Goal: Task Accomplishment & Management: Use online tool/utility

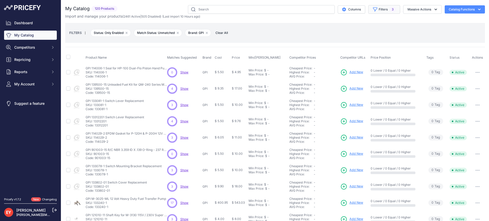
click at [379, 9] on button "Filters 3" at bounding box center [384, 9] width 32 height 9
click at [24, 63] on button "Repricing" at bounding box center [30, 59] width 53 height 9
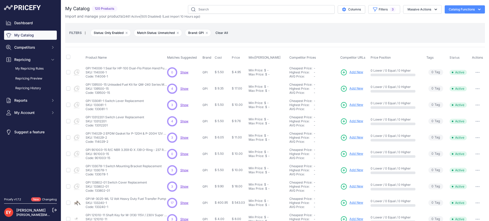
click at [375, 14] on div "My Catalog 120 Products" at bounding box center [275, 12] width 420 height 14
click at [380, 10] on button "Filters 3" at bounding box center [384, 9] width 32 height 9
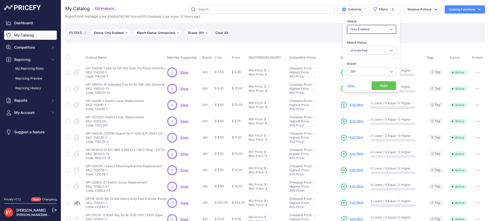
click at [367, 29] on select "All Status Only Enabled Only Disabled" at bounding box center [371, 29] width 49 height 9
select select
click at [347, 25] on select "All Status Only Enabled Only Disabled" at bounding box center [371, 29] width 49 height 9
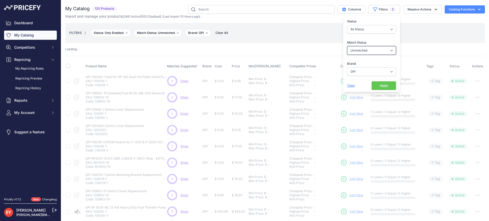
click at [362, 53] on select "Select an option Matched Unmatched" at bounding box center [371, 50] width 49 height 9
click at [347, 46] on select "Select an option Matched Unmatched" at bounding box center [371, 50] width 49 height 9
click at [368, 72] on select "Select an option 3M American Casting & MFG Ameron Aquafighter ATI ATTA B&K Balc…" at bounding box center [371, 71] width 49 height 9
select select "0"
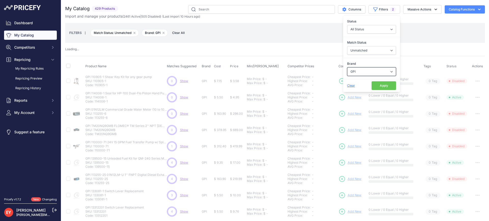
click at [372, 72] on select "Select an option 3M American Casting & MFG Ameron Aquafighter ATI ATTA B&K Balc…" at bounding box center [371, 71] width 49 height 9
select select
click at [347, 67] on select "Select an option 3M American Casting & MFG Ameron Aquafighter ATI ATTA B&K Balc…" at bounding box center [371, 71] width 49 height 9
select select
select select "GPI"
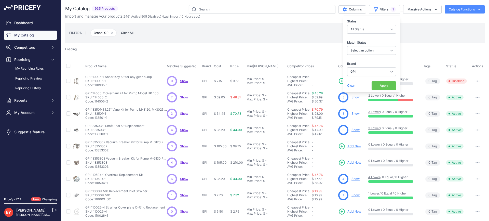
click at [376, 86] on button "Apply" at bounding box center [384, 85] width 24 height 9
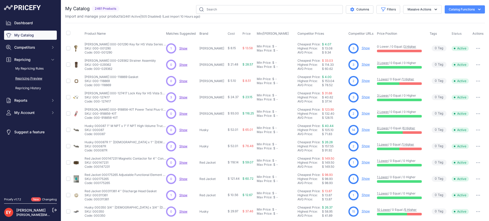
click at [30, 78] on link "Repricing Preview" at bounding box center [30, 78] width 53 height 9
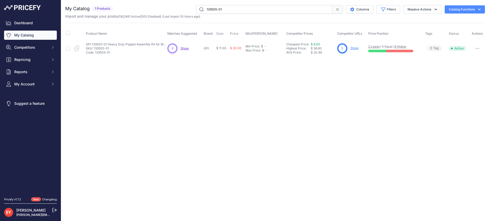
drag, startPoint x: 230, startPoint y: 11, endPoint x: 183, endPoint y: 11, distance: 46.6
click at [183, 11] on div "133505-01 Columns Filters Status All Status Only Enabled Only Disabled" at bounding box center [300, 9] width 370 height 9
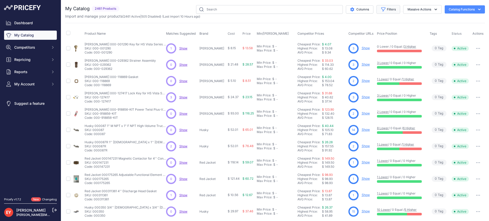
click at [381, 10] on icon "button" at bounding box center [383, 9] width 5 height 5
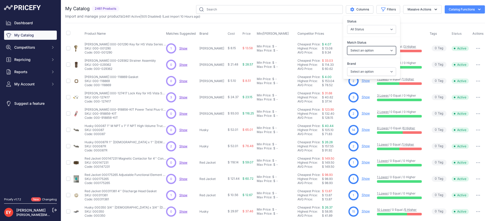
click at [363, 51] on select "Select an option Matched Unmatched" at bounding box center [371, 50] width 49 height 9
select select "0"
click at [347, 46] on select "Select an option Matched Unmatched" at bounding box center [371, 50] width 49 height 9
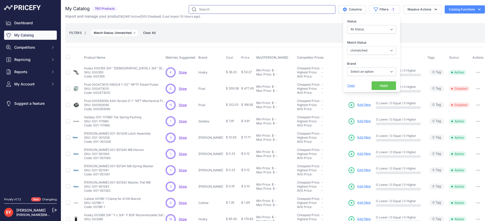
click at [220, 9] on input "text" at bounding box center [262, 9] width 147 height 9
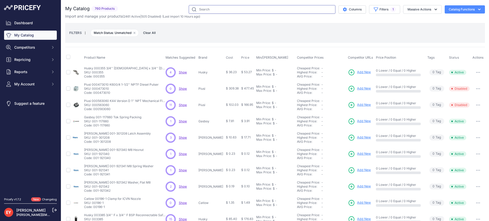
paste input "110529-05"
type input "110529-05"
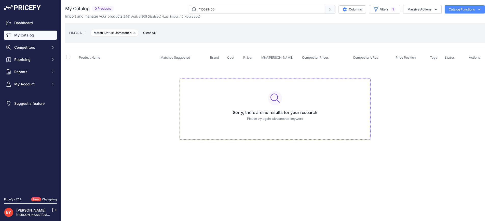
click at [31, 32] on link "My Catalog" at bounding box center [30, 35] width 53 height 9
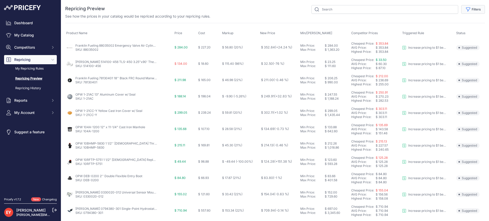
click at [467, 10] on icon "button" at bounding box center [468, 9] width 5 height 5
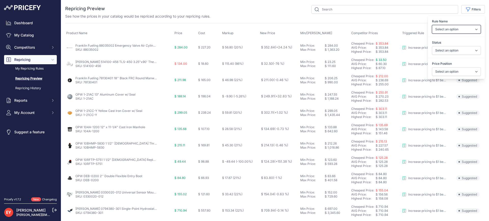
click at [457, 28] on select "Select an option Reprice 1 cent below my cheapest competitor Increase pricing t…" at bounding box center [456, 29] width 49 height 9
select select "3390"
click at [432, 25] on select "Select an option Reprice 1 cent below my cheapest competitor Increase pricing t…" at bounding box center [456, 29] width 49 height 9
click at [443, 41] on label "Status" at bounding box center [456, 42] width 49 height 5
click at [443, 46] on select "Select an option Skipped Repriced Suggested In Error" at bounding box center [456, 50] width 49 height 9
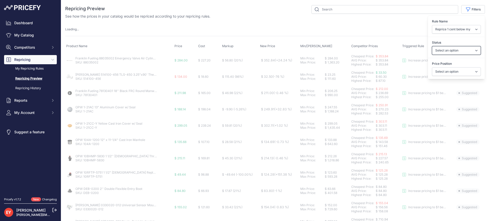
click at [445, 49] on select "Select an option Skipped Repriced Suggested In Error" at bounding box center [456, 50] width 49 height 9
select select "suggested"
click at [432, 46] on select "Select an option Skipped Repriced Suggested In Error" at bounding box center [456, 50] width 49 height 9
click at [460, 73] on select "Select an option I am higher Same price I am lower" at bounding box center [456, 71] width 49 height 9
select select
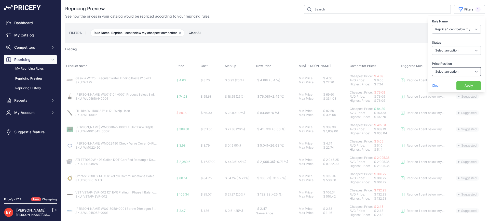
select select "1"
click at [432, 67] on select "Select an option I am higher Same price I am lower" at bounding box center [456, 71] width 49 height 9
click at [461, 85] on button "Apply" at bounding box center [469, 85] width 24 height 9
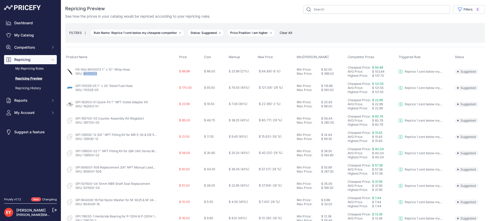
drag, startPoint x: 98, startPoint y: 75, endPoint x: 84, endPoint y: 76, distance: 13.5
click at [84, 76] on td "Fill-Rite WH10012 1'' x 12'' Whip Hose SKU: WH10012" at bounding box center [121, 71] width 113 height 17
copy link "WH10012"
drag, startPoint x: 103, startPoint y: 92, endPoint x: 84, endPoint y: 93, distance: 19.2
click at [84, 93] on td "GPI 110529-05 1'' x 20' Retail Fuel Hose SKU: 110529-05" at bounding box center [121, 88] width 113 height 16
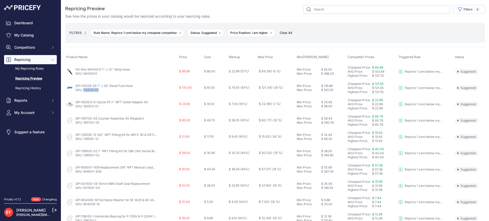
click at [84, 93] on td "GPI 110529-05 1'' x 20' Retail Fuel Hose SKU: 110529-05" at bounding box center [121, 88] width 113 height 16
drag, startPoint x: 100, startPoint y: 91, endPoint x: 84, endPoint y: 92, distance: 16.9
click at [84, 92] on td "GPI 110529-05 1'' x 20' Retail Fuel Hose SKU: 110529-05" at bounding box center [121, 88] width 113 height 16
drag, startPoint x: 101, startPoint y: 90, endPoint x: 84, endPoint y: 92, distance: 17.2
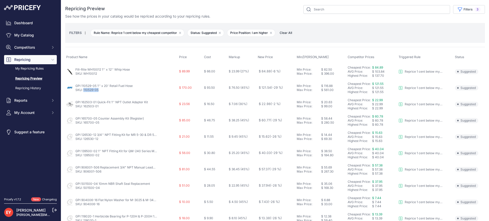
click at [84, 92] on td "GPI 110529-05 1'' x 20' Retail Fuel Hose SKU: 110529-05" at bounding box center [121, 88] width 113 height 16
copy link "110529-05"
drag, startPoint x: 101, startPoint y: 107, endPoint x: 84, endPoint y: 107, distance: 17.9
click at [84, 107] on p "SKU: 162503-01" at bounding box center [111, 106] width 73 height 4
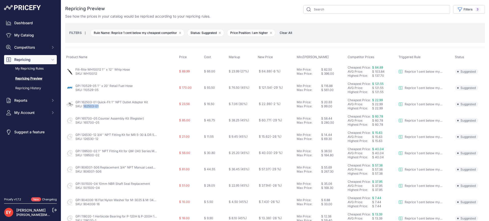
copy link "162503-01"
drag, startPoint x: 101, startPoint y: 123, endPoint x: 84, endPoint y: 124, distance: 17.9
click at [84, 124] on p "SKU: 165700-05" at bounding box center [109, 123] width 69 height 4
copy link "165700-05"
drag, startPoint x: 103, startPoint y: 141, endPoint x: 84, endPoint y: 141, distance: 19.1
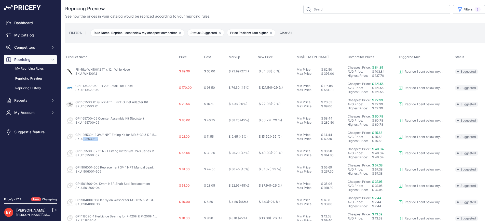
click at [84, 141] on td "GPI 126530-12 3/4'' NPT Fitting Kit for MR 5-30 & DR 5-30 SKU: 126530-12" at bounding box center [121, 137] width 113 height 16
copy link "126530-12"
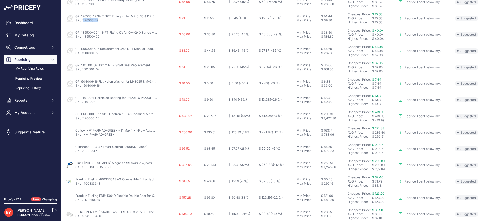
scroll to position [127, 0]
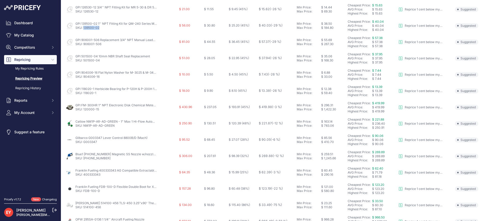
drag, startPoint x: 101, startPoint y: 29, endPoint x: 84, endPoint y: 28, distance: 17.6
click at [84, 28] on p "SKU: 139500-02" at bounding box center [116, 28] width 82 height 4
copy link "139500-02"
drag, startPoint x: 103, startPoint y: 45, endPoint x: 84, endPoint y: 44, distance: 19.1
click at [84, 44] on p "SKU: 906001-506" at bounding box center [116, 44] width 82 height 4
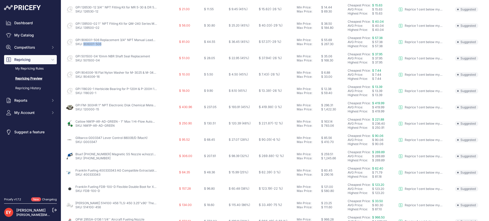
copy link "906001-506"
drag, startPoint x: 102, startPoint y: 60, endPoint x: 84, endPoint y: 61, distance: 18.9
click at [84, 61] on p "SKU: 501500-04" at bounding box center [112, 60] width 75 height 4
click at [84, 61] on link "SKU: 501500-04" at bounding box center [87, 60] width 24 height 4
copy link "501500-04"
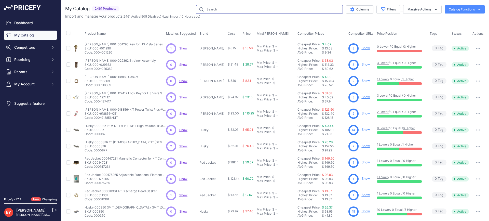
click at [208, 8] on input "text" at bounding box center [269, 9] width 147 height 9
paste input "110529-05"
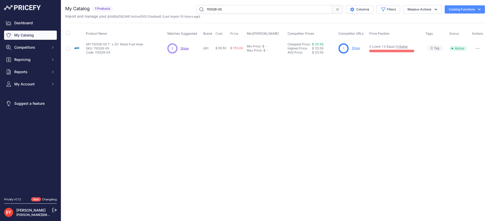
drag, startPoint x: 244, startPoint y: 11, endPoint x: 190, endPoint y: 8, distance: 54.1
click at [190, 8] on div "110529-05 Columns Filters Status All Status Only Enabled Only Disabled" at bounding box center [300, 9] width 370 height 9
paste input "65700"
drag, startPoint x: 240, startPoint y: 8, endPoint x: 192, endPoint y: 9, distance: 48.7
click at [192, 9] on div "165700-05 Columns Filters Status All Status Only Enabled Only Disabled" at bounding box center [300, 9] width 370 height 9
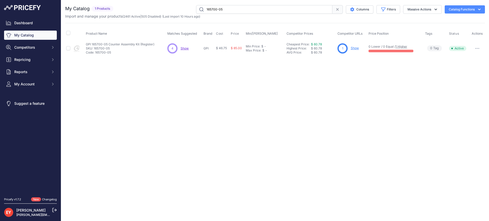
paste input "26530-12"
drag, startPoint x: 244, startPoint y: 9, endPoint x: 196, endPoint y: 11, distance: 48.2
click at [196, 11] on input "126530-12" at bounding box center [264, 9] width 136 height 9
paste input "400333343"
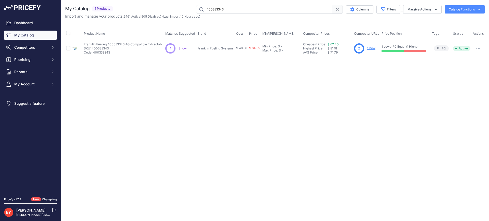
drag, startPoint x: 232, startPoint y: 9, endPoint x: 167, endPoint y: 13, distance: 65.1
click at [167, 13] on div "400333343 Columns Filters Status All Status Only Enabled Only Disabled" at bounding box center [300, 9] width 370 height 9
paste input "259005"
drag, startPoint x: 238, startPoint y: 12, endPoint x: 194, endPoint y: 6, distance: 45.0
click at [194, 6] on div "400259005 Columns Filters Status All Status Only Enabled Only Disabled" at bounding box center [300, 9] width 370 height 9
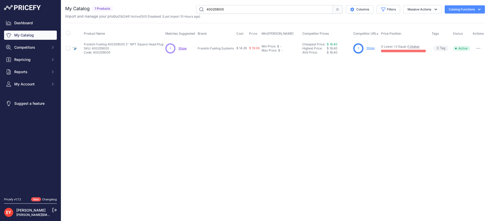
paste input "0845900-014"
drag, startPoint x: 238, startPoint y: 10, endPoint x: 190, endPoint y: 12, distance: 48.5
click at [190, 12] on div "0845900-014 Columns Filters Status All Status Only Enabled Only Disabled 3M" at bounding box center [300, 9] width 370 height 9
paste input "60630001"
drag, startPoint x: 237, startPoint y: 11, endPoint x: 197, endPoint y: 8, distance: 39.6
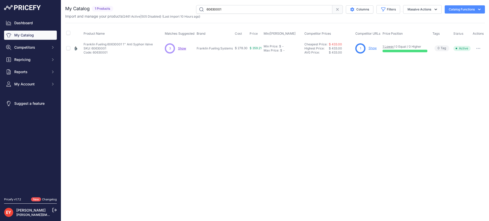
click at [197, 8] on input "60630001" at bounding box center [264, 9] width 136 height 9
paste input "88035002"
drag, startPoint x: 231, startPoint y: 6, endPoint x: 185, endPoint y: 14, distance: 46.1
click at [185, 14] on div "My Catalog 1 Products" at bounding box center [275, 12] width 420 height 14
paste input "49110101"
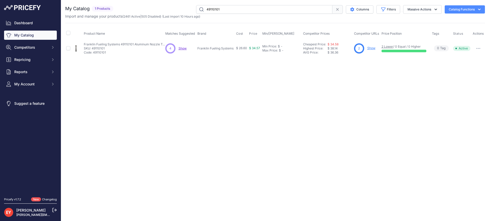
drag, startPoint x: 226, startPoint y: 9, endPoint x: 195, endPoint y: 10, distance: 30.3
click at [196, 10] on input "49110101" at bounding box center [264, 9] width 136 height 9
paste input "000355"
type input "000355"
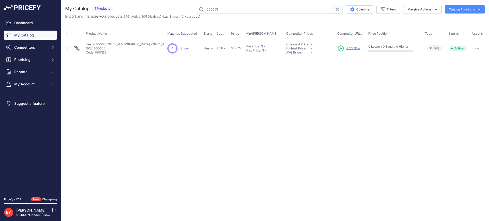
click at [352, 48] on span "Add New" at bounding box center [354, 48] width 14 height 5
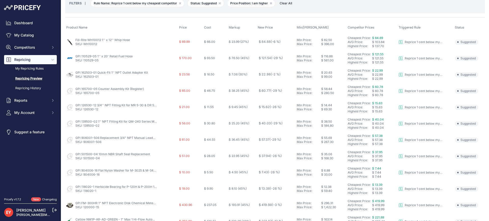
scroll to position [102, 0]
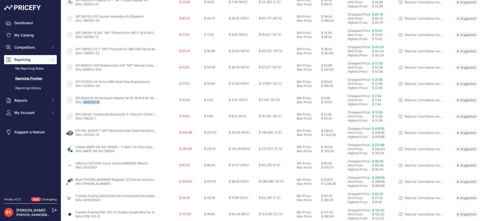
drag, startPoint x: 105, startPoint y: 104, endPoint x: 83, endPoint y: 103, distance: 21.9
click at [83, 103] on p "SKU: 904006-16" at bounding box center [116, 102] width 82 height 4
copy link "904006-16"
drag, startPoint x: 94, startPoint y: 120, endPoint x: 83, endPoint y: 120, distance: 10.7
click at [83, 120] on p "SKU: 118020-1" at bounding box center [116, 118] width 82 height 4
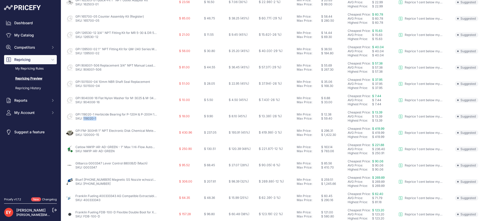
copy link "118020-1"
drag, startPoint x: 100, startPoint y: 136, endPoint x: 86, endPoint y: 136, distance: 14.5
click at [86, 136] on p "SKU: 120000-15" at bounding box center [116, 135] width 82 height 4
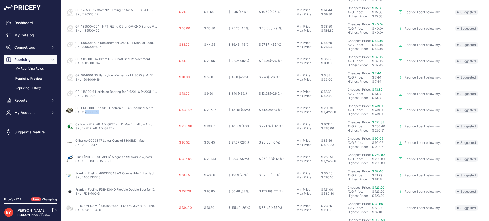
scroll to position [178, 0]
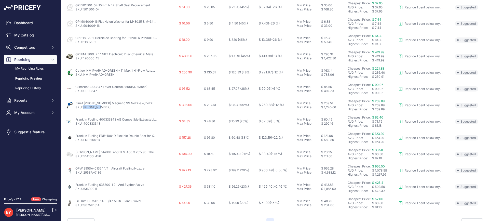
drag, startPoint x: 96, startPoint y: 110, endPoint x: 84, endPoint y: 109, distance: 12.5
click at [84, 109] on p "SKU: [PHONE_NUMBER]" at bounding box center [116, 107] width 82 height 4
click at [84, 109] on link "SKU: [PHONE_NUMBER]" at bounding box center [92, 107] width 35 height 4
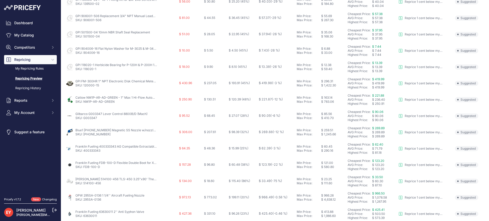
scroll to position [153, 0]
drag, startPoint x: 101, startPoint y: 135, endPoint x: 84, endPoint y: 135, distance: 17.1
click at [84, 135] on td "Blue1 [PHONE_NUMBER] Magnetic SS Nozzle w/nozzle hook and 3/4'' Barbed Swivel F…" at bounding box center [121, 131] width 113 height 16
copy link "[PHONE_NUMBER]"
drag, startPoint x: 102, startPoint y: 150, endPoint x: 84, endPoint y: 150, distance: 18.4
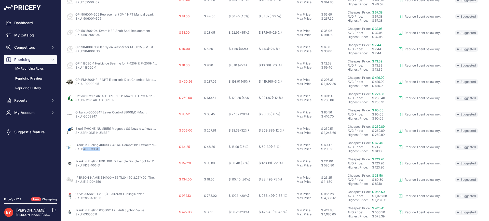
click at [84, 150] on p "SKU: 400333343" at bounding box center [116, 149] width 82 height 4
copy link "400333343"
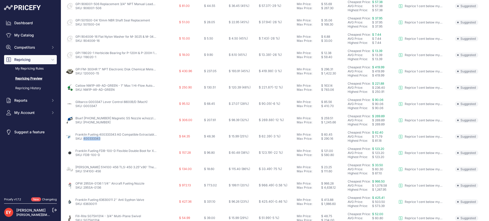
scroll to position [178, 0]
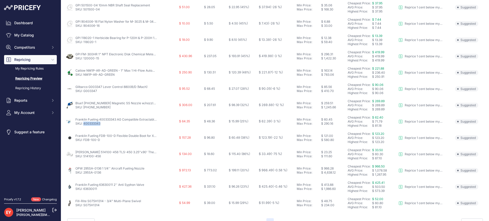
copy link "400333343"
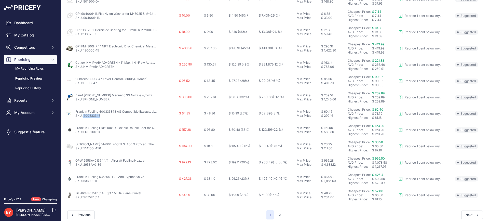
scroll to position [190, 0]
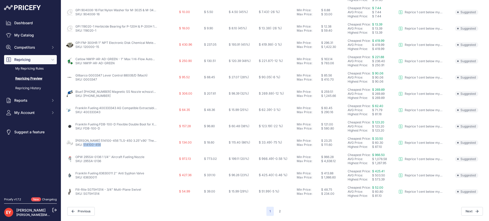
drag, startPoint x: 104, startPoint y: 147, endPoint x: 84, endPoint y: 147, distance: 19.9
click at [84, 147] on td "Veeder-Root 514100-456 TLS-450 3.25"x90' Thermal Paper Rolls (Pack of 4) SKU: 5…" at bounding box center [121, 143] width 113 height 16
copy link "514100-456"
drag, startPoint x: 102, startPoint y: 163, endPoint x: 84, endPoint y: 165, distance: 18.8
click at [84, 165] on td "OPW 295SA-0136 1 1/4'' Aircraft Fueling Nozzle SKU: 295SA-0136" at bounding box center [121, 159] width 113 height 16
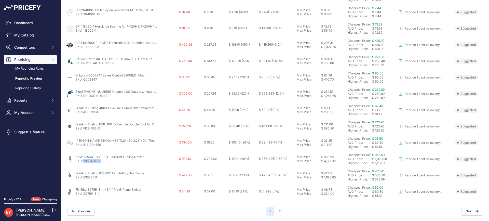
copy link "295SA-0136"
drag, startPoint x: 99, startPoint y: 180, endPoint x: 84, endPoint y: 178, distance: 14.9
click at [84, 178] on td "Franklin Fueling 63630011 2'' Anti Syphon Valve SKU: 63630011" at bounding box center [121, 175] width 113 height 16
copy link "63630011"
click at [276, 209] on button "2" at bounding box center [280, 211] width 8 height 9
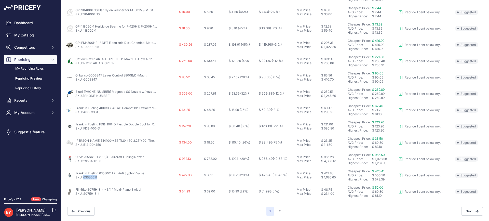
scroll to position [198, 0]
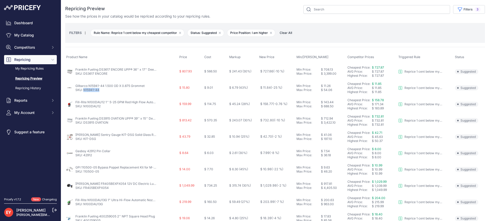
drag, startPoint x: 100, startPoint y: 91, endPoint x: 84, endPoint y: 92, distance: 16.4
click at [84, 92] on td "Gilbarco N15941-44 1.500 OD X 0.875 Grommet SKU: N15941-44" at bounding box center [121, 88] width 113 height 16
copy link "N15941-44"
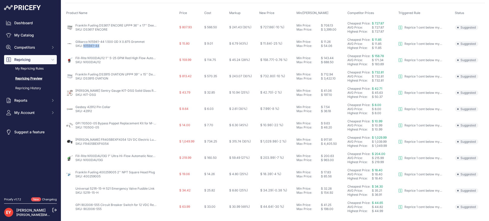
scroll to position [51, 0]
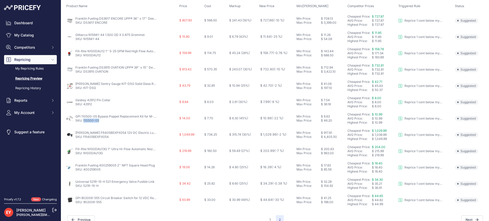
drag, startPoint x: 101, startPoint y: 123, endPoint x: 84, endPoint y: 125, distance: 17.5
click at [84, 125] on td "GPI 110500-05 Bypass Poppet Replacement Kit for M-180S Fuel Transfer Pumps SKU:…" at bounding box center [121, 118] width 113 height 16
copy link "110500-05"
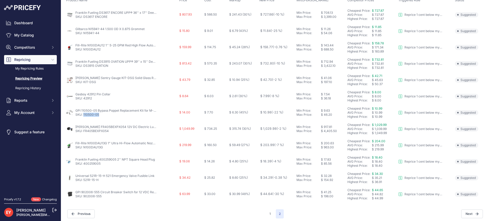
scroll to position [59, 0]
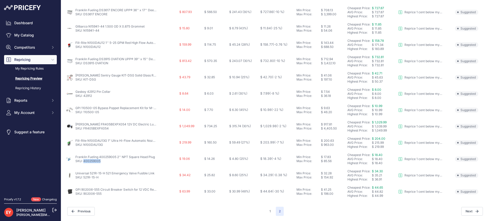
drag, startPoint x: 103, startPoint y: 162, endPoint x: 84, endPoint y: 162, distance: 19.1
click at [84, 162] on p "SKU: 400259005" at bounding box center [115, 161] width 80 height 4
copy link "400259005"
drag, startPoint x: 103, startPoint y: 179, endPoint x: 84, endPoint y: 179, distance: 19.4
click at [84, 179] on p "SKU: 521R-15-H" at bounding box center [114, 177] width 79 height 4
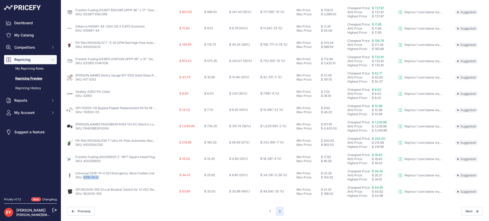
copy link "521R-15-H"
drag, startPoint x: 104, startPoint y: 194, endPoint x: 83, endPoint y: 196, distance: 21.0
click at [83, 196] on td "GPI 902006-555 Circuit Breaker Switch for 12 VDC Replacement SKU: 902006-555" at bounding box center [121, 191] width 113 height 16
click at [268, 214] on button "1" at bounding box center [270, 211] width 7 height 9
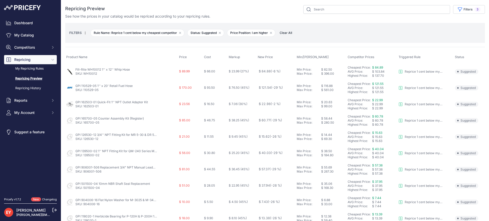
click at [291, 33] on span "Clear All" at bounding box center [286, 32] width 18 height 5
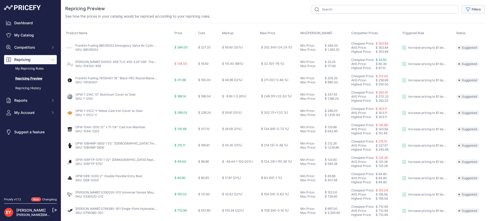
click at [475, 11] on button "Filters" at bounding box center [473, 9] width 24 height 9
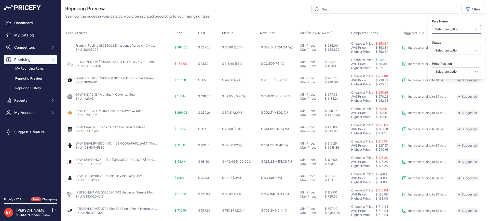
click at [460, 31] on select "Select an option Reprice 1 cent below my cheapest competitor Increase pricing t…" at bounding box center [456, 29] width 49 height 9
select select "6699"
click at [432, 25] on select "Select an option Reprice 1 cent below my cheapest competitor Increase pricing t…" at bounding box center [456, 29] width 49 height 9
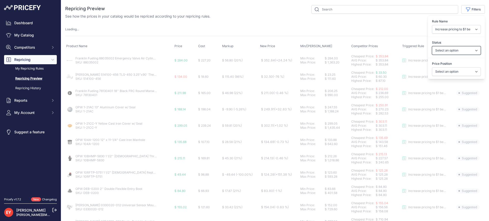
click at [439, 52] on select "Select an option Skipped Repriced Suggested In Error" at bounding box center [456, 50] width 49 height 9
select select "suggested"
click at [432, 46] on select "Select an option Skipped Repriced Suggested In Error" at bounding box center [456, 50] width 49 height 9
click at [447, 74] on select "Select an option I am higher Same price I am lower" at bounding box center [456, 71] width 49 height 9
select select
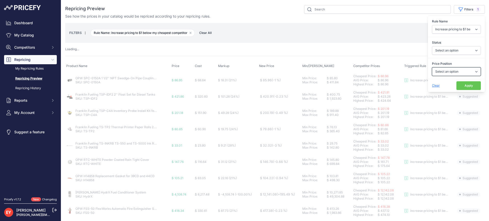
select select "0"
click at [432, 67] on select "Select an option I am higher Same price I am lower" at bounding box center [456, 71] width 49 height 9
select select "suggested"
select select
select select "0"
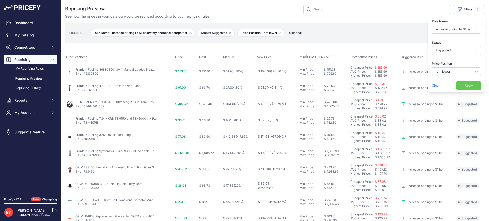
click at [465, 84] on button "Apply" at bounding box center [469, 85] width 24 height 9
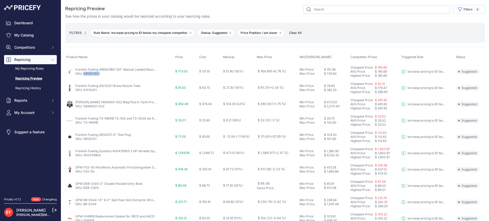
drag, startPoint x: 105, startPoint y: 74, endPoint x: 84, endPoint y: 77, distance: 21.6
click at [84, 77] on td "Franklin Fueling 498303901 3/4" Manual Leaded Nozzle w/ Check Valve SKU: 498303…" at bounding box center [119, 71] width 109 height 17
drag, startPoint x: 105, startPoint y: 75, endPoint x: 84, endPoint y: 76, distance: 20.4
click at [84, 76] on td "Franklin Fueling 498303901 3/4" Manual Leaded Nozzle w/ Check Valve SKU: 498303…" at bounding box center [119, 71] width 109 height 17
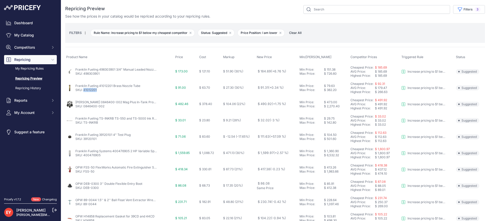
drag, startPoint x: 102, startPoint y: 89, endPoint x: 84, endPoint y: 92, distance: 18.0
click at [84, 92] on td "Franklin Fueling 41012201 Brass Nozzle Tube SKU: 41012201" at bounding box center [119, 88] width 109 height 16
drag, startPoint x: 112, startPoint y: 111, endPoint x: 84, endPoint y: 110, distance: 28.1
click at [84, 110] on td "Veeder-Root 0846400-002 Mag Plus In-Tank Probe Installation Kit for Light Oil S…" at bounding box center [119, 104] width 109 height 16
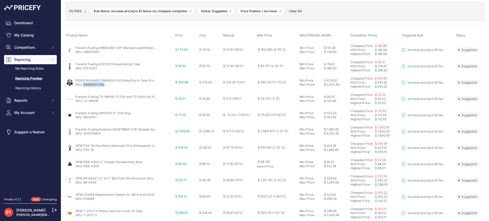
scroll to position [51, 0]
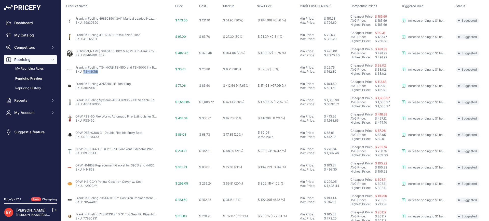
drag, startPoint x: 102, startPoint y: 71, endPoint x: 84, endPoint y: 74, distance: 18.5
click at [84, 74] on td "Franklin Fueling TS-INKRB TS-550 and TS-5000 Ink Ribbon SKU: TS-INKRB" at bounding box center [119, 69] width 109 height 16
drag, startPoint x: 99, startPoint y: 89, endPoint x: 84, endPoint y: 90, distance: 15.1
click at [84, 90] on td "Franklin Fueling 39120101 4" Test Plug SKU: 39120101" at bounding box center [119, 86] width 109 height 16
drag, startPoint x: 101, startPoint y: 105, endPoint x: 84, endPoint y: 106, distance: 17.4
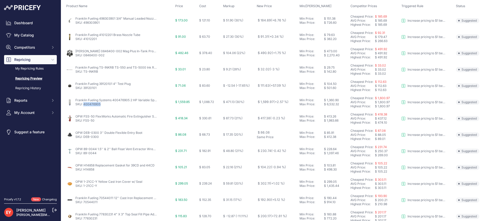
click at [84, 106] on td "Franklin Fueling Systems 400476905 2 HP Variable Speed Pump Motor Assembly for …" at bounding box center [119, 102] width 109 height 16
drag, startPoint x: 95, startPoint y: 120, endPoint x: 83, endPoint y: 123, distance: 12.0
click at [83, 123] on td "OPW FSS-50 FlexWorks Automatic Fire Extinguisher System SKU: FSS-50" at bounding box center [119, 118] width 109 height 16
drag, startPoint x: 103, startPoint y: 139, endPoint x: 83, endPoint y: 140, distance: 19.4
click at [83, 140] on td "OPW DEB-0300 3'' Double Flexible Entry Boot SKU: DEB-0300" at bounding box center [119, 135] width 109 height 16
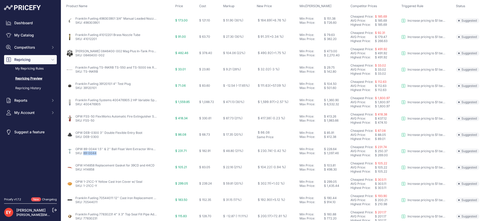
drag, startPoint x: 101, startPoint y: 155, endPoint x: 84, endPoint y: 155, distance: 17.6
click at [84, 155] on td "OPW 89-0044 1.5'' & 2'' Ball Float Vent Extractor Wrench SKU: 89-0044" at bounding box center [119, 151] width 109 height 16
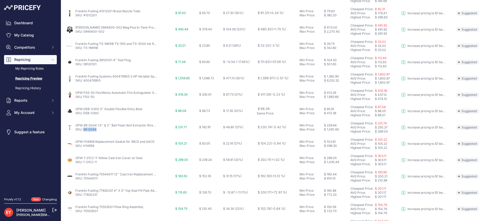
scroll to position [102, 0]
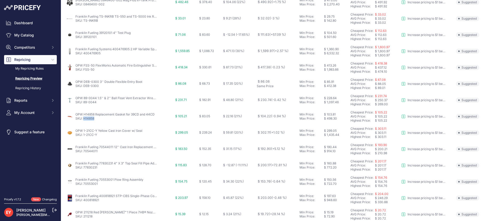
drag, startPoint x: 97, startPoint y: 120, endPoint x: 84, endPoint y: 121, distance: 13.0
click at [84, 121] on td "OPW H14858 Replacement Gasket for 39CD and 44CD SKU: H14858" at bounding box center [119, 116] width 109 height 16
drag, startPoint x: 104, startPoint y: 153, endPoint x: 84, endPoint y: 152, distance: 20.4
click at [84, 152] on p "SKU: 70544011" at bounding box center [116, 151] width 82 height 4
drag, startPoint x: 102, startPoint y: 168, endPoint x: 83, endPoint y: 169, distance: 18.6
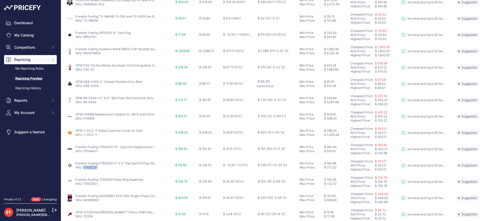
click at [83, 169] on p "SKU: 77830231" at bounding box center [116, 167] width 82 height 4
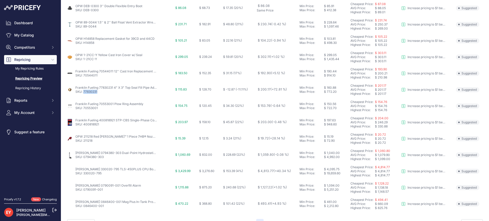
scroll to position [190, 0]
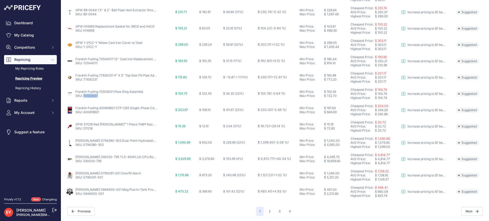
drag, startPoint x: 102, startPoint y: 96, endPoint x: 84, endPoint y: 99, distance: 18.3
click at [84, 99] on td "Franklin Fueling 70553001 Plow Ring Assembly SKU: 70553001" at bounding box center [119, 94] width 109 height 16
drag, startPoint x: 98, startPoint y: 132, endPoint x: 84, endPoint y: 131, distance: 13.8
click at [84, 131] on td "OPW 211218 Red NEWGARD™ 1 Piece 7HB® Nozzle Hand Insulator SKU: 211218" at bounding box center [119, 126] width 109 height 16
drag, startPoint x: 107, startPoint y: 148, endPoint x: 84, endPoint y: 147, distance: 23.0
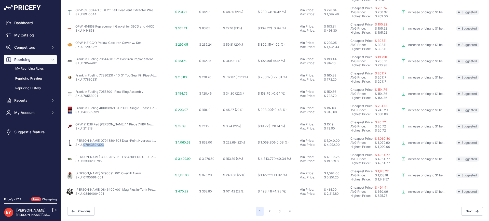
click at [84, 147] on td "Veeder-Root 0794380-303 Dual-Point Hydrostatic Sensor w/ Vented Locking Riser C…" at bounding box center [119, 143] width 109 height 16
drag, startPoint x: 104, startPoint y: 164, endPoint x: 84, endPoint y: 162, distance: 20.0
click at [84, 162] on td "Veeder-Root 330020-795 TLS-450PLUS CPU Board Kit SKU: 330020-795" at bounding box center [119, 159] width 109 height 16
drag, startPoint x: 107, startPoint y: 179, endPoint x: 84, endPoint y: 179, distance: 23.5
click at [84, 179] on td "Veeder-Root 0790091-001 Overfill Alarm SKU: 0790091-001" at bounding box center [119, 175] width 109 height 16
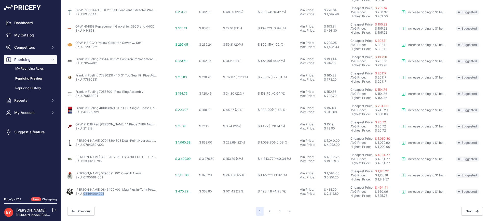
drag, startPoint x: 111, startPoint y: 194, endPoint x: 83, endPoint y: 195, distance: 27.5
click at [83, 195] on p "SKU: 0846400-001" at bounding box center [116, 194] width 82 height 4
click at [270, 210] on button "2" at bounding box center [270, 211] width 8 height 9
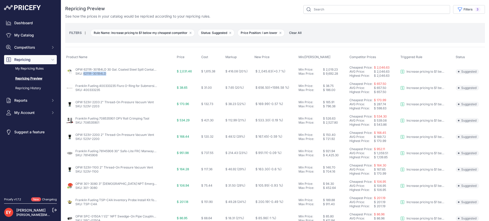
drag, startPoint x: 108, startPoint y: 75, endPoint x: 84, endPoint y: 77, distance: 24.3
click at [84, 77] on td "OPW 6211R-301B4LD 30 Gal. Coated Steel Spill Container w/ 1 - 4" Boot & Legs & …" at bounding box center [120, 71] width 111 height 17
drag, startPoint x: 102, startPoint y: 91, endPoint x: 84, endPoint y: 92, distance: 18.9
click at [84, 92] on p "SKU: 400333235" at bounding box center [116, 90] width 82 height 4
drag, startPoint x: 103, startPoint y: 110, endPoint x: 84, endPoint y: 110, distance: 19.9
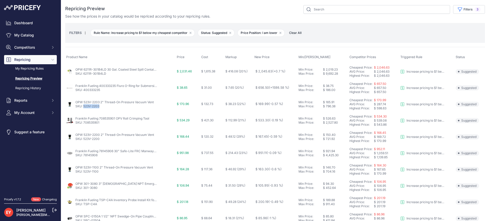
click at [84, 110] on td "OPW 523V-2203 2" Thread-On Pressure Vacuum Vent SKU: 523V-2203" at bounding box center [120, 104] width 111 height 16
drag, startPoint x: 102, startPoint y: 124, endPoint x: 84, endPoint y: 126, distance: 18.4
click at [84, 126] on td "Franklin Fueling 708535901 OPV Roll Crimping Tool SKU: 708535901" at bounding box center [120, 120] width 111 height 16
drag, startPoint x: 101, startPoint y: 140, endPoint x: 83, endPoint y: 140, distance: 17.9
click at [83, 140] on p "SKU: 523V-2200" at bounding box center [114, 139] width 79 height 4
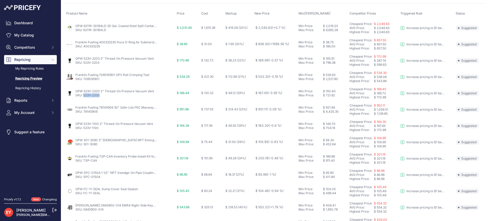
scroll to position [51, 0]
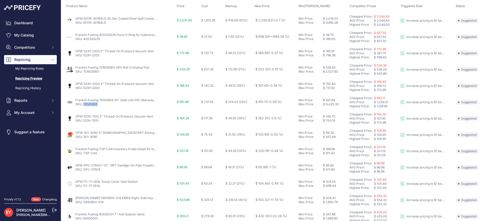
drag, startPoint x: 99, startPoint y: 105, endPoint x: 84, endPoint y: 106, distance: 15.0
click at [84, 106] on p "SKU: 78145906" at bounding box center [116, 104] width 82 height 4
drag, startPoint x: 101, startPoint y: 123, endPoint x: 83, endPoint y: 123, distance: 17.8
click at [83, 123] on td "OPW 523V-1100 2" Thread-On Pressure Vacuum Vent SKU: 523V-1100" at bounding box center [120, 118] width 111 height 16
drag, startPoint x: 101, startPoint y: 141, endPoint x: 84, endPoint y: 139, distance: 17.2
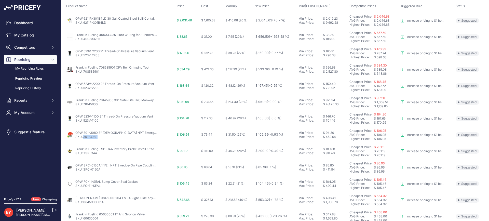
click at [84, 139] on td "OPW 301-3080 3" Female NPT Emergency Vent SKU: 301-3080" at bounding box center [120, 135] width 111 height 16
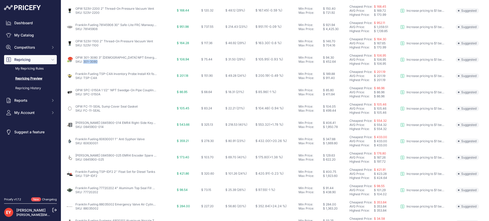
scroll to position [127, 0]
drag, startPoint x: 102, startPoint y: 78, endPoint x: 84, endPoint y: 79, distance: 17.8
click at [84, 79] on td "Franklin Fueling TSP-C4A Inventory Probe Install Kit for 4'' Risers SKU: TSP-C4A" at bounding box center [120, 75] width 111 height 16
drag, startPoint x: 106, startPoint y: 95, endPoint x: 84, endPoint y: 95, distance: 22.2
click at [84, 95] on p "SKU: SPC-0150A" at bounding box center [116, 93] width 82 height 4
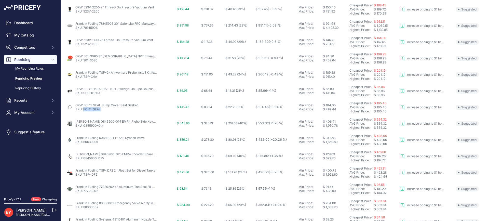
drag, startPoint x: 102, startPoint y: 111, endPoint x: 83, endPoint y: 111, distance: 19.1
click at [83, 111] on p "SKU: FC-11-SEAL" at bounding box center [106, 109] width 62 height 4
drag, startPoint x: 107, startPoint y: 129, endPoint x: 84, endPoint y: 127, distance: 23.0
click at [84, 127] on td "Veeder-Root 0845900-014 EMR4 Right-Side Keypad for Meter-Mounted Display Head S…" at bounding box center [120, 123] width 111 height 16
drag, startPoint x: 102, startPoint y: 142, endPoint x: 84, endPoint y: 143, distance: 18.4
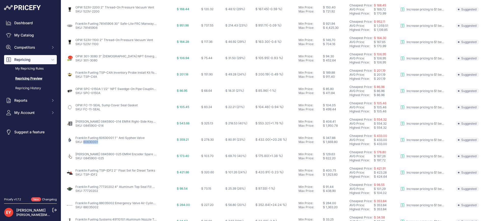
click at [84, 143] on p "SKU: 60630001" at bounding box center [109, 142] width 69 height 4
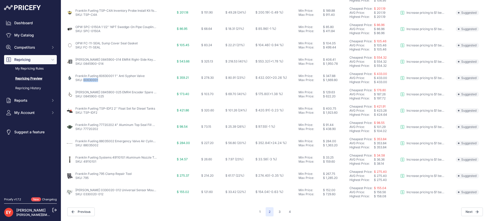
scroll to position [190, 0]
drag, startPoint x: 107, startPoint y: 96, endPoint x: 84, endPoint y: 101, distance: 23.4
click at [84, 101] on td "Veeder-Root 0845900-025 EMR4 Encoder Spare Kit SKU: 0845900-025" at bounding box center [120, 94] width 111 height 16
drag, startPoint x: 100, startPoint y: 114, endPoint x: 84, endPoint y: 114, distance: 15.5
click at [84, 114] on td "Franklin Fueling TSP-IDF2 2'' Float Set for Diesel Tanks SKU: TSP-IDF2" at bounding box center [120, 110] width 111 height 16
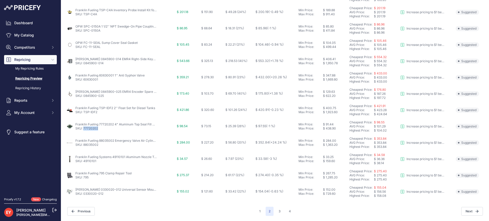
drag, startPoint x: 103, startPoint y: 130, endPoint x: 83, endPoint y: 130, distance: 19.6
click at [83, 130] on td "Franklin Fueling 77720202 4" Aluminum Top Seal Fill Cap SKU: 77720202" at bounding box center [120, 126] width 111 height 16
drag, startPoint x: 102, startPoint y: 148, endPoint x: 84, endPoint y: 144, distance: 18.9
click at [84, 144] on td "Franklin Fueling 88035002 Emergency Valve Air Cylinder SKU: 88035002" at bounding box center [120, 143] width 111 height 16
drag, startPoint x: 97, startPoint y: 162, endPoint x: 84, endPoint y: 162, distance: 13.8
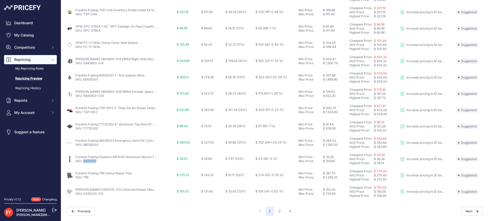
click at [84, 162] on p "SKU: 49110101" at bounding box center [116, 161] width 82 height 4
click at [276, 210] on button "3" at bounding box center [280, 211] width 8 height 9
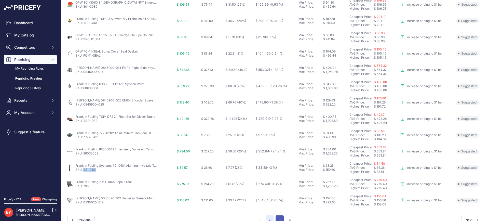
scroll to position [198, 0]
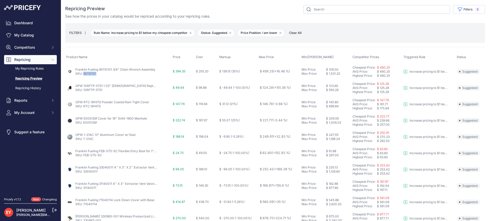
drag, startPoint x: 101, startPoint y: 72, endPoint x: 84, endPoint y: 72, distance: 17.1
click at [84, 72] on p "SKU: 90110101" at bounding box center [115, 74] width 80 height 4
drag, startPoint x: 104, startPoint y: 90, endPoint x: 84, endPoint y: 92, distance: 20.5
click at [84, 92] on p "SKU: 10RFTP-5751" at bounding box center [116, 90] width 82 height 4
drag, startPoint x: 102, startPoint y: 107, endPoint x: 84, endPoint y: 109, distance: 17.9
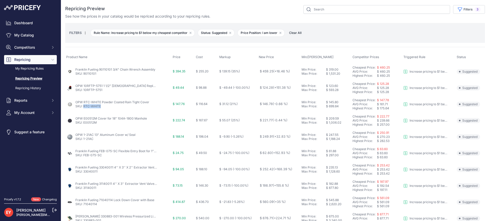
click at [84, 109] on td "OPW RTC-WHITE Powder Coated Rain Tight Cover SKU: RTC-WHITE" at bounding box center [118, 104] width 107 height 16
drag, startPoint x: 99, startPoint y: 125, endPoint x: 83, endPoint y: 125, distance: 16.6
click at [83, 125] on td "OPW E00512M Cover for 18" 104A-1800 Manhole SKU: E00512M" at bounding box center [118, 120] width 107 height 16
drag, startPoint x: 103, startPoint y: 123, endPoint x: 83, endPoint y: 124, distance: 19.9
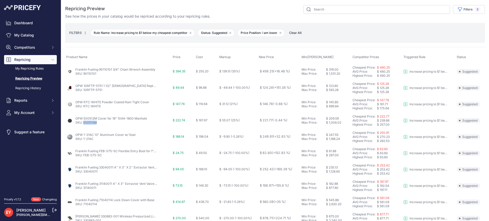
click at [83, 124] on p "SKU: E00512M" at bounding box center [111, 123] width 72 height 4
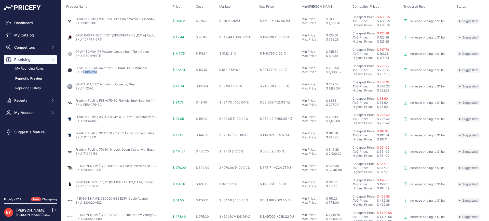
scroll to position [51, 0]
drag, startPoint x: 100, startPoint y: 88, endPoint x: 84, endPoint y: 90, distance: 15.9
click at [84, 90] on td "OPW 1-21AC 13" Aluminum Cover w/ Seal SKU: 1-21AC" at bounding box center [118, 86] width 107 height 16
drag, startPoint x: 103, startPoint y: 107, endPoint x: 84, endPoint y: 105, distance: 19.4
click at [84, 105] on td "Franklin Fueling FEB-075-SC Flexible Entry Boot for 1" Electrical Conduit SKU: …" at bounding box center [118, 102] width 107 height 16
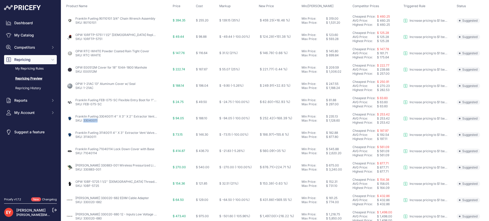
drag, startPoint x: 100, startPoint y: 121, endPoint x: 84, endPoint y: 122, distance: 16.1
click at [84, 122] on p "SKU: 33040011" at bounding box center [116, 120] width 82 height 4
drag, startPoint x: 98, startPoint y: 140, endPoint x: 84, endPoint y: 140, distance: 14.3
click at [84, 140] on td "Franklin Fueling 31140011 4'' X 3'' Extractor Vent Valve without Cage SKU: 3114…" at bounding box center [118, 135] width 107 height 16
drag, startPoint x: 98, startPoint y: 154, endPoint x: 83, endPoint y: 155, distance: 14.6
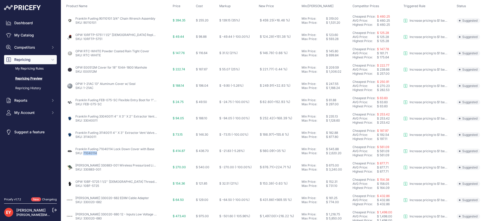
click at [83, 155] on p "SKU: 71040114" at bounding box center [114, 153] width 79 height 4
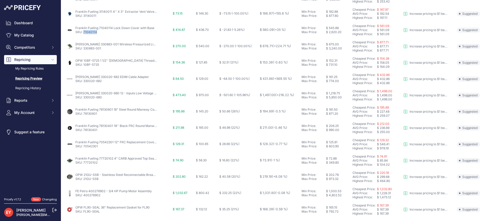
scroll to position [113, 0]
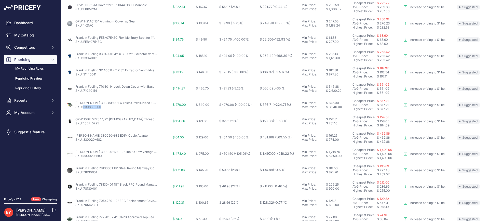
drag, startPoint x: 105, startPoint y: 108, endPoint x: 83, endPoint y: 108, distance: 21.9
click at [83, 108] on p "SKU: 330883-001" at bounding box center [116, 107] width 82 height 4
drag, startPoint x: 100, startPoint y: 125, endPoint x: 84, endPoint y: 125, distance: 16.6
click at [84, 125] on p "SKU: 10BF-5725" at bounding box center [116, 123] width 82 height 4
drag, startPoint x: 105, startPoint y: 143, endPoint x: 84, endPoint y: 141, distance: 21.5
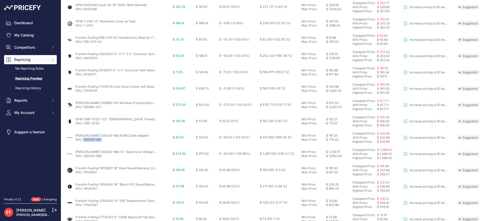
click at [84, 141] on td "Veeder-Root 330020-682 EDIM Cable Adapter SKU: 330020-682" at bounding box center [118, 137] width 107 height 16
drag, startPoint x: 106, startPoint y: 158, endPoint x: 84, endPoint y: 159, distance: 22.4
click at [83, 158] on td "Veeder-Root 330020-680 12 - Inputs Low Voltage Dispenser Interface Module SKU: …" at bounding box center [118, 154] width 107 height 16
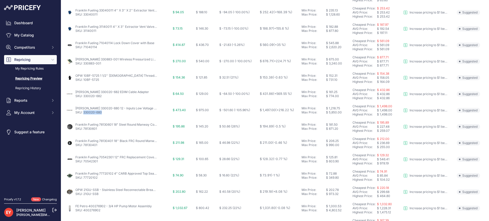
scroll to position [190, 0]
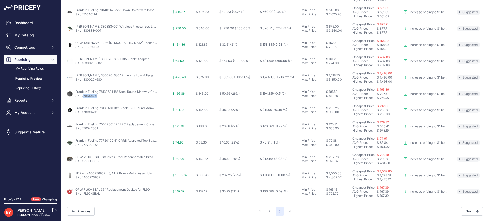
drag, startPoint x: 104, startPoint y: 96, endPoint x: 83, endPoint y: 97, distance: 21.5
click at [83, 97] on p "SKU: 78130601" at bounding box center [116, 96] width 82 height 4
drag, startPoint x: 100, startPoint y: 113, endPoint x: 83, endPoint y: 114, distance: 16.6
click at [83, 114] on p "SKU: 78130401" at bounding box center [116, 112] width 82 height 4
drag, startPoint x: 100, startPoint y: 129, endPoint x: 83, endPoint y: 128, distance: 17.4
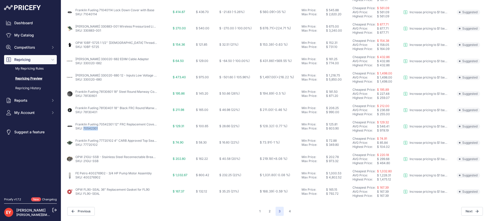
click at [83, 128] on p "SKU: 70542301" at bounding box center [116, 128] width 82 height 4
drag, startPoint x: 102, startPoint y: 146, endPoint x: 83, endPoint y: 146, distance: 18.9
click at [83, 146] on p "SKU: 77720102" at bounding box center [116, 145] width 82 height 4
drag, startPoint x: 103, startPoint y: 164, endPoint x: 84, endPoint y: 161, distance: 19.8
click at [84, 161] on td "OPW 21GU-SSB - Stainless Steel Reconnectable Breakaway SKU: 21GU-SSB" at bounding box center [118, 159] width 107 height 16
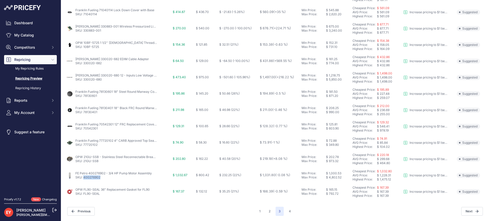
drag, startPoint x: 101, startPoint y: 180, endPoint x: 84, endPoint y: 178, distance: 17.0
click at [84, 178] on td "FE Petro 400276902 - 3/4 HP Pump Motor Assembly SKU: 400276902" at bounding box center [118, 175] width 107 height 16
drag, startPoint x: 101, startPoint y: 194, endPoint x: 83, endPoint y: 195, distance: 17.4
click at [83, 195] on p "SKU: FL90-SEAL" at bounding box center [112, 194] width 74 height 4
click at [288, 212] on button "4" at bounding box center [290, 211] width 8 height 9
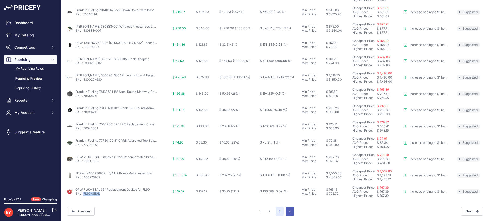
scroll to position [198, 0]
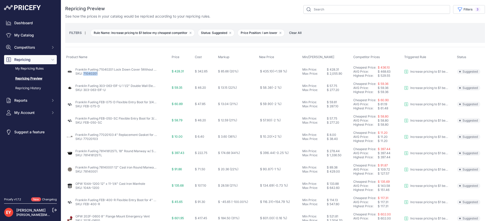
drag, startPoint x: 98, startPoint y: 75, endPoint x: 84, endPoint y: 75, distance: 14.0
click at [84, 75] on p "SKU: 71040201" at bounding box center [116, 74] width 82 height 4
drag, startPoint x: 110, startPoint y: 92, endPoint x: 84, endPoint y: 91, distance: 26.0
click at [84, 91] on td "Franklin Fueling 303-063-EIF-U 1 1/2" Double Wall Electrofusion Entry Boot SKU:…" at bounding box center [117, 88] width 105 height 16
drag, startPoint x: 101, startPoint y: 140, endPoint x: 83, endPoint y: 139, distance: 17.6
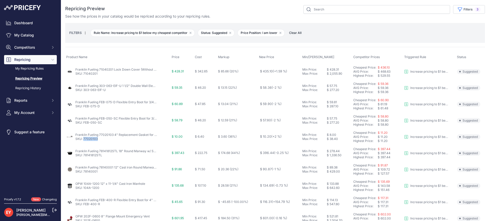
click at [83, 139] on p "SKU: 77020103" at bounding box center [116, 139] width 82 height 4
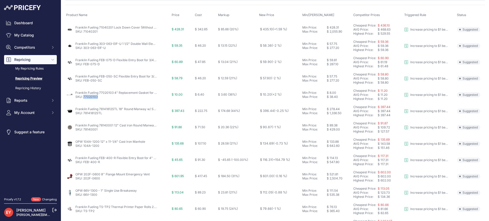
scroll to position [51, 0]
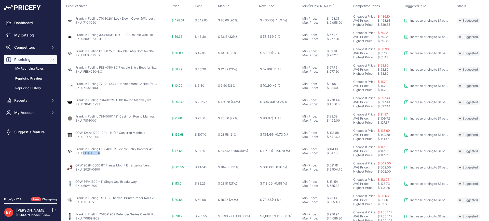
drag, startPoint x: 103, startPoint y: 154, endPoint x: 84, endPoint y: 154, distance: 19.1
click at [84, 154] on p "SKU: FEB-400-R" at bounding box center [116, 153] width 82 height 4
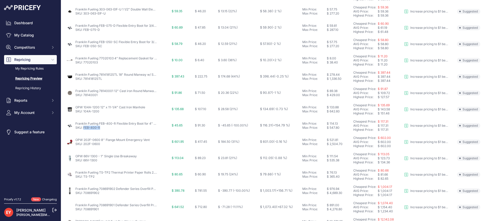
scroll to position [102, 0]
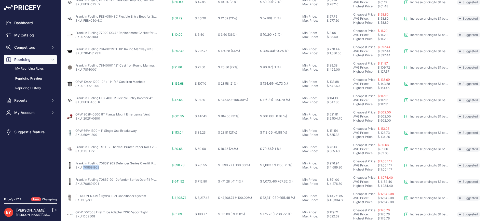
drag, startPoint x: 103, startPoint y: 169, endPoint x: 84, endPoint y: 171, distance: 19.0
click at [84, 171] on td "Franklin Fueling 708691902 Defender Series Overfill Prevention Valve w/ 5' Top …" at bounding box center [117, 165] width 105 height 16
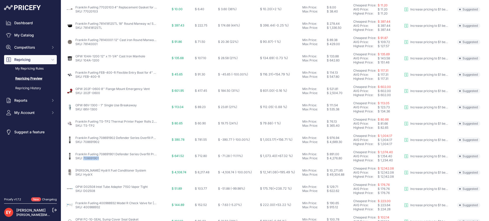
drag, startPoint x: 103, startPoint y: 158, endPoint x: 84, endPoint y: 158, distance: 19.6
click at [84, 158] on p "SKU: 708691901" at bounding box center [116, 158] width 82 height 4
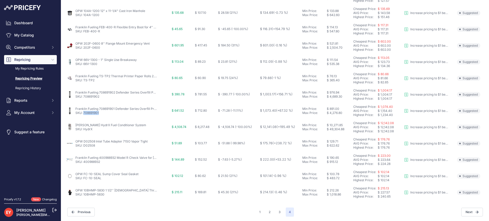
scroll to position [174, 0]
drag, startPoint x: 98, startPoint y: 145, endPoint x: 84, endPoint y: 145, distance: 13.8
click at [84, 145] on p "SKU: D02508" at bounding box center [111, 145] width 72 height 4
drag, startPoint x: 102, startPoint y: 162, endPoint x: 80, endPoint y: 164, distance: 22.6
click at [84, 162] on p "SKU: 400988932" at bounding box center [116, 161] width 82 height 4
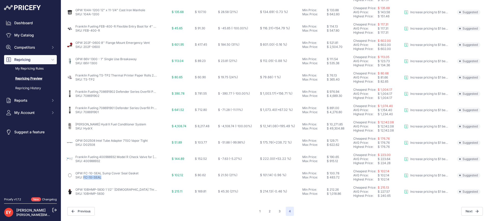
drag, startPoint x: 104, startPoint y: 179, endPoint x: 83, endPoint y: 179, distance: 20.9
click at [83, 179] on td "OPW FC-10-SEAL Sump Cover Seal Gasket SKU: FC-10-SEAL" at bounding box center [117, 175] width 105 height 16
drag, startPoint x: 105, startPoint y: 194, endPoint x: 83, endPoint y: 196, distance: 21.6
click at [83, 196] on td "OPW 10BHMP-5830 1 1/2'' Male Threaded Top Connection Valve SKU: 10BHMP-5830" at bounding box center [117, 191] width 105 height 16
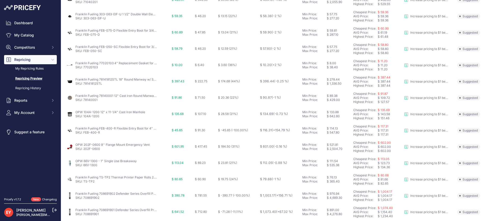
scroll to position [0, 0]
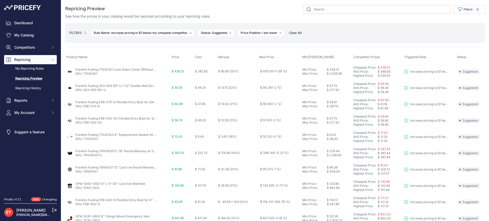
click at [298, 32] on span "Clear All" at bounding box center [296, 32] width 18 height 5
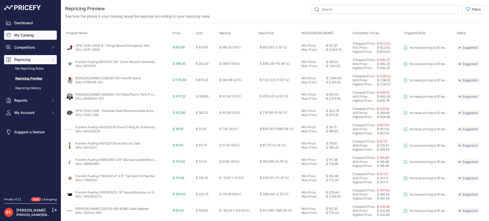
click at [31, 36] on link "My Catalog" at bounding box center [30, 35] width 53 height 9
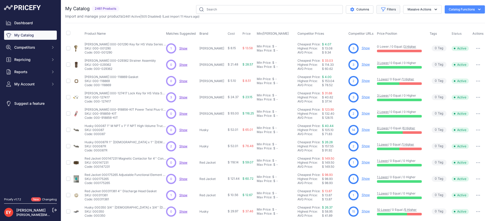
click at [381, 11] on icon "button" at bounding box center [383, 9] width 5 height 5
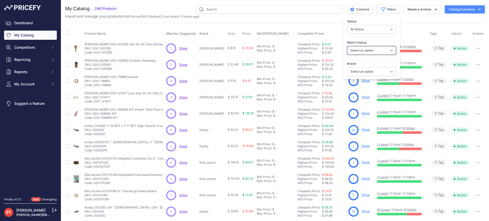
click at [375, 50] on select "Select an option Matched Unmatched" at bounding box center [371, 50] width 49 height 9
select select "0"
click at [347, 46] on select "Select an option Matched Unmatched" at bounding box center [371, 50] width 49 height 9
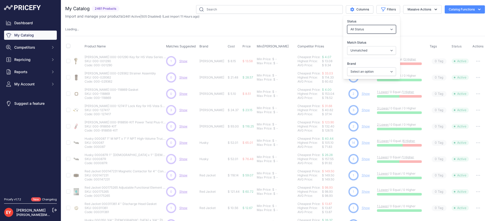
drag, startPoint x: 382, startPoint y: 25, endPoint x: 382, endPoint y: 28, distance: 2.8
click at [382, 25] on select "All Status Only Enabled Only Disabled" at bounding box center [371, 29] width 49 height 9
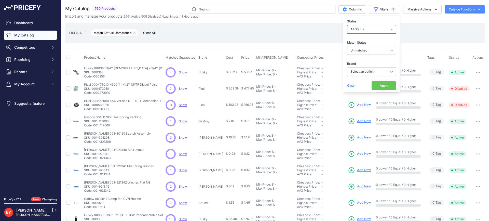
select select "1"
click at [347, 25] on select "All Status Only Enabled Only Disabled" at bounding box center [371, 29] width 49 height 9
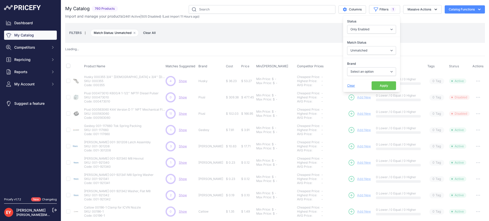
click at [380, 89] on button "Apply" at bounding box center [384, 85] width 24 height 9
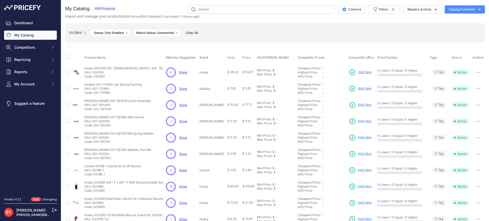
drag, startPoint x: 108, startPoint y: 77, endPoint x: 95, endPoint y: 78, distance: 13.8
click at [95, 78] on td "Husky 000355 3/4'' Male x 3/4'' Female NPT Anodized Black Multi-Plane Swivel Hu…" at bounding box center [124, 72] width 82 height 17
copy p "000355"
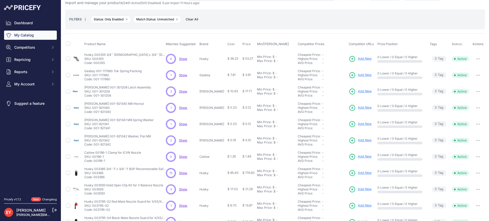
scroll to position [7, 0]
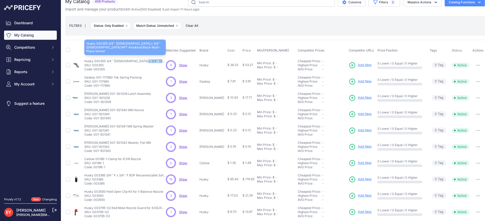
drag, startPoint x: 85, startPoint y: 61, endPoint x: 107, endPoint y: 61, distance: 21.7
click at [107, 61] on td "Husky 000355 3/4'' Male x 3/4'' Female NPT Anodized Black Multi-Plane Swivel Hu…" at bounding box center [124, 65] width 82 height 17
copy p "Husky 000355"
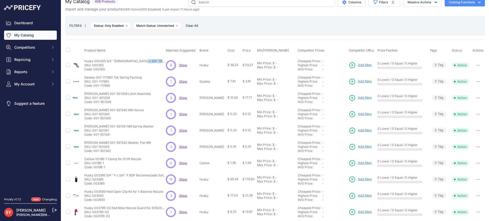
drag, startPoint x: 107, startPoint y: 72, endPoint x: 95, endPoint y: 72, distance: 12.2
click at [95, 72] on td "Husky 000355 3/4'' Male x 3/4'' Female NPT Anodized Black Multi-Plane Swivel Hu…" at bounding box center [124, 65] width 82 height 17
copy p "000355"
drag, startPoint x: 111, startPoint y: 87, endPoint x: 95, endPoint y: 86, distance: 16.3
click at [95, 86] on p "Code: 001-117660" at bounding box center [112, 86] width 57 height 4
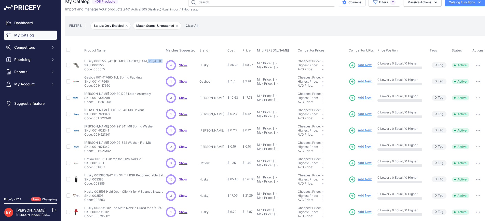
copy p "001-117660"
drag, startPoint x: 85, startPoint y: 78, endPoint x: 113, endPoint y: 79, distance: 28.1
click at [113, 79] on p "Gasboy 001-117660 Tok Spring Packing" at bounding box center [112, 77] width 57 height 4
copy p "Gasboy 001-117660"
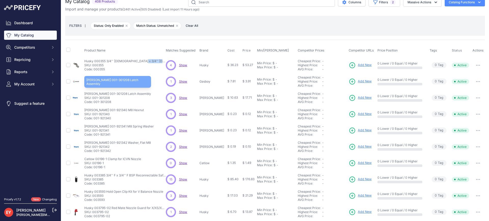
drag, startPoint x: 85, startPoint y: 94, endPoint x: 113, endPoint y: 95, distance: 27.5
click at [113, 95] on p "[PERSON_NAME] 001-301208 Latch Assembly" at bounding box center [117, 94] width 67 height 4
copy p "Wayne 001-301208"
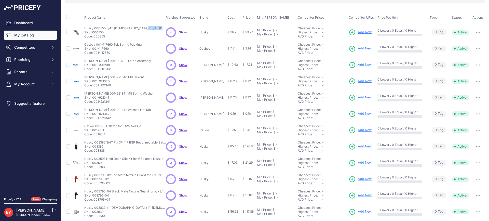
scroll to position [33, 0]
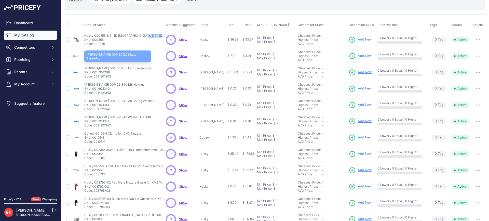
copy p "Wayne 001-301208"
drag, startPoint x: 114, startPoint y: 77, endPoint x: 95, endPoint y: 76, distance: 18.9
click at [95, 76] on p "Code: 001-301208" at bounding box center [117, 76] width 67 height 4
drag, startPoint x: 115, startPoint y: 93, endPoint x: 96, endPoint y: 93, distance: 19.4
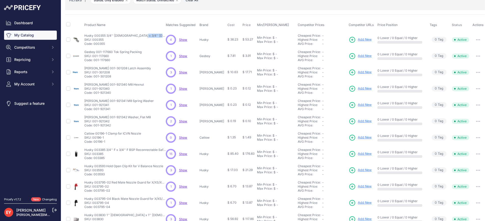
click at [96, 93] on p "Code: 001-921340" at bounding box center [114, 93] width 60 height 4
drag, startPoint x: 112, startPoint y: 111, endPoint x: 95, endPoint y: 110, distance: 16.6
click at [95, 110] on p "Code: 001-921341" at bounding box center [119, 109] width 70 height 4
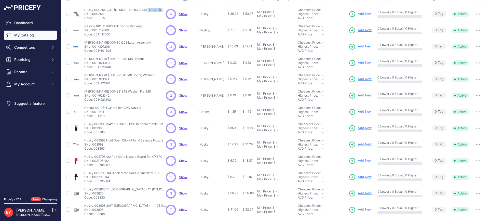
scroll to position [58, 0]
drag, startPoint x: 114, startPoint y: 100, endPoint x: 95, endPoint y: 101, distance: 18.9
click at [95, 101] on p "Code: 001-921342" at bounding box center [117, 100] width 67 height 4
click at [48, 121] on nav "Dashboard My Catalog Competitors Competitors Monitored URLs Repricing My Repric…" at bounding box center [30, 104] width 53 height 173
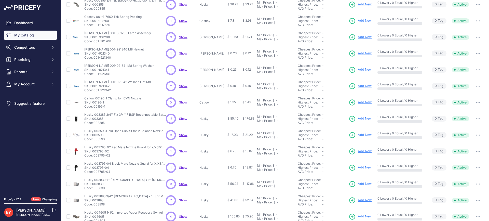
scroll to position [76, 0]
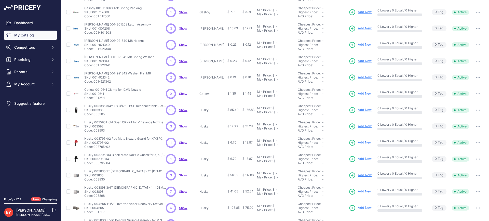
drag, startPoint x: 108, startPoint y: 99, endPoint x: 95, endPoint y: 98, distance: 13.0
click at [95, 98] on p "Code: 00196-1" at bounding box center [112, 98] width 57 height 4
drag, startPoint x: 86, startPoint y: 89, endPoint x: 107, endPoint y: 90, distance: 21.7
click at [107, 90] on p "Catlow 00196-1 Clamp for ICVN Nozzle" at bounding box center [112, 90] width 57 height 4
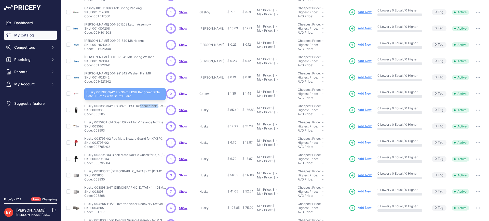
drag, startPoint x: 86, startPoint y: 107, endPoint x: 107, endPoint y: 105, distance: 20.9
click at [107, 106] on p "Husky 003385 3/4'' F x 3/4'' F BSP Reconnectable Safe-T-Break with Scuff Guard" at bounding box center [125, 106] width 82 height 4
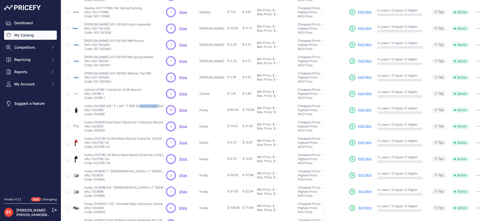
drag, startPoint x: 109, startPoint y: 115, endPoint x: 95, endPoint y: 116, distance: 14.3
click at [95, 116] on p "Code: 003385" at bounding box center [125, 114] width 82 height 4
drag, startPoint x: 109, startPoint y: 130, endPoint x: 95, endPoint y: 131, distance: 14.6
click at [95, 131] on p "Code: 003593" at bounding box center [123, 130] width 79 height 4
drag, startPoint x: 112, startPoint y: 148, endPoint x: 95, endPoint y: 147, distance: 17.1
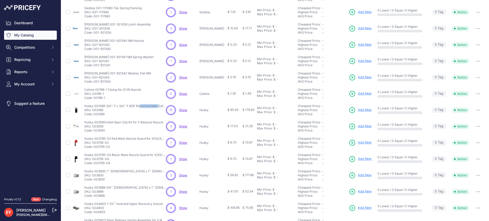
click at [95, 147] on p "Code: 003795-02" at bounding box center [125, 147] width 82 height 4
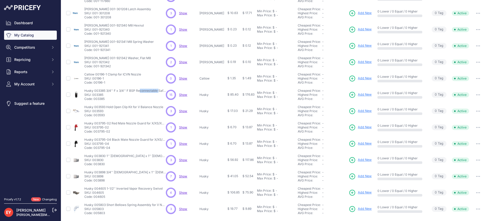
scroll to position [109, 0]
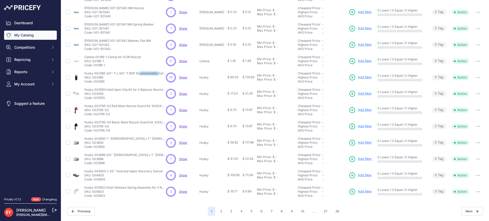
drag, startPoint x: 108, startPoint y: 148, endPoint x: 96, endPoint y: 147, distance: 12.8
click at [96, 147] on p "Code: 003830" at bounding box center [125, 147] width 82 height 4
drag, startPoint x: 105, startPoint y: 165, endPoint x: 95, endPoint y: 164, distance: 10.2
click at [95, 164] on p "Code: 003898" at bounding box center [125, 163] width 82 height 4
drag, startPoint x: 108, startPoint y: 179, endPoint x: 95, endPoint y: 179, distance: 12.8
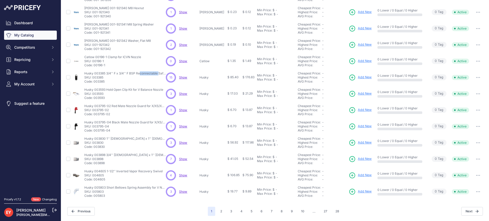
click at [95, 179] on p "Code: 004605" at bounding box center [123, 179] width 78 height 4
drag, startPoint x: 107, startPoint y: 197, endPoint x: 95, endPoint y: 198, distance: 11.7
click at [95, 198] on td "Husky 005803 Short Bellows Spring Assembly for V Nozzle Husky 005803 Short Bell…" at bounding box center [124, 191] width 82 height 16
drag, startPoint x: 109, startPoint y: 197, endPoint x: 95, endPoint y: 196, distance: 14.0
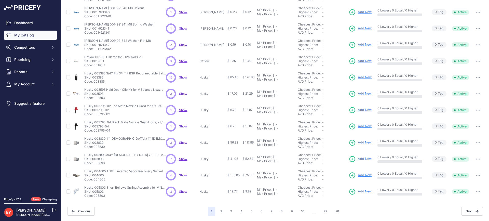
click at [95, 196] on p "Code: 005803" at bounding box center [125, 196] width 82 height 4
click at [221, 211] on button "2" at bounding box center [221, 211] width 8 height 9
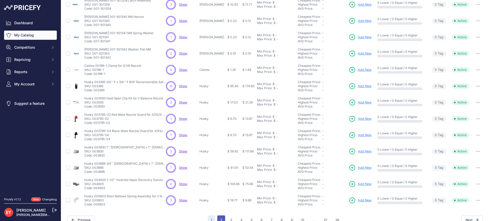
scroll to position [118, 0]
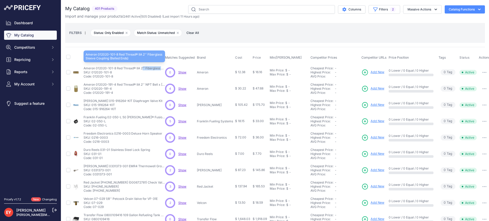
drag, startPoint x: 84, startPoint y: 68, endPoint x: 115, endPoint y: 70, distance: 31.6
click at [115, 70] on p "Ameron 012020-101-8 Red Thread® IIA 2'' Fiberglass Sleeve Coupling (Belled Ends)" at bounding box center [125, 68] width 82 height 4
drag, startPoint x: 84, startPoint y: 68, endPoint x: 116, endPoint y: 69, distance: 31.9
click at [116, 69] on p "Ameron 012020-101-8 Red Thread® IIA 2'' Fiberglass Sleeve Coupling (Belled Ends)" at bounding box center [125, 68] width 82 height 4
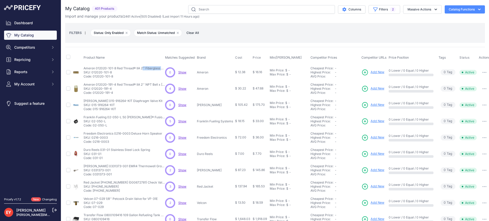
drag, startPoint x: 115, startPoint y: 95, endPoint x: 94, endPoint y: 94, distance: 21.9
click at [94, 94] on p "Code: 012020-191-4" at bounding box center [125, 93] width 82 height 4
drag, startPoint x: 94, startPoint y: 94, endPoint x: 118, endPoint y: 92, distance: 24.5
click at [118, 92] on p "Code: 012020-191-4" at bounding box center [125, 93] width 82 height 4
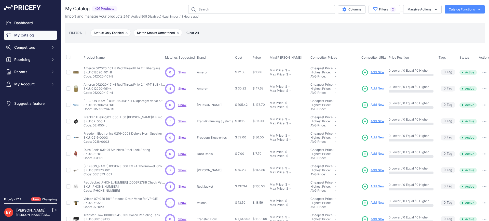
click at [118, 92] on p "Code: 012020-191-4" at bounding box center [125, 93] width 82 height 4
drag, startPoint x: 115, startPoint y: 76, endPoint x: 93, endPoint y: 78, distance: 22.7
click at [93, 78] on p "Code: 012020-101-8" at bounding box center [125, 76] width 82 height 4
drag, startPoint x: 118, startPoint y: 110, endPoint x: 94, endPoint y: 110, distance: 24.2
click at [94, 110] on p "Code: 015-916264-KIT" at bounding box center [123, 109] width 79 height 4
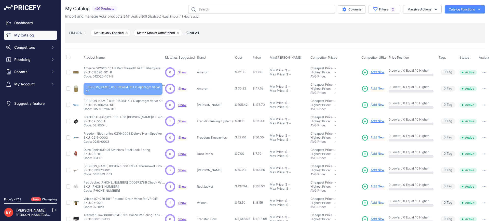
drag, startPoint x: 84, startPoint y: 101, endPoint x: 115, endPoint y: 101, distance: 31.3
click at [115, 101] on p "Wayne 015-916264-KIT Diaphragm Valve Kit" at bounding box center [123, 101] width 79 height 4
drag, startPoint x: 117, startPoint y: 110, endPoint x: 94, endPoint y: 110, distance: 23.7
click at [94, 110] on p "Code: 015-916264-KIT" at bounding box center [123, 109] width 79 height 4
drag, startPoint x: 83, startPoint y: 101, endPoint x: 118, endPoint y: 101, distance: 34.7
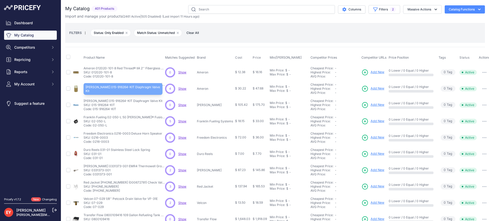
click at [118, 101] on td "Wayne 015-916264-KIT Diaphragm Valve Kit Wayne 015-916264-KIT Diaphragm Valve K…" at bounding box center [124, 105] width 82 height 16
click at [118, 101] on p "Wayne 015-916264-KIT Diaphragm Valve Kit" at bounding box center [123, 101] width 79 height 4
drag, startPoint x: 84, startPoint y: 102, endPoint x: 117, endPoint y: 100, distance: 33.4
click at [117, 100] on p "Wayne 015-916264-KIT Diaphragm Valve Kit" at bounding box center [123, 101] width 79 height 4
drag, startPoint x: 107, startPoint y: 126, endPoint x: 93, endPoint y: 127, distance: 13.8
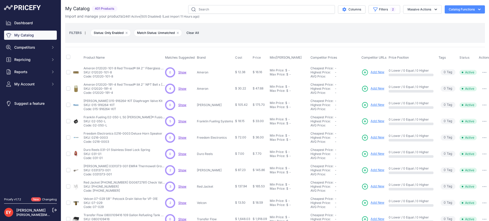
click at [93, 127] on td "Franklin Fueling 02-050-L 50 MM UPP® Fusion Coupler Franklin Fueling 02-050-L 5…" at bounding box center [124, 121] width 82 height 16
drag, startPoint x: 83, startPoint y: 117, endPoint x: 120, endPoint y: 116, distance: 37.0
click at [120, 116] on td "Franklin Fueling 02-050-L 50 MM UPP® Fusion Coupler Franklin Fueling 02-050-L 5…" at bounding box center [124, 121] width 82 height 16
click at [483, 122] on button "button" at bounding box center [485, 121] width 10 height 7
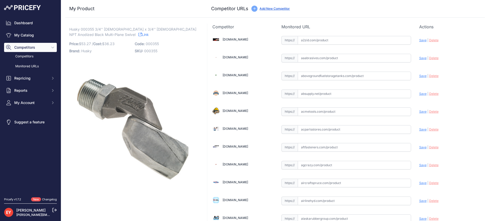
scroll to position [2389, 0]
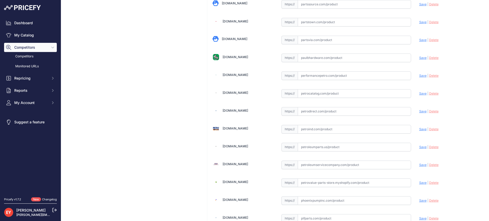
click at [311, 113] on input "text" at bounding box center [354, 111] width 113 height 9
paste input "https://petrodirect.com/products/husky-standard-multi-plane-swivels?variant=299…"
click at [419, 112] on span "Save" at bounding box center [422, 111] width 7 height 4
type input "https://petrodirect.com/products/husky-standard-multi-plane-swivels?variant=299…"
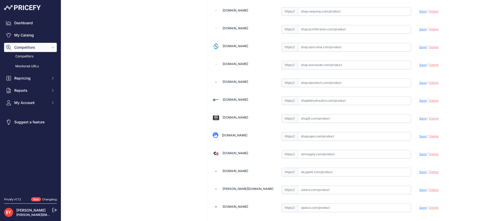
scroll to position [3777, 0]
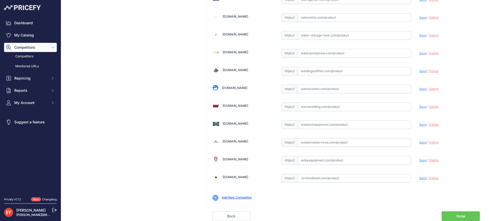
click at [460, 215] on link "Done" at bounding box center [461, 216] width 38 height 10
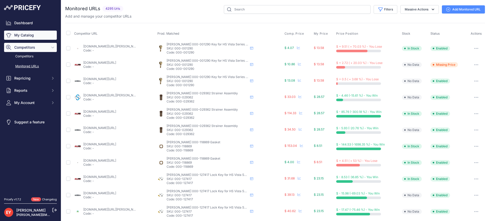
click at [24, 36] on link "My Catalog" at bounding box center [30, 35] width 53 height 9
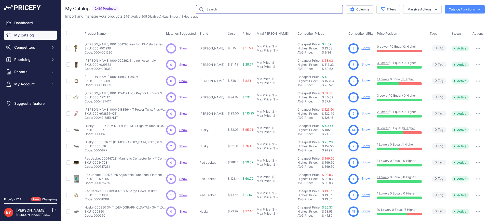
click at [216, 13] on input "text" at bounding box center [269, 9] width 147 height 9
paste input "[PERSON_NAME], Door Lock"
type input "[PERSON_NAME], Door Lock"
drag, startPoint x: 247, startPoint y: 11, endPoint x: 178, endPoint y: 12, distance: 68.8
click at [178, 12] on div "[PERSON_NAME], Door Lock Columns Filters Status All Status Only Enabled Only Di…" at bounding box center [304, 9] width 364 height 9
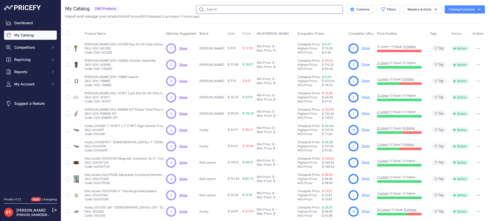
paste input "001-301208"
type input "001-301208"
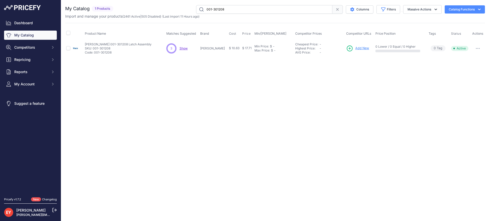
click at [353, 44] on td "Add New" at bounding box center [359, 48] width 29 height 17
click at [355, 48] on span "Add New" at bounding box center [362, 48] width 14 height 5
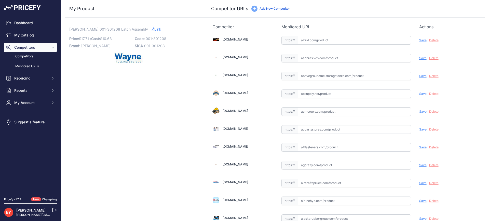
scroll to position [1499, 0]
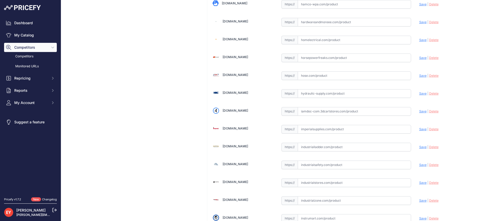
click at [307, 113] on input "text" at bounding box center [354, 111] width 113 height 9
paste input "https://iamdoc-com.3dcartstores.com/Latch-Door-Lock_p_10572271.html"
click at [419, 112] on span "Save" at bounding box center [422, 111] width 7 height 4
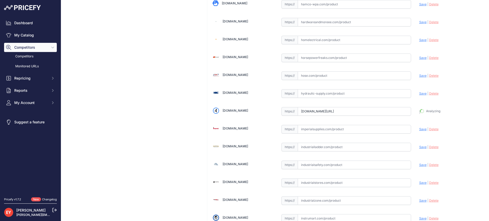
type input "https://iamdoc-com.3dcartstores.com/Latch-Door-Lock_p_10572271.html?prirule_jds…"
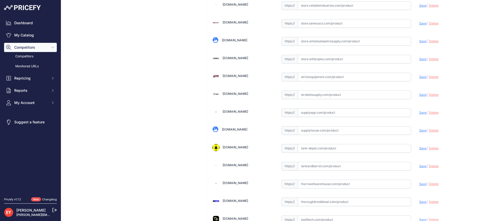
scroll to position [3777, 0]
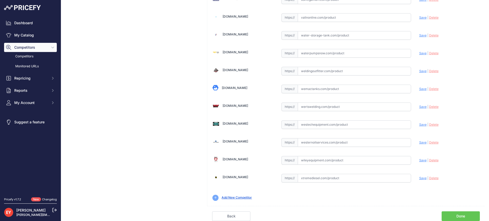
click at [447, 214] on link "Done" at bounding box center [461, 216] width 38 height 10
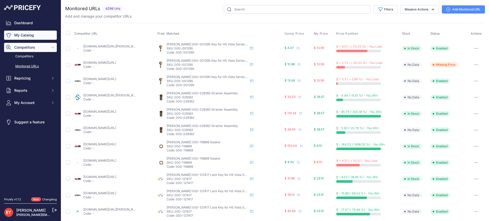
click at [14, 35] on link "My Catalog" at bounding box center [30, 35] width 53 height 9
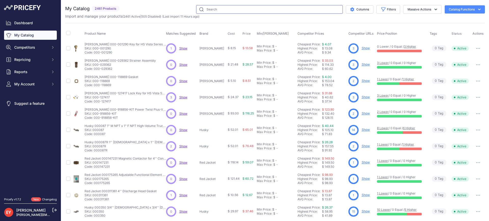
click at [211, 10] on input "text" at bounding box center [269, 9] width 147 height 9
paste input "TRUE"
type input "T"
paste input "Wayne 001-301208"
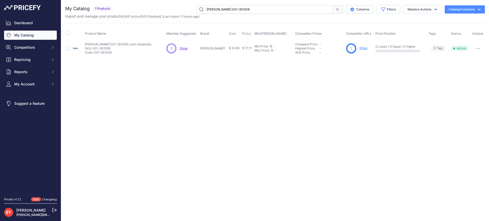
click at [182, 50] on p "Show Discovering..." at bounding box center [184, 48] width 8 height 4
click at [184, 48] on span "Show" at bounding box center [184, 48] width 8 height 4
drag, startPoint x: 249, startPoint y: 9, endPoint x: 165, endPoint y: 5, distance: 84.2
click at [165, 5] on div "You are not connected to the internet. My Catalog" at bounding box center [275, 31] width 420 height 62
paste input "001-921340"
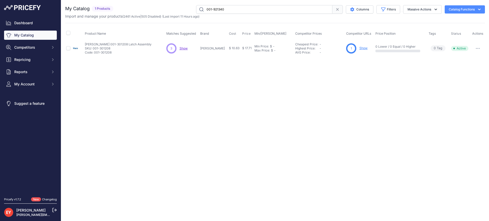
type input "001-921340"
click at [355, 48] on span "Add New" at bounding box center [362, 48] width 14 height 5
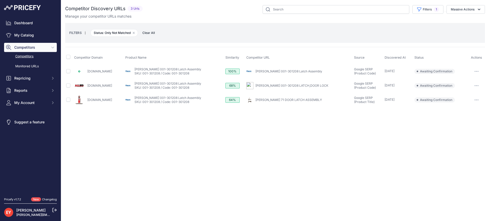
click at [91, 86] on link "[DOMAIN_NAME]" at bounding box center [99, 86] width 25 height 4
click at [96, 102] on div "[DOMAIN_NAME]" at bounding box center [98, 100] width 49 height 10
click at [97, 101] on link "[DOMAIN_NAME]" at bounding box center [99, 100] width 25 height 4
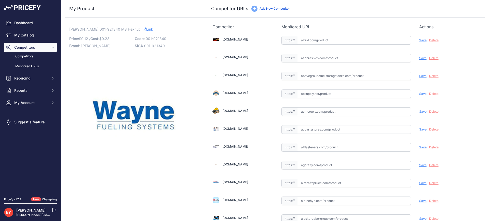
scroll to position [1499, 0]
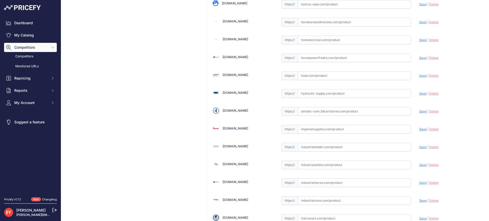
click at [316, 114] on input "text" at bounding box center [354, 111] width 113 height 9
paste input "https://iamdoc-com.3dcartstores.com/Hexnut-M8_p_10572421.html"
click at [419, 112] on span "Save" at bounding box center [422, 111] width 7 height 4
type input "https://iamdoc-com.3dcartstores.com/Hexnut-M8_p_10572421.html?prirule_jdsnikfkf…"
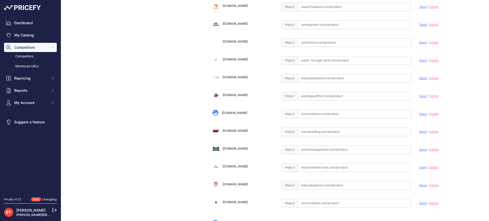
scroll to position [3777, 0]
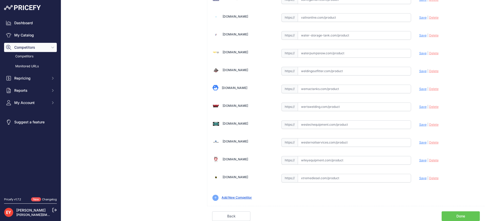
click at [467, 214] on link "Done" at bounding box center [461, 216] width 38 height 10
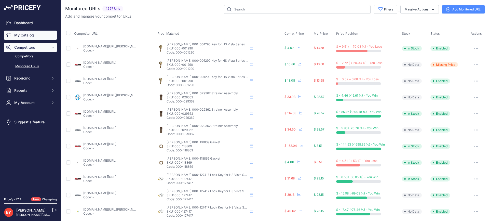
click at [37, 36] on link "My Catalog" at bounding box center [30, 35] width 53 height 9
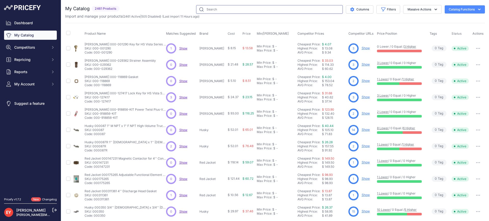
click at [229, 12] on input "text" at bounding box center [269, 9] width 147 height 9
paste input "001-921341"
type input "001-921341"
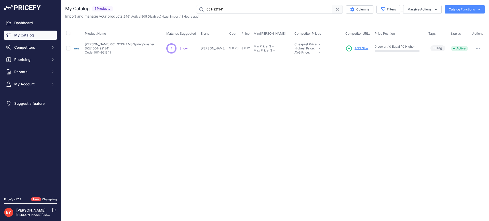
click at [355, 48] on span "Add New" at bounding box center [362, 48] width 14 height 5
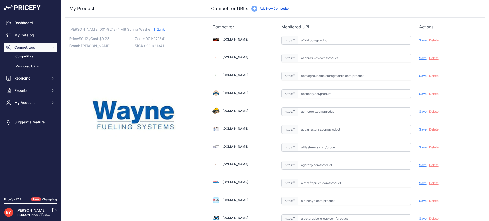
scroll to position [1499, 0]
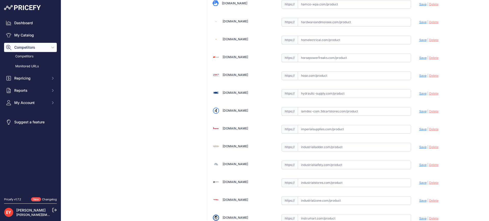
click at [318, 113] on input "text" at bounding box center [354, 111] width 113 height 9
paste input "https://iamdoc-com.3dcartstores.com/Spring-Washer-M8_p_10572422.html"
click at [419, 109] on span "Save" at bounding box center [422, 111] width 7 height 4
type input "https://iamdoc-com.3dcartstores.com/Spring-Washer-M8_p_10572422.html?prirule_jd…"
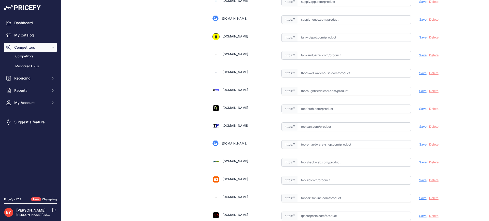
scroll to position [3777, 0]
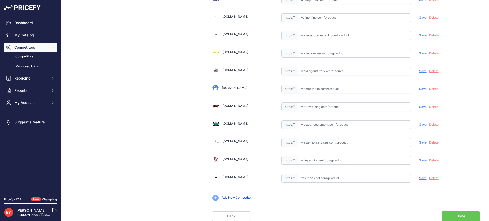
click at [456, 214] on link "Done" at bounding box center [461, 216] width 38 height 10
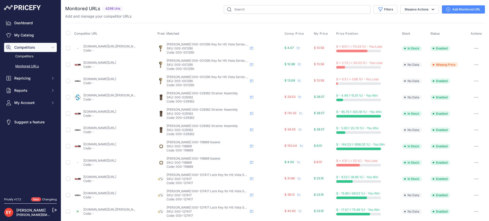
click at [17, 37] on link "My Catalog" at bounding box center [30, 35] width 53 height 9
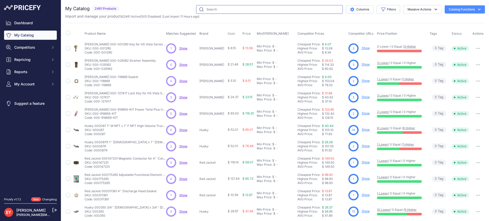
click at [209, 10] on input "text" at bounding box center [269, 9] width 147 height 9
paste input "001-921342"
type input "001-921342"
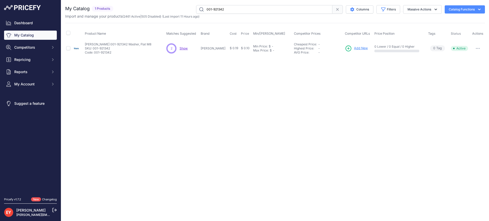
click at [345, 48] on link "Add New" at bounding box center [356, 48] width 23 height 7
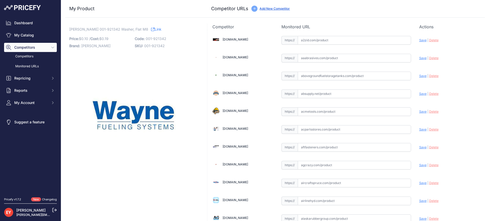
scroll to position [1499, 0]
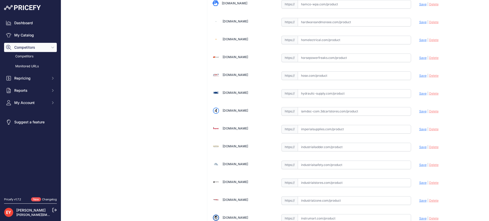
click at [324, 112] on input "text" at bounding box center [354, 111] width 113 height 9
paste input "https://iamdoc-com.3dcartstores.com/Washer-Flat-M8-Fwstzn_p_10572423.html"
click at [419, 111] on span "Save" at bounding box center [422, 111] width 7 height 4
type input "https://iamdoc-com.3dcartstores.com/Washer-Flat-M8-Fwstzn_p_10572423.html?priru…"
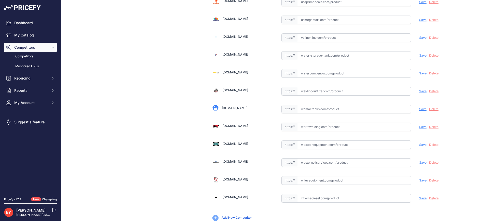
scroll to position [3777, 0]
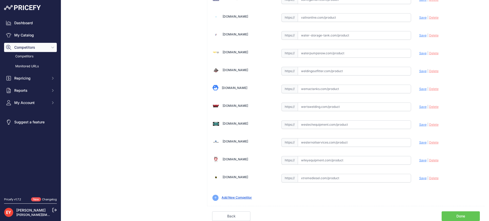
click at [464, 215] on link "Done" at bounding box center [461, 216] width 38 height 10
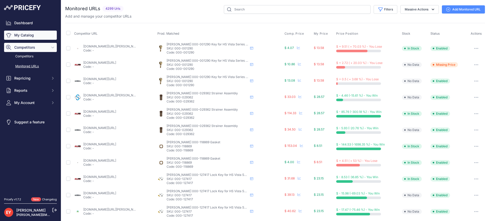
click at [34, 33] on link "My Catalog" at bounding box center [30, 35] width 53 height 9
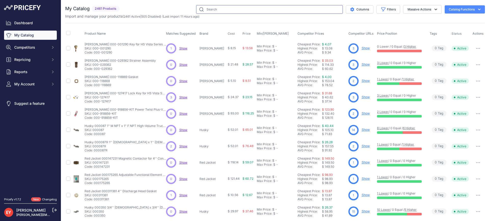
click at [224, 7] on input "text" at bounding box center [269, 9] width 147 height 9
paste input "3898"
type input "3898"
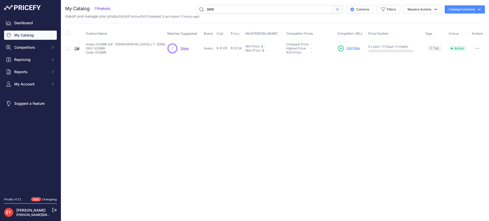
click at [350, 47] on span "Add New" at bounding box center [354, 48] width 14 height 5
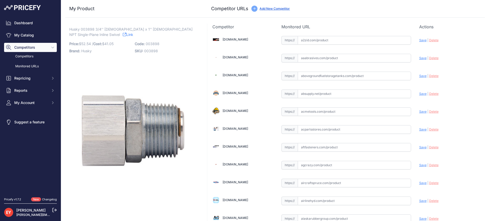
scroll to position [1730, 0]
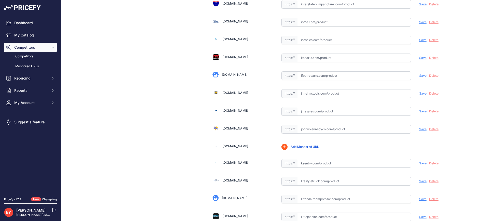
drag, startPoint x: 302, startPoint y: 111, endPoint x: 303, endPoint y: 107, distance: 4.6
click at [303, 111] on input "text" at bounding box center [354, 111] width 113 height 9
paste input "https://www.jmesales.com/husky-3-4-in-m-x-1-in-f-npt-single-plane-aluminum-swiv…"
click at [419, 111] on span "Save" at bounding box center [422, 111] width 7 height 4
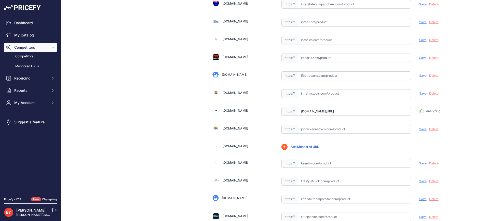
type input "https://www.jmesales.com/husky-3-4-in-m-x-1-in-f-npt-single-plane-aluminum-swiv…"
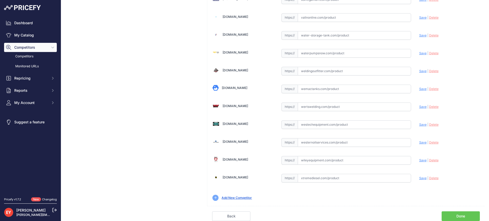
scroll to position [1854, 0]
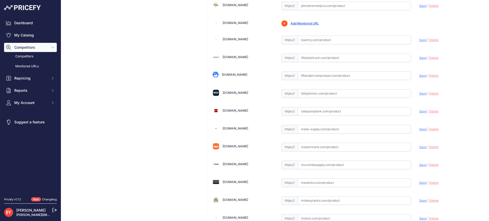
click at [313, 113] on input "text" at bounding box center [354, 111] width 113 height 9
paste input "https://lubepumptank.com/husky-003898-3-4-m-x-1-f-single-plane-swivel.html?srsl…"
click at [419, 111] on span "Save" at bounding box center [422, 111] width 7 height 4
type input "https://lubepumptank.com/husky-003898-3-4-m-x-1-f-single-plane-swivel.html?prir…"
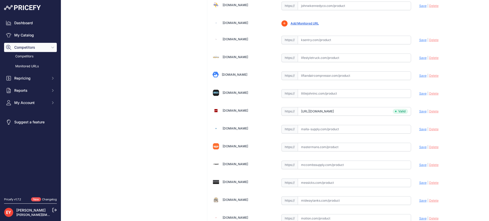
scroll to position [2389, 0]
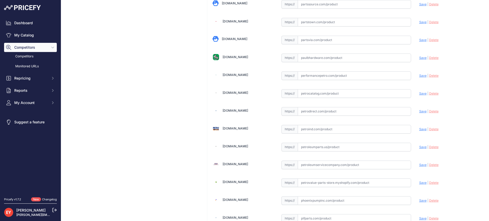
click at [313, 112] on input "text" at bounding box center [354, 111] width 113 height 9
paste input "https://petrodirect.com/products/husky-inline-swivel?variant=29997954257"
click at [420, 110] on span "Save" at bounding box center [422, 111] width 7 height 4
type input "https://petrodirect.com/products/husky-inline-swivel?variant=29997954257&prirul…"
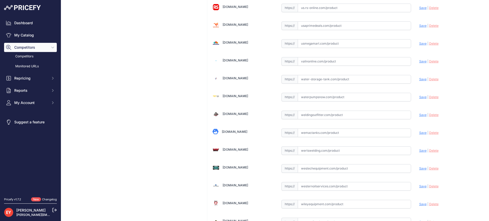
scroll to position [3777, 0]
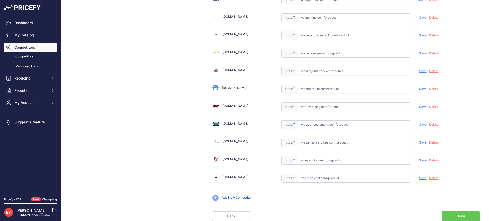
click at [463, 215] on link "Done" at bounding box center [461, 216] width 38 height 10
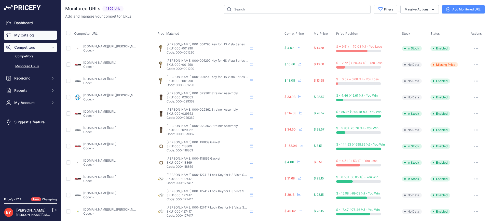
click at [33, 35] on link "My Catalog" at bounding box center [30, 35] width 53 height 9
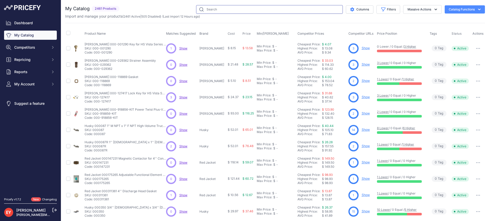
click at [202, 11] on input "text" at bounding box center [269, 9] width 147 height 9
paste input "004605"
type input "004605"
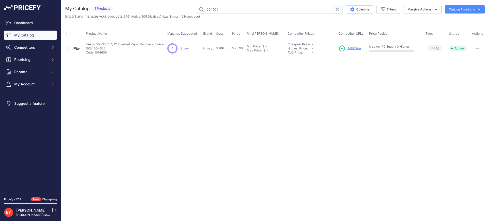
click at [351, 48] on span "Add New" at bounding box center [355, 48] width 14 height 5
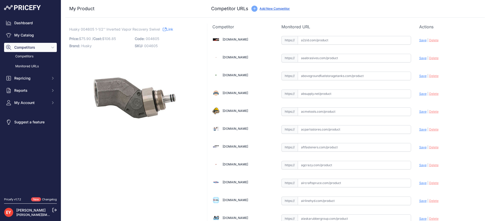
scroll to position [1854, 0]
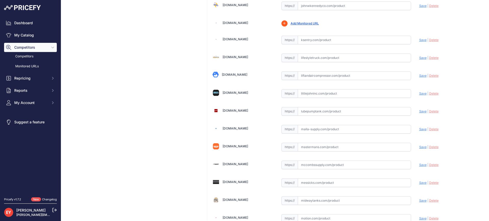
click at [316, 110] on input "text" at bounding box center [354, 111] width 113 height 9
paste input "https://lubepumptank.com/husky-004605-m34-x-1-5-vapor-inverted-swivel.html?srsl…"
click at [420, 111] on span "Save" at bounding box center [422, 111] width 7 height 4
type input "https://lubepumptank.com/husky-004605-m34-x-1-5-vapor-inverted-swivel.html?prir…"
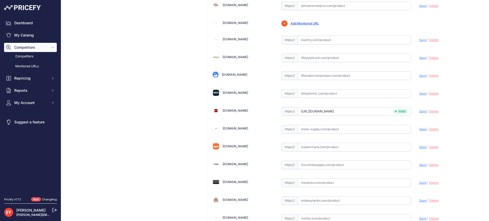
scroll to position [125, 0]
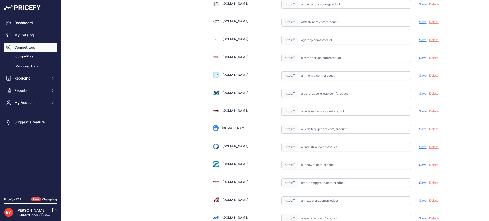
click at [317, 112] on input "text" at bounding box center [354, 111] width 113 height 9
paste input "https://www.alliedelectronics.com/4605.html?srsltid=AfmBOoov6EeMju0HQrrFwLZierk…"
click at [420, 111] on span "Save" at bounding box center [422, 111] width 7 height 4
type input "https://www.alliedelectronics.com/4605.html?prirule_jdsnikfkfjsd=3888"
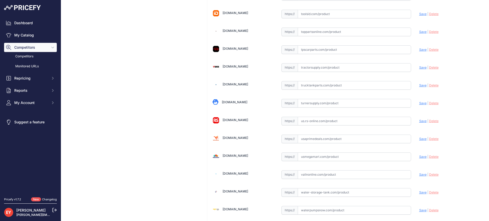
scroll to position [3777, 0]
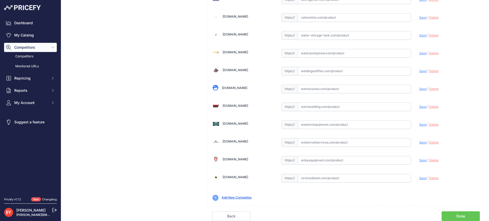
click at [466, 215] on link "Done" at bounding box center [461, 216] width 38 height 10
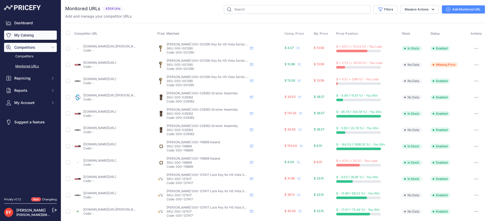
click at [29, 36] on link "My Catalog" at bounding box center [30, 35] width 53 height 9
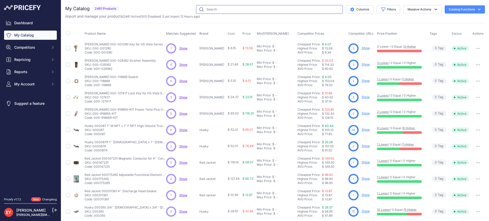
click at [202, 8] on input "text" at bounding box center [269, 9] width 147 height 9
paste input "012020-101-8"
type input "012020-101-8"
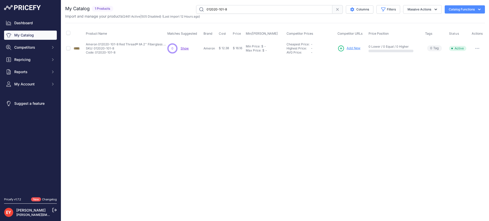
click at [357, 46] on span "Add New" at bounding box center [354, 48] width 14 height 5
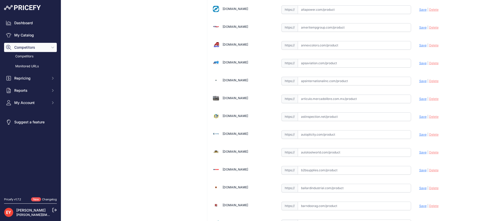
scroll to position [1748, 0]
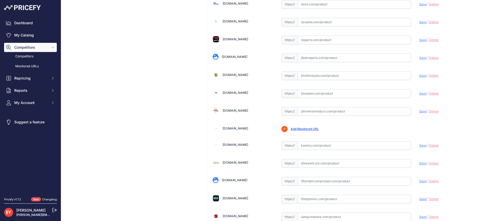
click at [324, 113] on input "text" at bounding box center [354, 111] width 113 height 9
paste input "https://www.johnwkennedyco.com/buy/product/012020-101-8-A-O-Smith/3975"
click at [419, 111] on span "Save" at bounding box center [422, 111] width 7 height 4
type input "https://www.johnwkennedyco.com/buy/product/012020-101-8-A-O-Smith/3975?prirule_…"
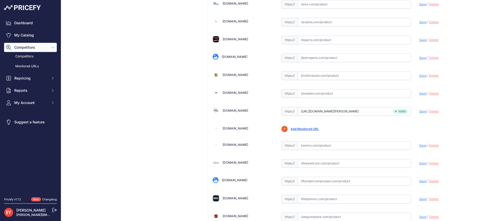
scroll to position [2940, 0]
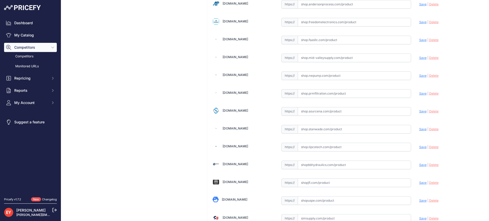
click at [315, 113] on input "text" at bounding box center [354, 111] width 113 height 9
paste input "https://shop.sourcena.com/Smith-Fibercast/Primary-Fitting-Z2073/012020-101-8/NO…"
click at [419, 112] on span "Save" at bounding box center [422, 111] width 7 height 4
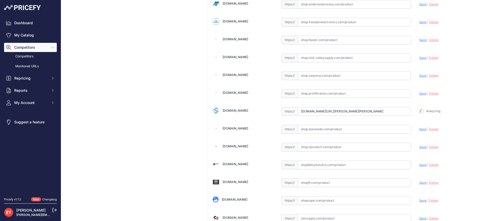
type input "https://shop.sourcena.com/Smith-Fibercast/Primary-Fitting-Z2073/012020-101-8/NO…"
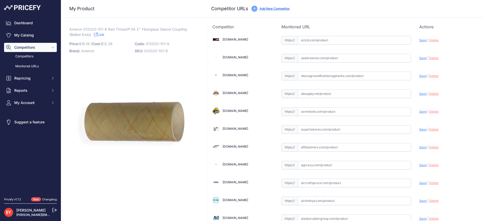
click at [269, 9] on link "Add New Competitor" at bounding box center [275, 9] width 30 height 4
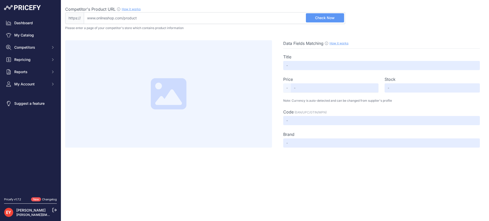
click at [217, 21] on input "Competitor's Product URL How it works In order to create your competitor's extr…" at bounding box center [214, 18] width 261 height 12
paste input "[URL][DOMAIN_NAME][PERSON_NAME]"
type input "[DOMAIN_NAME][URL][PERSON_NAME]"
click at [311, 18] on button "Check Now" at bounding box center [325, 17] width 38 height 9
type input "[PERSON_NAME] Fiberglass Red Thread 2" Sleeve Coupling, Belled Ends (012020-101…"
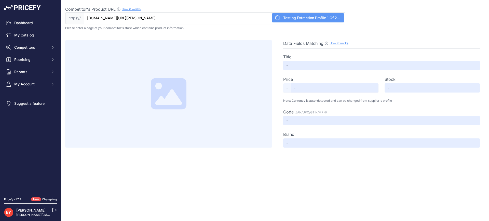
type input "27.40"
type input "Available"
type input "CPLG2WT"
type input "NOV Fiberglass Systems"
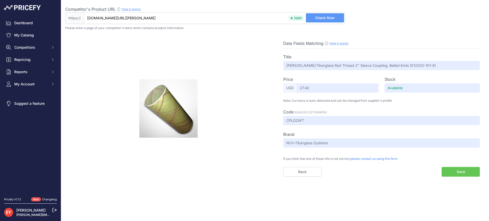
click at [452, 168] on button "Save" at bounding box center [461, 172] width 38 height 10
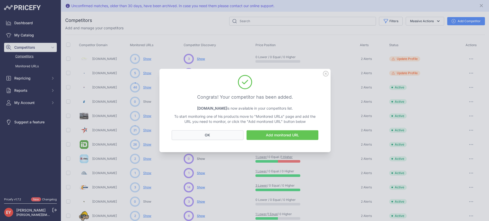
click at [215, 138] on button "OK" at bounding box center [208, 135] width 72 height 10
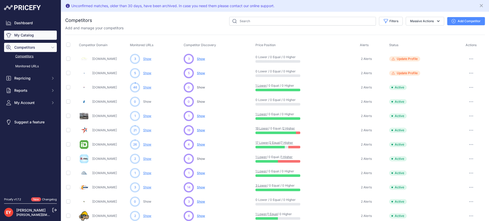
click at [28, 35] on link "My Catalog" at bounding box center [30, 35] width 53 height 9
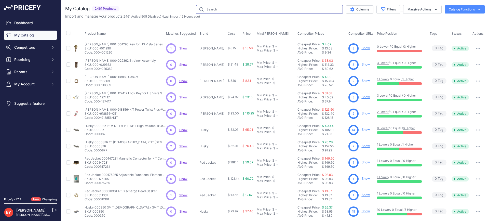
click at [211, 11] on input "text" at bounding box center [269, 9] width 147 height 9
paste input "012020-101-8"
type input "012020-101-8"
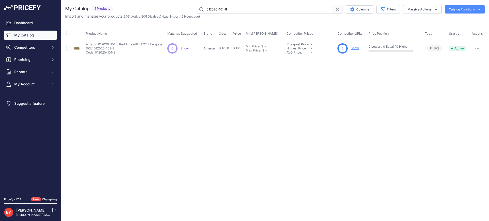
click at [355, 49] on link "Show" at bounding box center [355, 48] width 8 height 4
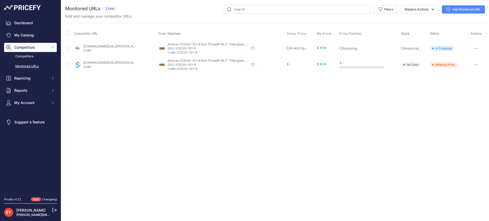
click at [458, 9] on link "Add Monitored URL" at bounding box center [463, 9] width 43 height 8
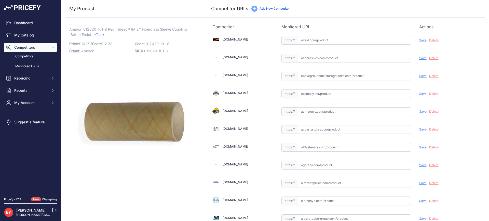
scroll to position [3783, 0]
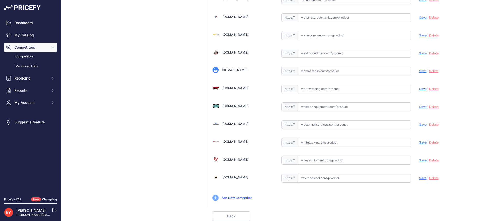
click at [304, 145] on input "text" at bounding box center [354, 142] width 113 height 9
paste input "https://whitetucker.com/shop/fiberglass-pipe-pipe-fittings/smith-fiberglass-red…"
click at [419, 142] on span "Save" at bounding box center [422, 142] width 7 height 4
type input "https://whitetucker.com/shop/fiberglass-pipe-pipe-fittings/smith-fiberglass-red…"
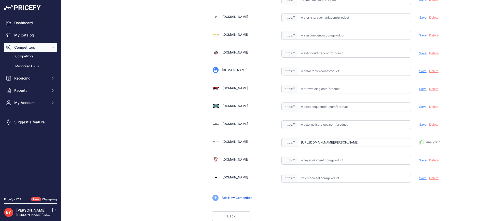
scroll to position [3795, 0]
click at [464, 213] on link "Done" at bounding box center [461, 216] width 38 height 10
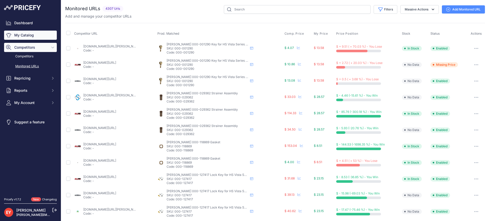
click at [28, 36] on link "My Catalog" at bounding box center [30, 35] width 53 height 9
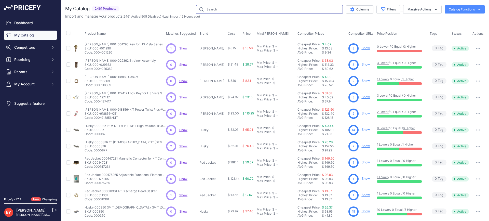
click at [205, 12] on input "text" at bounding box center [269, 9] width 147 height 9
paste input "012020-191-4"
type input "012020-191-4"
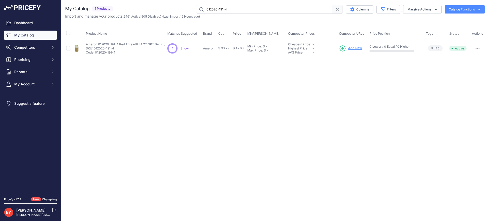
click at [354, 46] on span "Add New" at bounding box center [355, 48] width 14 height 5
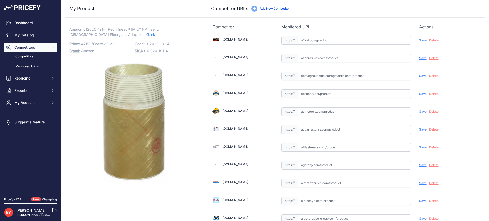
scroll to position [3529, 0]
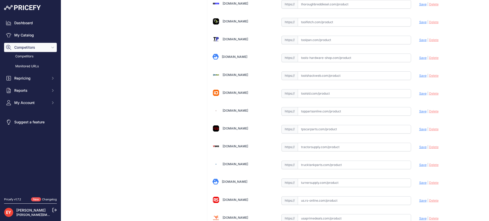
click at [312, 114] on input "text" at bounding box center [354, 111] width 113 height 9
paste input "https://www.toppartsonline.com/product/ameron-012020-191-4-red-thread-iia-2-npt…"
click at [420, 112] on span "Save" at bounding box center [422, 111] width 7 height 4
type input "https://www.toppartsonline.com/product/ameron-012020-191-4-red-thread-iia-2-npt…"
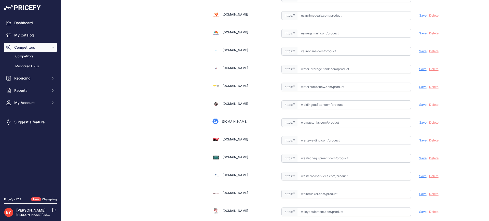
scroll to position [3795, 0]
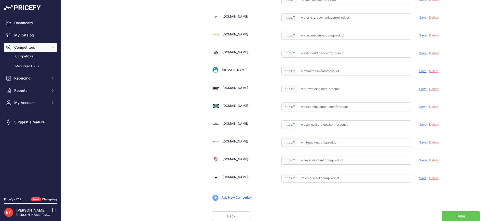
drag, startPoint x: 458, startPoint y: 214, endPoint x: 455, endPoint y: 213, distance: 2.9
click at [458, 214] on link "Done" at bounding box center [461, 216] width 38 height 10
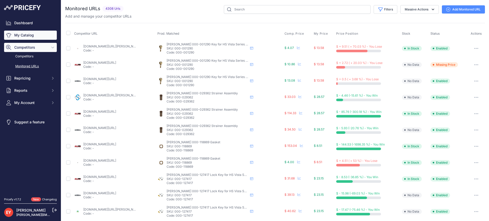
click at [39, 35] on link "My Catalog" at bounding box center [30, 35] width 53 height 9
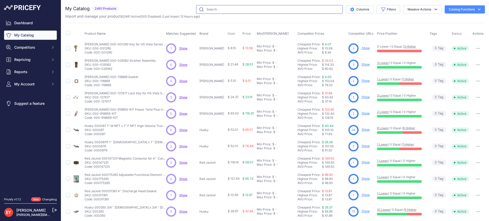
click at [217, 11] on input "text" at bounding box center [269, 9] width 147 height 9
paste input "012020-101-8"
type input "012020-101-8"
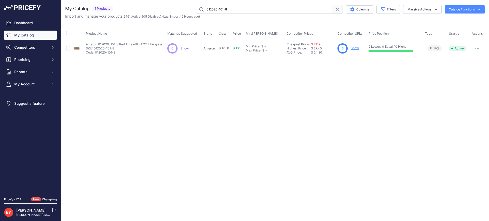
click at [357, 47] on link "Show" at bounding box center [355, 48] width 8 height 4
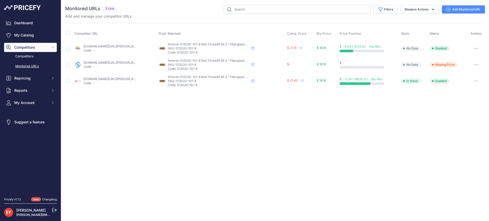
click at [103, 47] on link "johnwkennedyco.com/buy/product/012020-101-8-a-o-smith/3975?prirule_jdsnikfkfjsd…" at bounding box center [113, 46] width 58 height 4
click at [101, 64] on link "shop.sourcena.com/smith-fibercast/primary-fitting-z2073/012020-101-8/nov-smith-…" at bounding box center [125, 63] width 82 height 4
click at [103, 46] on link "johnwkennedyco.com/buy/product/012020-101-8-a-o-smith/3975?prirule_jdsnikfkfjsd…" at bounding box center [113, 46] width 58 height 4
click at [92, 80] on link "whitetucker.com/shop/fiberglass-pipe-pipe-fittings/smith-fiberglass-red-thread-…" at bounding box center [113, 79] width 58 height 4
click at [101, 78] on link "whitetucker.com/shop/fiberglass-pipe-pipe-fittings/smith-fiberglass-red-thread-…" at bounding box center [113, 79] width 58 height 4
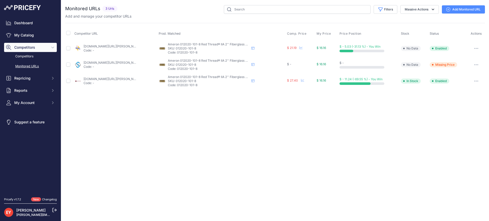
click at [91, 61] on link "shop.sourcena.com/smith-fibercast/primary-fitting-z2073/012020-101-8/nov-smith-…" at bounding box center [125, 63] width 82 height 4
click at [96, 46] on link "johnwkennedyco.com/buy/product/012020-101-8-a-o-smith/3975?prirule_jdsnikfkfjsd…" at bounding box center [113, 46] width 58 height 4
click at [477, 50] on button "button" at bounding box center [476, 48] width 10 height 7
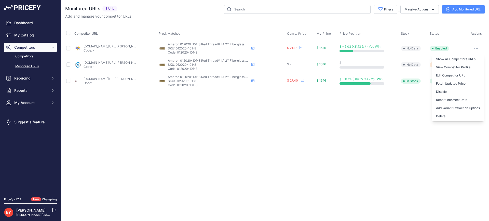
click at [324, 140] on div "Close You are not connected to the internet." at bounding box center [275, 110] width 428 height 221
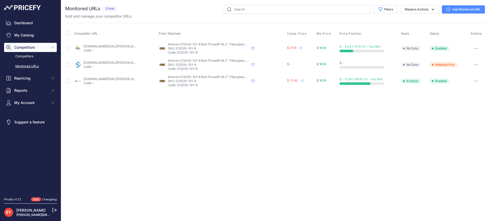
click at [477, 50] on button "button" at bounding box center [476, 48] width 10 height 7
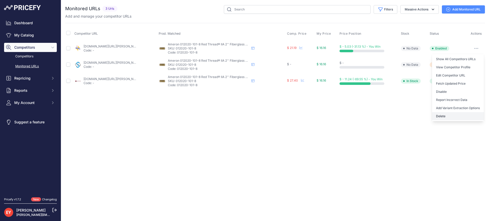
click at [444, 113] on button "Delete" at bounding box center [458, 116] width 52 height 8
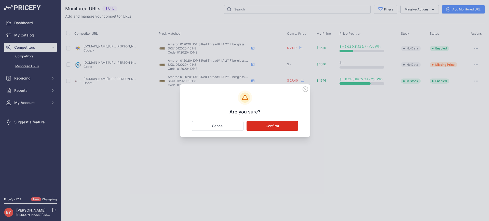
click at [257, 125] on button "Confirm" at bounding box center [272, 126] width 51 height 10
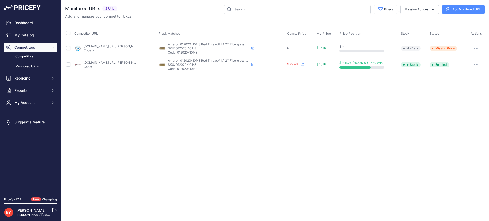
click at [478, 49] on button "button" at bounding box center [476, 48] width 10 height 7
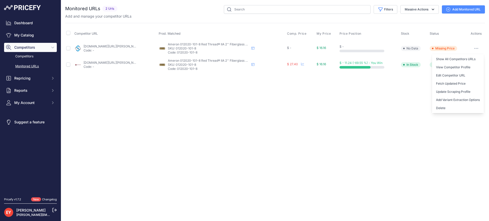
drag, startPoint x: 443, startPoint y: 108, endPoint x: 408, endPoint y: 96, distance: 37.1
click at [443, 108] on button "Delete" at bounding box center [458, 108] width 52 height 8
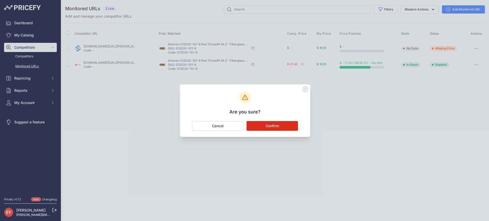
drag, startPoint x: 271, startPoint y: 123, endPoint x: 300, endPoint y: 111, distance: 31.9
click at [271, 123] on button "Confirm" at bounding box center [272, 126] width 51 height 10
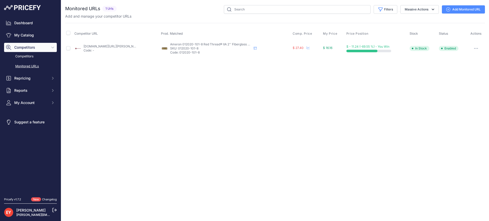
click at [478, 48] on button "button" at bounding box center [476, 48] width 10 height 7
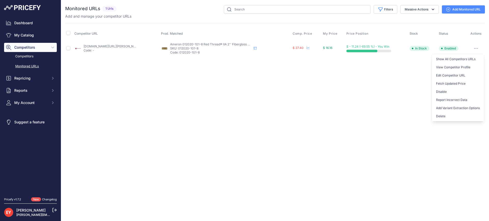
click at [376, 108] on div "Close You are not connected to the internet." at bounding box center [275, 110] width 428 height 221
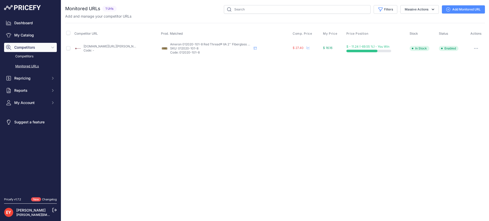
click at [475, 48] on icon "button" at bounding box center [476, 48] width 4 height 1
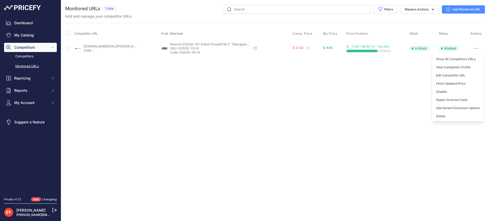
drag, startPoint x: 439, startPoint y: 115, endPoint x: 399, endPoint y: 115, distance: 39.8
click at [438, 115] on button "Delete" at bounding box center [458, 116] width 52 height 8
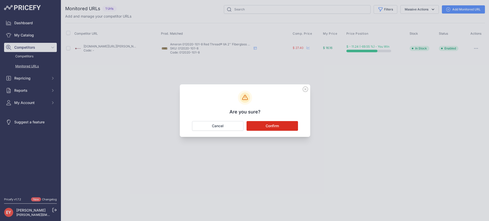
click at [288, 122] on button "Confirm" at bounding box center [272, 126] width 51 height 10
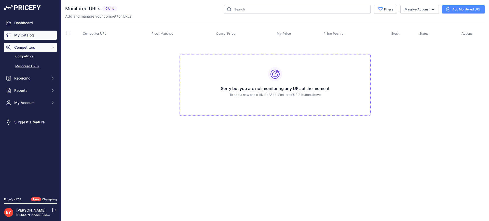
click at [23, 38] on link "My Catalog" at bounding box center [30, 35] width 53 height 9
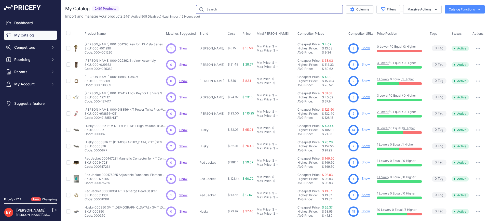
click at [212, 10] on input "text" at bounding box center [269, 9] width 147 height 9
paste input "015-916264-KIT"
type input "015-916264-KIT"
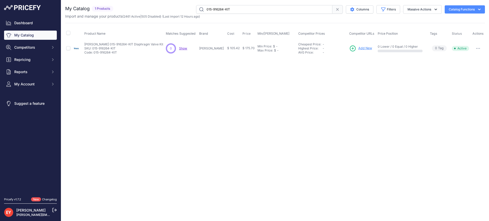
click at [359, 48] on span "Add New" at bounding box center [366, 48] width 14 height 5
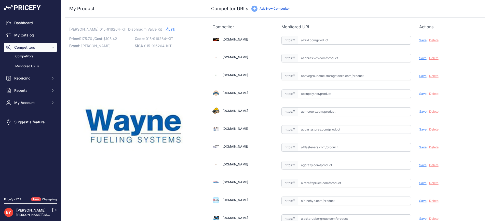
scroll to position [3529, 0]
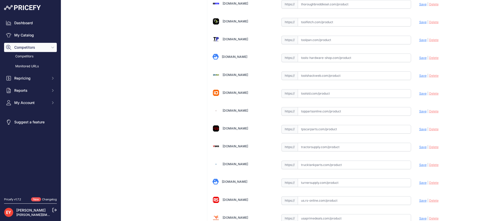
click at [312, 112] on input "text" at bounding box center [354, 111] width 113 height 9
paste input "https://www.toppartsonline.com/product/wayne-015-916264-kit-diaphragm-valve-kit/"
click at [419, 112] on span "Save" at bounding box center [422, 111] width 7 height 4
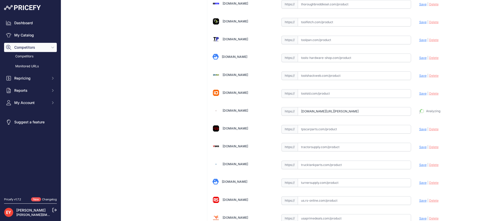
type input "https://www.toppartsonline.com/product/wayne-015-916264-kit-diaphragm-valve-kit…"
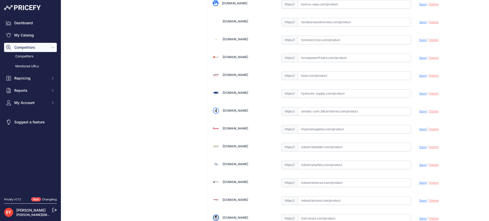
click at [322, 113] on input "text" at bounding box center [354, 111] width 113 height 9
paste input "https://iamdoc-com.3dcartstores.com/Diaphragm-Valve-Nh-Blend_p_10573436.html"
click at [419, 110] on span "Save" at bounding box center [422, 111] width 7 height 4
type input "https://iamdoc-com.3dcartstores.com/Diaphragm-Valve-Nh-Blend_p_10573436.html?pr…"
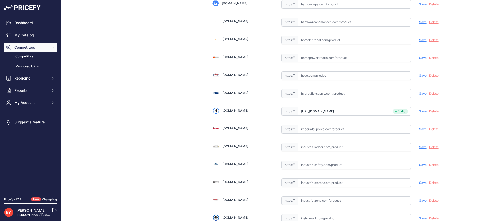
scroll to position [3279, 0]
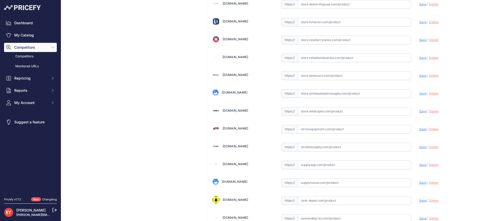
click at [321, 110] on input "text" at bounding box center [354, 111] width 113 height 9
paste input "https://store.wildcopes.com/searchm.htm"
click at [419, 112] on span "Save" at bounding box center [422, 111] width 7 height 4
type input "https://store.wildcopes.com/searchm.htm?prirule_jdsnikfkfjsd=3888"
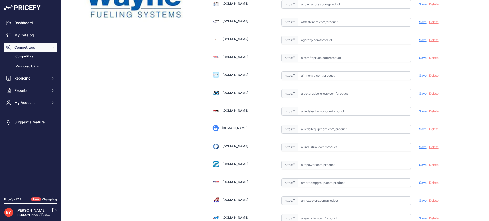
click at [312, 114] on input "text" at bounding box center [354, 111] width 113 height 9
paste input "https://www.alliedelectronics.com/015-916264-kit.html?srsltid=AfmBOoq-NvrHOrQsf…"
click at [419, 111] on span "Save" at bounding box center [422, 111] width 7 height 4
type input "https://www.alliedelectronics.com/015-916264-kit.html?prirule_jdsnikfkfjsd=3888"
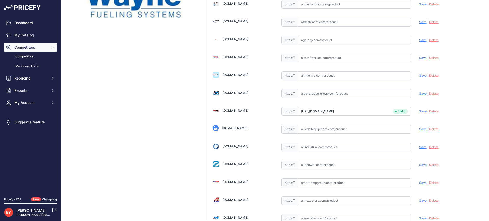
scroll to position [2940, 0]
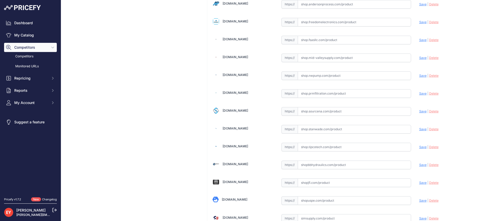
click at [320, 113] on input "text" at bounding box center [354, 111] width 113 height 9
paste input "https://shop.sourcena.com/Wayne-Parts/Valve/015-916264-KIT/Wayne-015-916264-KIT…"
click at [419, 110] on span "Save" at bounding box center [422, 111] width 7 height 4
type input "https://shop.sourcena.com/Wayne-Parts/Valve/015-916264-KIT/Wayne-015-916264-KIT…"
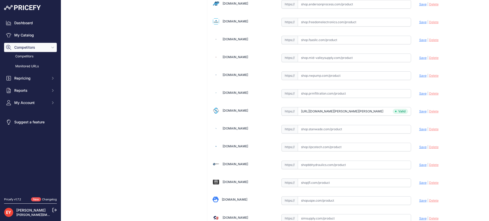
scroll to position [3783, 0]
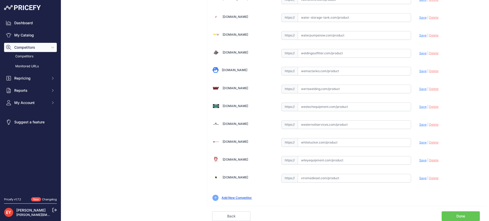
click at [460, 217] on link "Done" at bounding box center [461, 216] width 38 height 10
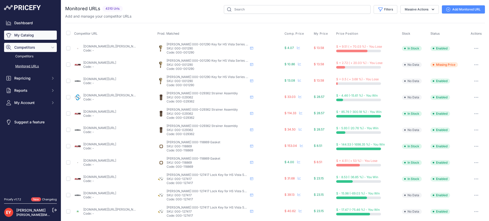
click at [23, 36] on link "My Catalog" at bounding box center [30, 35] width 53 height 9
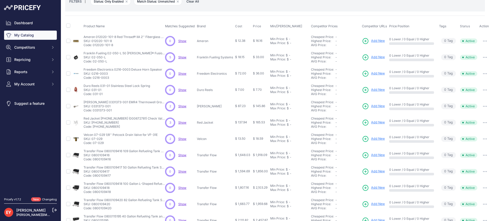
scroll to position [11, 0]
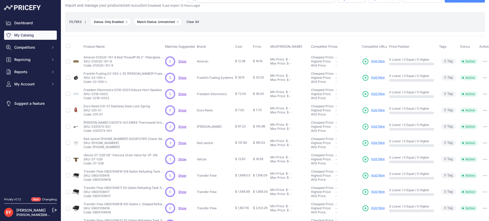
click at [483, 77] on button "button" at bounding box center [485, 77] width 10 height 7
click at [476, 89] on button "Disable" at bounding box center [474, 88] width 33 height 8
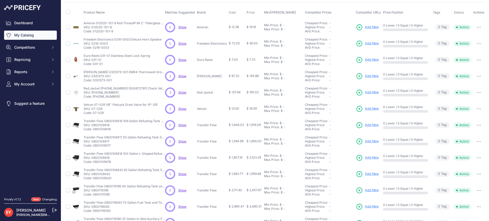
scroll to position [51, 0]
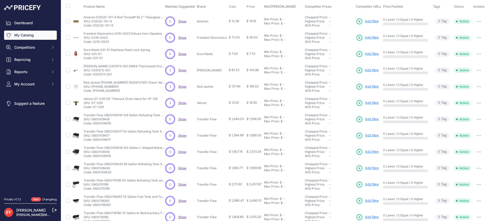
drag, startPoint x: 110, startPoint y: 42, endPoint x: 93, endPoint y: 42, distance: 17.3
click at [93, 42] on p "Code: 0216-0003" at bounding box center [123, 42] width 79 height 4
drag, startPoint x: 108, startPoint y: 43, endPoint x: 93, endPoint y: 43, distance: 15.0
click at [93, 43] on p "Code: 0216-0003" at bounding box center [123, 42] width 79 height 4
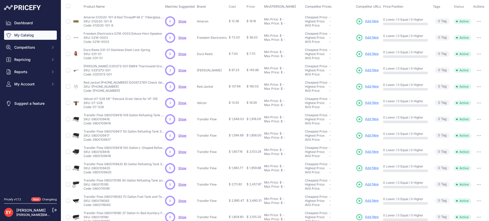
copy p "0216-0003"
drag, startPoint x: 103, startPoint y: 59, endPoint x: 93, endPoint y: 60, distance: 9.7
click at [93, 60] on p "Code: 031-01" at bounding box center [117, 58] width 67 height 4
copy p "031-01"
drag, startPoint x: 83, startPoint y: 50, endPoint x: 110, endPoint y: 51, distance: 26.8
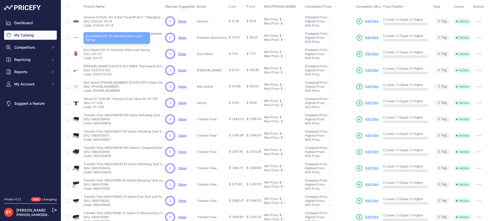
click at [110, 51] on td "Duro Reels 031-01 Stainless Steel Lock Spring Duro Reels 031-01 Stainless Steel…" at bounding box center [124, 54] width 82 height 16
click at [110, 51] on p "Duro Reels 031-01 Stainless Steel Lock Spring" at bounding box center [117, 50] width 67 height 4
drag, startPoint x: 84, startPoint y: 49, endPoint x: 110, endPoint y: 50, distance: 26.0
click at [110, 50] on p "Duro Reels 031-01 Stainless Steel Lock Spring" at bounding box center [117, 50] width 67 height 4
copy p "Duro Reels 031-01"
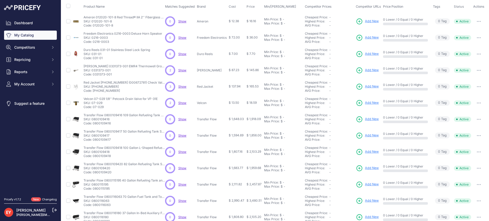
drag, startPoint x: 103, startPoint y: 108, endPoint x: 94, endPoint y: 106, distance: 9.4
click at [94, 106] on p "Code: 07-029" at bounding box center [121, 107] width 74 height 4
copy p "07-029"
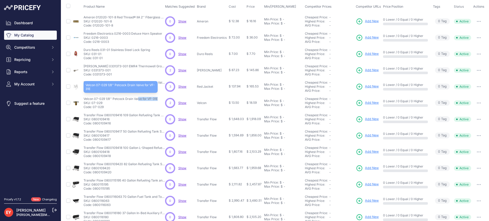
drag, startPoint x: 84, startPoint y: 99, endPoint x: 104, endPoint y: 99, distance: 20.6
click at [104, 99] on p "Velcon 07-029 1/8'' Petcock Drain Valve for VF-31E" at bounding box center [121, 99] width 74 height 4
copy p "Velcon 07-029"
drag, startPoint x: 84, startPoint y: 98, endPoint x: 104, endPoint y: 97, distance: 20.9
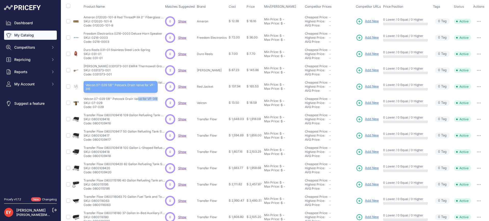
click at [104, 97] on p "Velcon 07-029 1/8'' Petcock Drain Valve for VF-31E" at bounding box center [121, 99] width 74 height 4
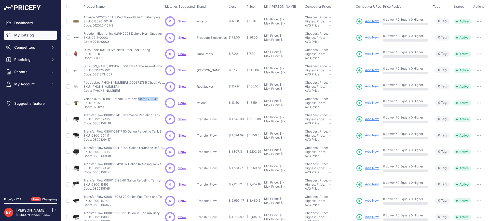
drag, startPoint x: 105, startPoint y: 108, endPoint x: 94, endPoint y: 108, distance: 11.2
click at [94, 108] on p "Code: 07-029" at bounding box center [121, 107] width 74 height 4
copy p "07-029"
drag, startPoint x: 94, startPoint y: 108, endPoint x: 110, endPoint y: 108, distance: 16.3
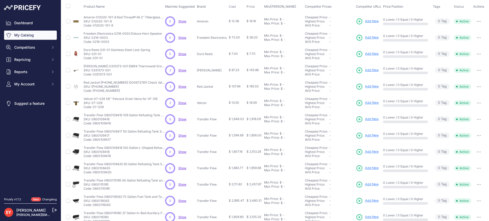
click at [110, 108] on p "Code: 07-029" at bounding box center [121, 107] width 74 height 4
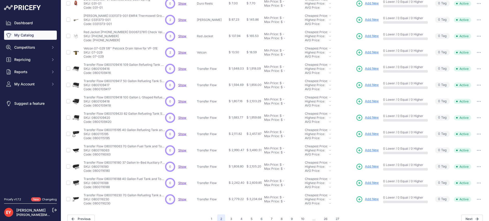
scroll to position [113, 0]
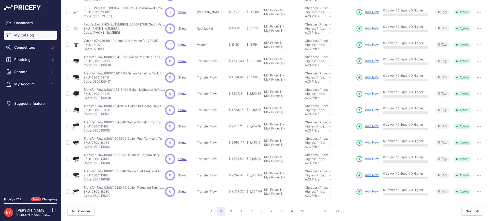
drag, startPoint x: 111, startPoint y: 61, endPoint x: 93, endPoint y: 62, distance: 17.6
click at [93, 63] on p "Code: 0800109416" at bounding box center [125, 65] width 82 height 4
copy p "0800109416"
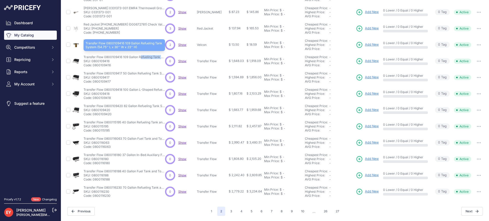
copy p "Transfer Flow 0800109416"
drag, startPoint x: 84, startPoint y: 52, endPoint x: 122, endPoint y: 52, distance: 38.0
click at [122, 55] on p "Transfer Flow 0800109416 109 Gallon Refueling Tank System (54.75'' L x 30'' W x…" at bounding box center [125, 57] width 82 height 4
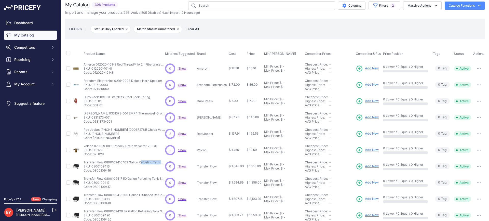
scroll to position [0, 0]
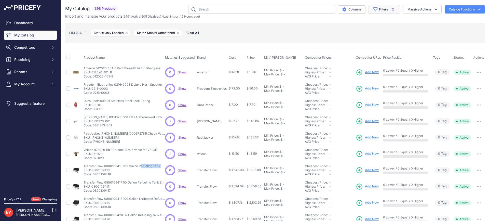
click at [378, 9] on button "Filters 2" at bounding box center [385, 9] width 32 height 9
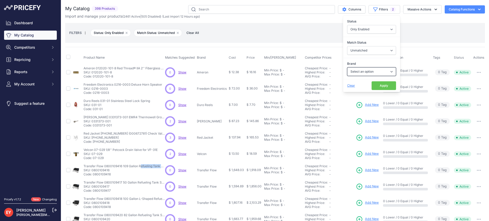
click at [355, 70] on select "Select an option 3M American Casting & MFG Ameron Aquafighter ATI ATTA B&K Balc…" at bounding box center [371, 71] width 49 height 9
click at [368, 71] on select "Select an option 3M American Casting & MFG Ameron Aquafighter ATI ATTA B&K Balc…" at bounding box center [371, 71] width 49 height 9
select select "OPW"
click at [347, 67] on select "Select an option 3M American Casting & MFG Ameron Aquafighter ATI ATTA B&K Balc…" at bounding box center [371, 71] width 49 height 9
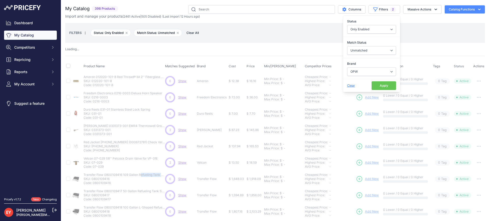
click at [379, 87] on button "Apply" at bounding box center [384, 85] width 24 height 9
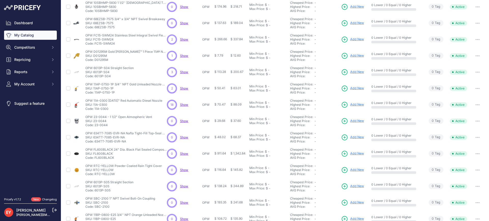
scroll to position [7, 0]
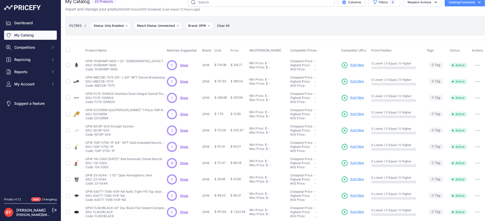
drag, startPoint x: 118, startPoint y: 69, endPoint x: 95, endPoint y: 70, distance: 23.4
click at [95, 70] on p "Code: 10SBHMP-5830" at bounding box center [126, 69] width 82 height 4
copy p "10SBHMP-5830"
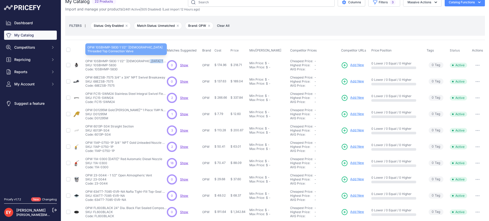
drag, startPoint x: 85, startPoint y: 60, endPoint x: 116, endPoint y: 61, distance: 30.6
click at [116, 61] on p "OPW 10SBHMP-5830 1 1/2'' Male Threaded Top Connection Valve" at bounding box center [126, 61] width 82 height 4
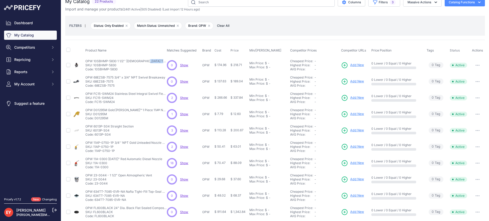
copy p "OPW 10SBHMP-5830"
drag, startPoint x: 115, startPoint y: 86, endPoint x: 95, endPoint y: 86, distance: 19.9
click at [95, 86] on p "Code: 68EZSB-7575" at bounding box center [125, 86] width 80 height 4
drag, startPoint x: 115, startPoint y: 104, endPoint x: 95, endPoint y: 103, distance: 20.2
click at [95, 103] on td "OPW FC15-SWM24 Stainless Steel Integral Swivel Flexible Connector OPW FC15-SWM2…" at bounding box center [125, 98] width 82 height 16
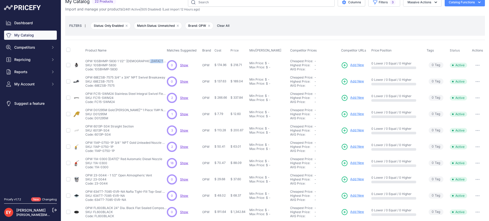
drag, startPoint x: 105, startPoint y: 120, endPoint x: 95, endPoint y: 120, distance: 9.9
click at [95, 120] on p "Code: D01295M" at bounding box center [126, 118] width 82 height 4
drag, startPoint x: 111, startPoint y: 135, endPoint x: 95, endPoint y: 135, distance: 16.1
click at [95, 135] on p "Code: 6013P-S04" at bounding box center [109, 135] width 48 height 4
drag, startPoint x: 116, startPoint y: 152, endPoint x: 95, endPoint y: 153, distance: 20.9
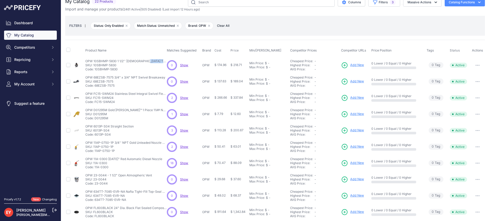
click at [95, 153] on p "Code: 11AP-0750-1P" at bounding box center [126, 151] width 82 height 4
drag, startPoint x: 108, startPoint y: 170, endPoint x: 95, endPoint y: 166, distance: 12.9
click at [95, 166] on p "Code: 11A-0300" at bounding box center [123, 167] width 77 height 4
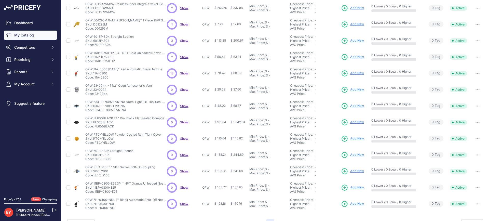
scroll to position [109, 0]
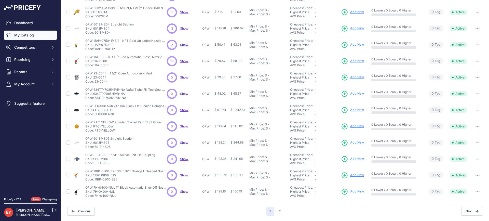
drag, startPoint x: 108, startPoint y: 81, endPoint x: 95, endPoint y: 82, distance: 13.3
click at [95, 82] on p "Code: 23-0044" at bounding box center [118, 82] width 67 height 4
drag, startPoint x: 132, startPoint y: 96, endPoint x: 95, endPoint y: 96, distance: 36.9
click at [95, 96] on p "Code: 634TT-7085-EVR-NA" at bounding box center [126, 98] width 82 height 4
drag, startPoint x: 114, startPoint y: 115, endPoint x: 95, endPoint y: 116, distance: 19.4
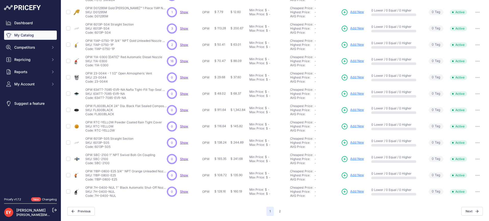
click at [95, 116] on p "Code: FL600BLACK" at bounding box center [126, 114] width 82 height 4
drag, startPoint x: 117, startPoint y: 131, endPoint x: 94, endPoint y: 133, distance: 22.5
click at [94, 133] on td "OPW RTC-YELLOW Powder Coated Rain Tight Cover OPW RTC-YELLOW Powder Coated Rain…" at bounding box center [125, 126] width 82 height 16
drag, startPoint x: 115, startPoint y: 145, endPoint x: 95, endPoint y: 146, distance: 20.1
click at [95, 146] on p "Code: 6013P-S05" at bounding box center [109, 147] width 48 height 4
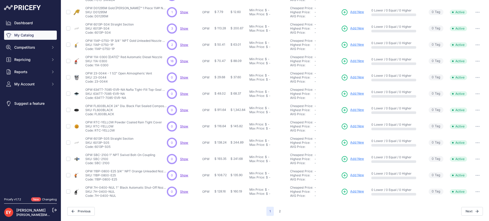
drag, startPoint x: 109, startPoint y: 165, endPoint x: 95, endPoint y: 163, distance: 14.3
click at [95, 163] on p "Code: SBC-2100" at bounding box center [120, 163] width 70 height 4
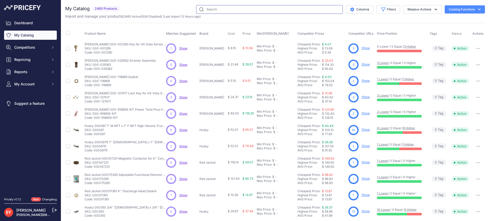
click at [228, 11] on input "text" at bounding box center [269, 9] width 147 height 9
paste input "This product has been discontinued."
type input "T"
paste input "02-050-L"
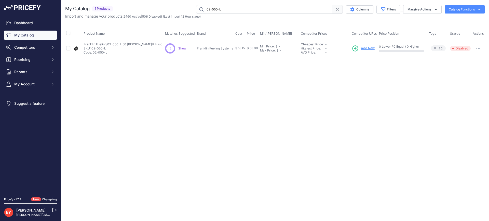
drag, startPoint x: 245, startPoint y: 9, endPoint x: 180, endPoint y: 10, distance: 64.7
click at [180, 10] on div "02-050-L Columns Filters Status All Status Only Enabled Only Disabled" at bounding box center [300, 9] width 370 height 9
paste input "31-01"
type input "031-01"
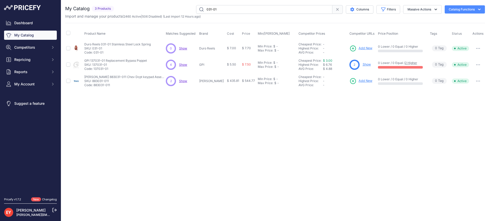
click at [360, 48] on span "Add New" at bounding box center [366, 48] width 14 height 5
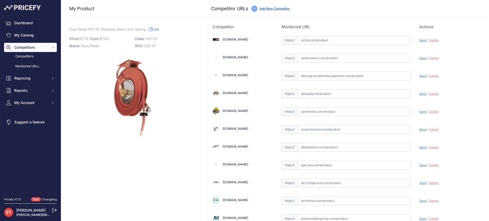
scroll to position [464, 0]
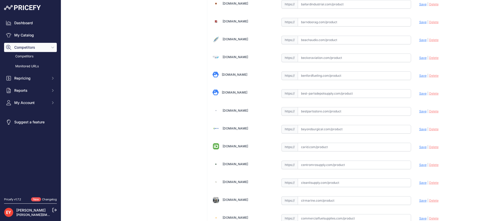
click at [308, 109] on input "text" at bounding box center [354, 111] width 113 height 9
paste input "https://www.bestpartsstore.com/product/duro-reels-031-01-stainless-steel-lock-s…"
click at [420, 112] on span "Save" at bounding box center [422, 111] width 7 height 4
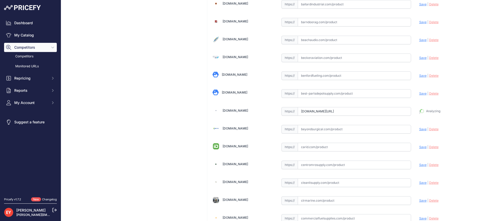
type input "https://www.bestpartsstore.com/product/duro-reels-031-01-stainless-steel-lock-s…"
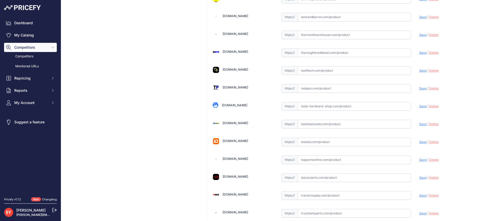
scroll to position [3795, 0]
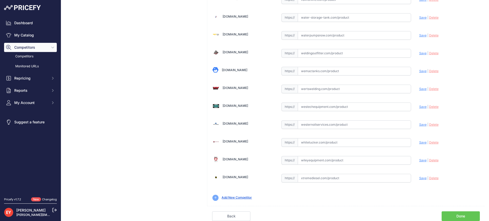
click at [460, 216] on link "Done" at bounding box center [461, 216] width 38 height 10
drag, startPoint x: 460, startPoint y: 216, endPoint x: 445, endPoint y: 207, distance: 17.7
click at [460, 216] on link "Done" at bounding box center [461, 216] width 38 height 10
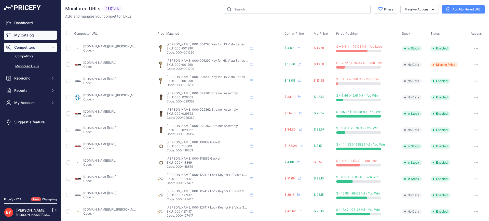
click at [23, 35] on link "My Catalog" at bounding box center [30, 35] width 53 height 9
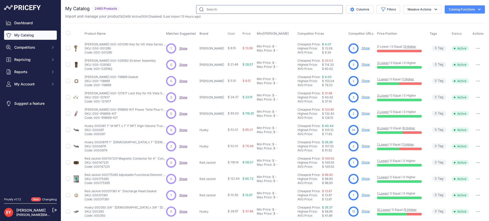
click at [211, 7] on input "text" at bounding box center [269, 9] width 147 height 9
paste input "07-029"
type input "07-029"
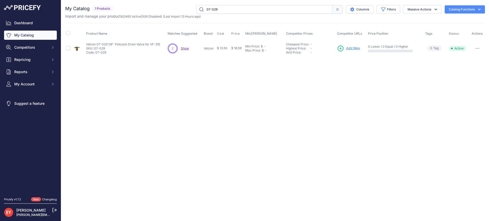
click at [350, 48] on span "Add New" at bounding box center [353, 48] width 14 height 5
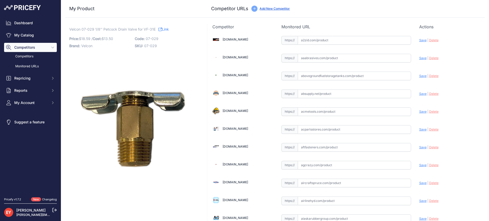
scroll to position [3529, 0]
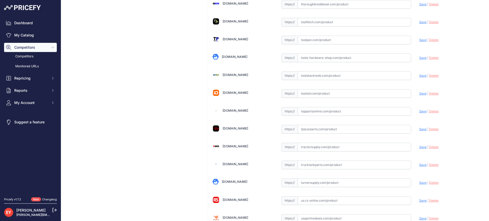
click at [328, 114] on input "text" at bounding box center [354, 111] width 113 height 9
paste input "https://www.toppartsonline.com/product/velcon-07-029-1-8-petcock-drain-valve-fo…"
click at [419, 112] on span "Save" at bounding box center [422, 111] width 7 height 4
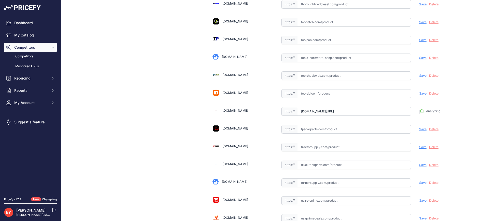
type input "https://www.toppartsonline.com/product/velcon-07-029-1-8-petcock-drain-valve-fo…"
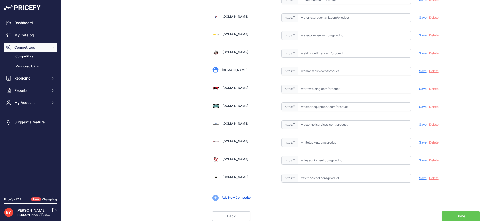
click at [459, 213] on link "Done" at bounding box center [461, 216] width 38 height 10
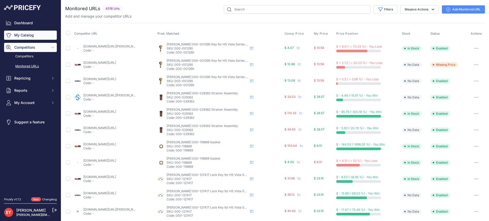
click at [25, 36] on link "My Catalog" at bounding box center [30, 35] width 53 height 9
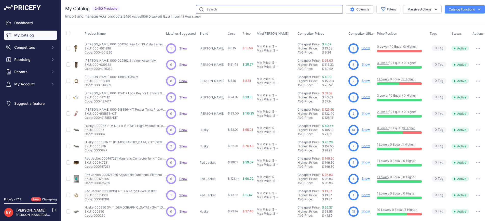
click at [250, 8] on input "text" at bounding box center [269, 9] width 147 height 9
paste input "07-029"
type input "07-029"
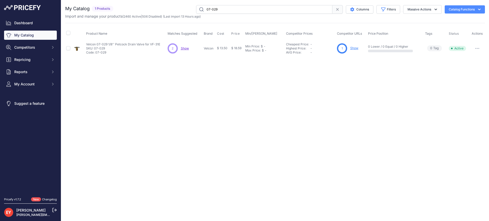
click at [183, 47] on span "Show" at bounding box center [185, 48] width 8 height 4
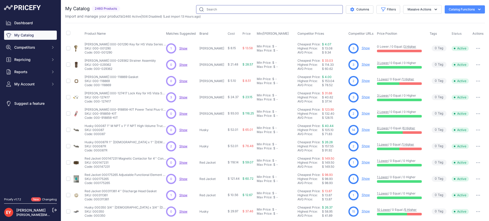
click at [213, 9] on input "text" at bounding box center [269, 9] width 147 height 9
paste input "0800109416"
type input "0800109416"
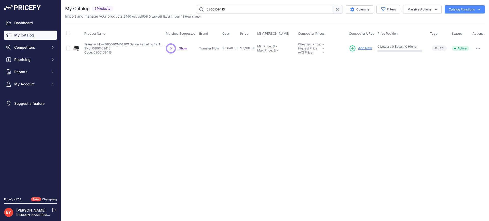
click at [362, 48] on span "Add New" at bounding box center [365, 48] width 14 height 5
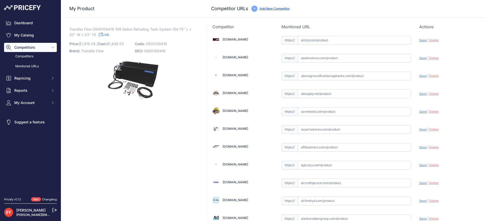
scroll to position [464, 0]
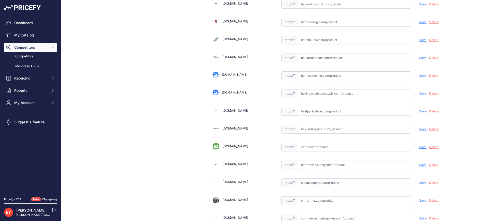
click at [302, 108] on input "text" at bounding box center [354, 111] width 113 height 9
paste input "https://www.bestpartsstore.com/product/transfer-flow-0800109416-109-gallon-refu…"
drag, startPoint x: 418, startPoint y: 111, endPoint x: 396, endPoint y: 111, distance: 22.2
click at [419, 111] on span "Save" at bounding box center [422, 111] width 7 height 4
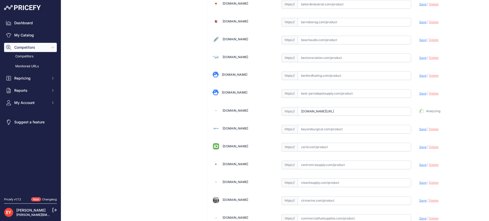
type input "https://www.bestpartsstore.com/product/transfer-flow-0800109416-109-gallon-refu…"
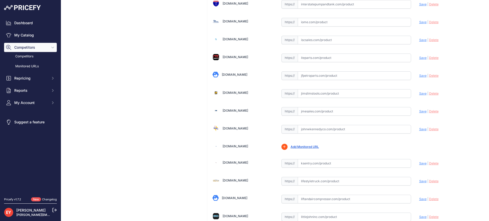
drag, startPoint x: 312, startPoint y: 109, endPoint x: 312, endPoint y: 106, distance: 3.3
click at [312, 109] on input "text" at bounding box center [354, 111] width 113 height 9
paste input "https://www.jmesales.com/transferflow-109-gallon-dot-refueling-tank-system/"
click at [419, 112] on span "Save" at bounding box center [422, 111] width 7 height 4
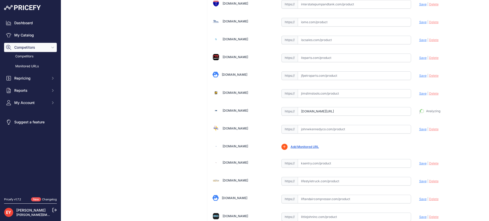
type input "https://www.jmesales.com/transferflow-109-gallon-dot-refueling-tank-system/?pri…"
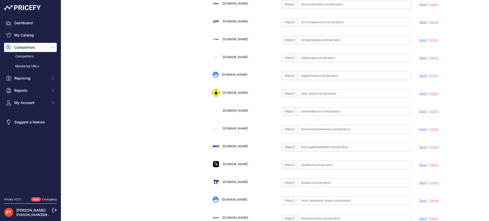
click at [314, 113] on input "text" at bounding box center [354, 111] width 113 height 9
paste input "https://www.tankandbarrel.com/refueling-tank-systems-tf-0800109416-transfer-flo…"
click at [419, 112] on span "Save" at bounding box center [422, 111] width 7 height 4
type input "https://www.tankandbarrel.com/refueling-tank-systems-tf-0800109416-transfer-flo…"
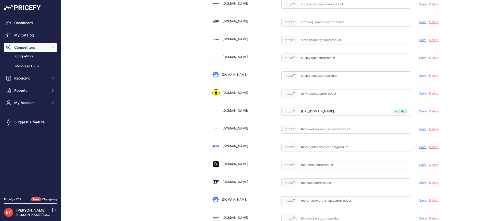
scroll to position [749, 0]
click at [307, 108] on input "text" at bounding box center [354, 111] width 113 height 9
paste input "https://elitetruck.com/products/transfer-flow-109-gallon-transfer-tank-system?s…"
click at [420, 111] on span "Save" at bounding box center [422, 111] width 7 height 4
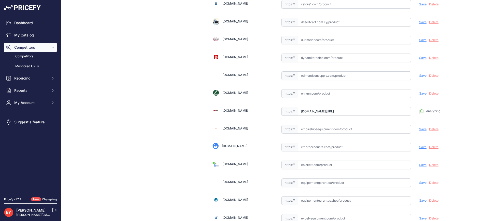
type input "https://elitetruck.com/products/transfer-flow-109-gallon-transfer-tank-system?p…"
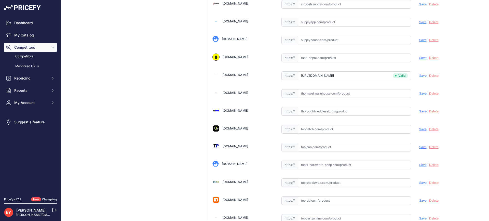
drag, startPoint x: 315, startPoint y: 111, endPoint x: 323, endPoint y: 98, distance: 15.2
click at [315, 110] on input "text" at bounding box center [354, 111] width 113 height 9
paste input "https://www.thoroughbreddiesel.com/0800109416/?srsltid=AfmBOoreEHKJEIkagJRqHIWX…"
click at [419, 111] on span "Save" at bounding box center [422, 111] width 7 height 4
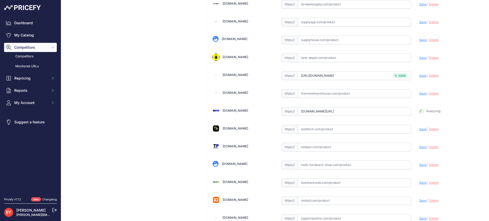
type input "https://www.thoroughbreddiesel.com/0800109416/?prirule_jdsnikfkfjsd=3888"
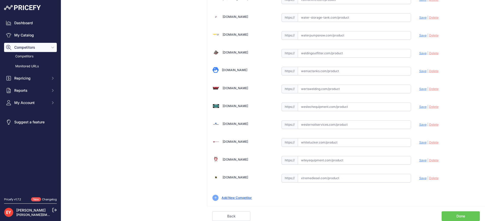
drag, startPoint x: 458, startPoint y: 216, endPoint x: 422, endPoint y: 204, distance: 38.2
click at [458, 216] on link "Done" at bounding box center [461, 216] width 38 height 10
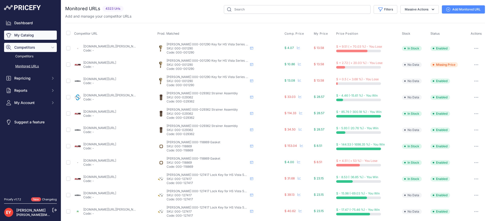
click at [22, 32] on link "My Catalog" at bounding box center [30, 35] width 53 height 9
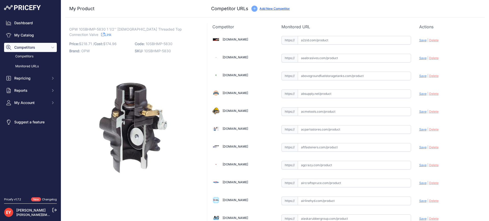
scroll to position [1730, 0]
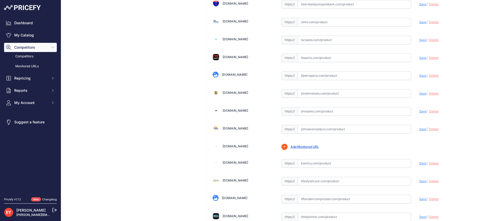
click at [317, 113] on input "text" at bounding box center [354, 111] width 113 height 9
paste input "https://www.jmesales.com/opw-10sbhmp-5830-1-1-2-in-female-npt-emergency-shut-of…"
click at [419, 111] on span "Save" at bounding box center [422, 111] width 7 height 4
type input "https://www.jmesales.com/opw-10sbhmp-5830-1-1-2-in-female-npt-emergency-shut-of…"
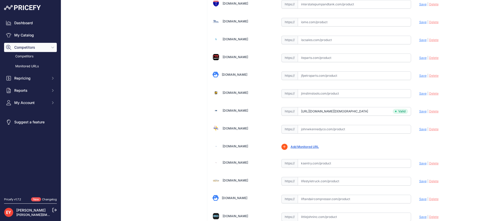
scroll to position [3779, 0]
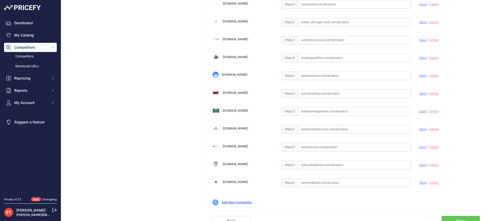
click at [313, 115] on input "text" at bounding box center [354, 111] width 113 height 9
paste input "https://westechequipment.com/product/10sbhmp-5830-male-1-1-2-in-double-poppet-s…"
click at [419, 111] on span "Save" at bounding box center [422, 111] width 7 height 4
type input "https://westechequipment.com/product/10sbhmp-5830-male-1-1-2-in-double-poppet-s…"
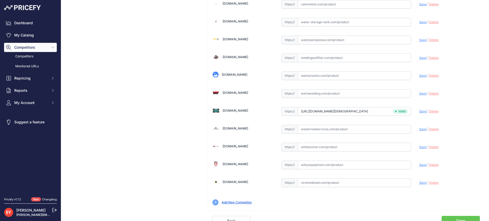
scroll to position [143, 0]
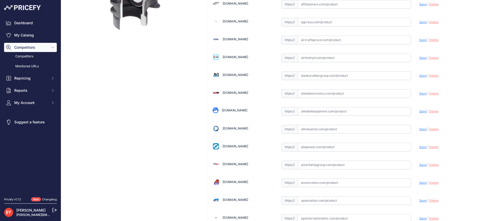
click at [313, 113] on input "text" at bounding box center [354, 111] width 113 height 9
paste input "https://alliedoilequipment.com/shop/opw-fueling-components/10sbhmp-5830-1-1-2-e…"
click at [419, 110] on span "Save" at bounding box center [422, 111] width 7 height 4
type input "https://alliedoilequipment.com/shop/opw-fueling-components/10sbhmp-5830-1-1-2-e…"
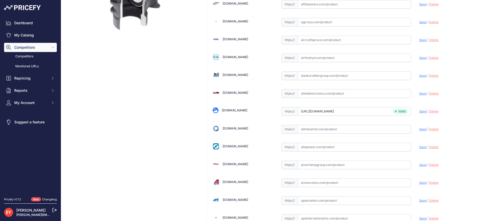
scroll to position [3279, 0]
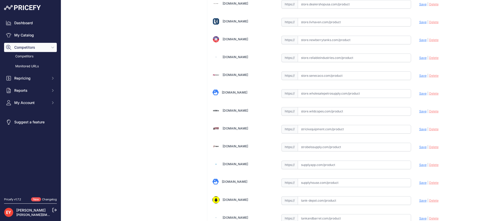
click at [332, 110] on input "text" at bounding box center [354, 111] width 113 height 9
paste input "https://store.wildcopes.com/cb3df9721c9b45ce6a81d717a61c47ba/product.htm?pid=26…"
click at [419, 112] on span "Save" at bounding box center [422, 111] width 7 height 4
type input "https://store.wildcopes.com/cb3df9721c9b45ce6a81d717a61c47ba/product.htm?pid=26…"
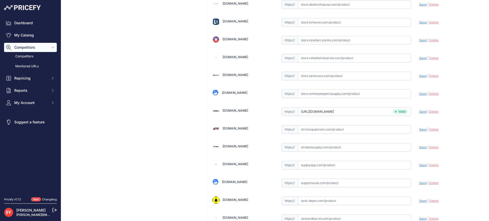
scroll to position [3795, 0]
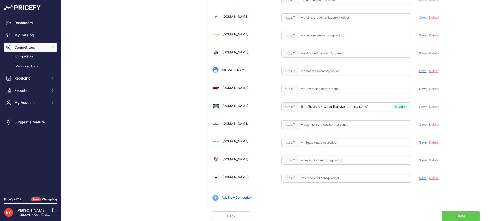
click at [459, 214] on link "Done" at bounding box center [461, 216] width 38 height 10
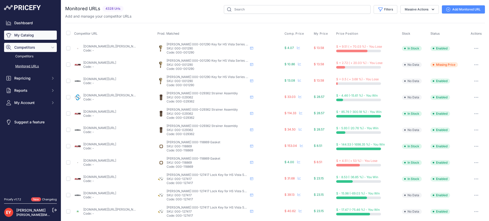
click at [19, 35] on link "My Catalog" at bounding box center [30, 35] width 53 height 9
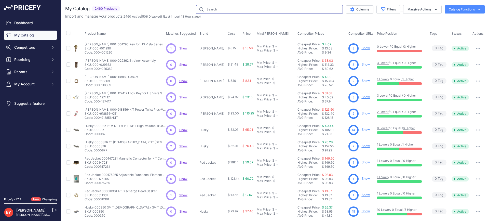
drag, startPoint x: 0, startPoint y: 0, endPoint x: 201, endPoint y: 9, distance: 200.7
click at [201, 9] on input "text" at bounding box center [269, 9] width 147 height 9
paste input "11A-0300"
type input "11A-0300"
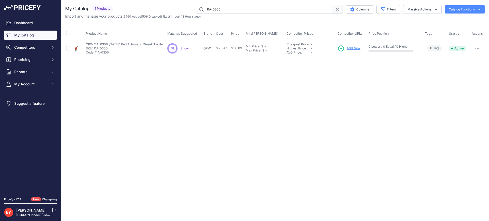
click at [355, 47] on span "Add New" at bounding box center [354, 48] width 14 height 5
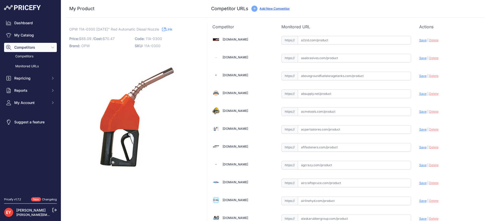
scroll to position [1730, 0]
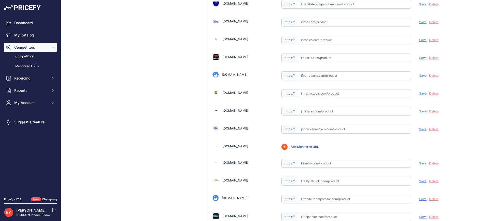
click at [306, 111] on input "text" at bounding box center [354, 111] width 113 height 9
paste input "https://www.jmesales.com/opw-11a-automatic-diesel-nozzle-without-hold-open-clip/"
click at [419, 111] on span "Save" at bounding box center [422, 111] width 7 height 4
type input "https://www.jmesales.com/opw-11a-automatic-diesel-nozzle-without-hold-open-clip…"
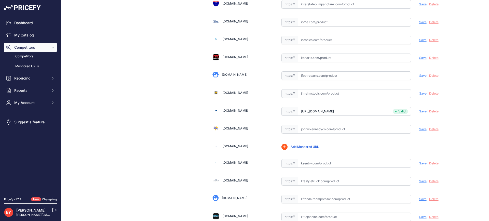
scroll to position [1499, 0]
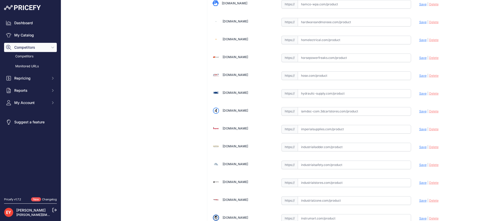
click at [340, 113] on input "text" at bounding box center [354, 111] width 113 height 9
paste input "https://iamdoc-com.3dcartstores.com/Nozzle-34-11A-Leaded-Red-2-Pchi-Norack_p_10…"
click at [419, 110] on span "Save" at bounding box center [422, 111] width 7 height 4
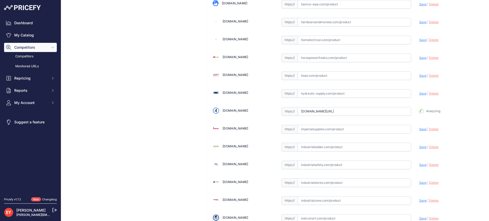
type input "https://iamdoc-com.3dcartstores.com/Nozzle-34-11A-Leaded-Red-2-Pchi-Norack_p_10…"
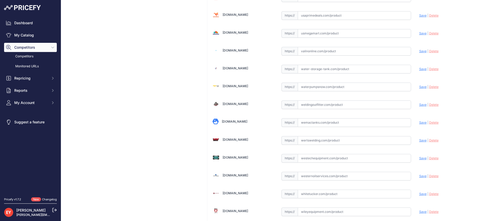
scroll to position [3783, 0]
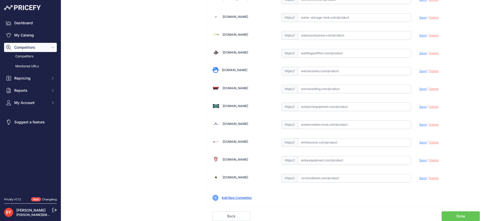
click at [453, 219] on link "Done" at bounding box center [461, 216] width 38 height 10
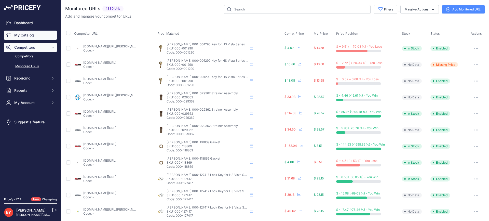
click at [25, 35] on link "My Catalog" at bounding box center [30, 35] width 53 height 9
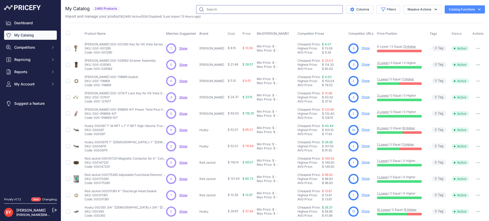
click at [217, 9] on input "text" at bounding box center [269, 9] width 147 height 9
paste input "23-0044"
type input "23-0044"
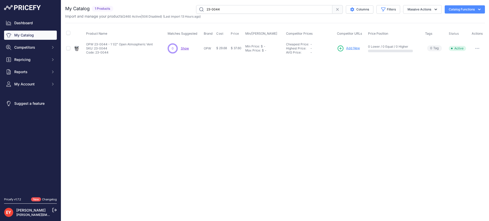
click at [356, 49] on span "Add New" at bounding box center [353, 48] width 14 height 5
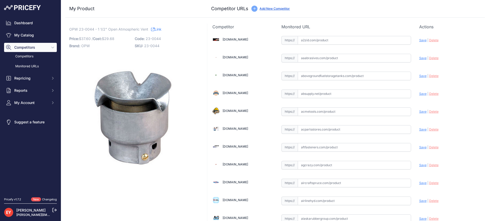
scroll to position [1499, 0]
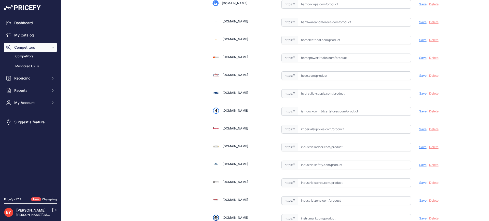
click at [330, 112] on input "text" at bounding box center [354, 111] width 113 height 9
paste input "https://iamdoc-com.3dcartstores.com/Vent-Tank-150-Alum_p_10575528.html"
click at [419, 112] on span "Save" at bounding box center [422, 111] width 7 height 4
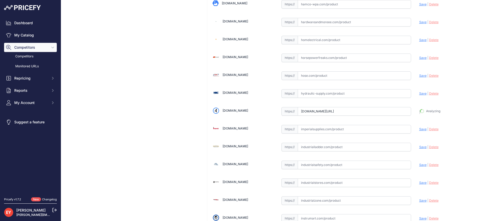
type input "https://iamdoc-com.3dcartstores.com/Vent-Tank-150-Alum_p_10575528.html?prirule_…"
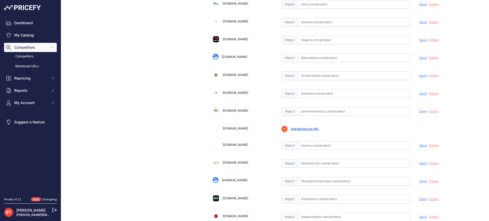
click at [313, 114] on input "text" at bounding box center [354, 111] width 113 height 9
paste input "https://www.johnwkennedyco.com/buy/product/23-0044-opw/446"
click at [422, 112] on span "Save" at bounding box center [422, 111] width 7 height 4
type input "https://www.johnwkennedyco.com/buy/product/23-0044-opw/446?prirule_jdsnikfkfjsd…"
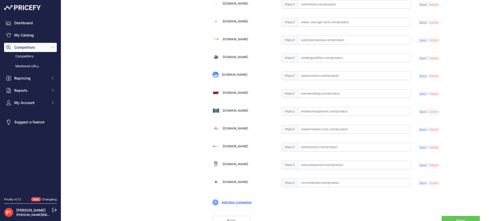
click at [314, 111] on input "text" at bounding box center [354, 111] width 113 height 9
paste input "https://westechequipment.com/product/23-0044-1-1-2-in.-open-atmospheric-vent?sr…"
click at [419, 112] on span "Save" at bounding box center [422, 111] width 7 height 4
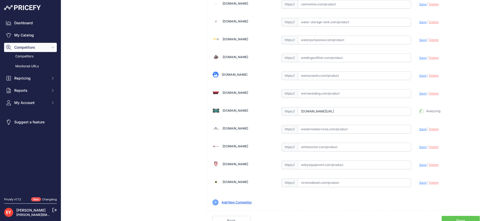
type input "https://westechequipment.com/product/23-0044-1-1-2-in.-open-atmospheric-vent?pr…"
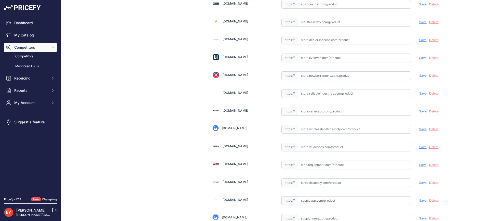
click at [339, 113] on input "text" at bounding box center [354, 111] width 113 height 9
paste input "https://store.senecaco.com/store/c59/tight-fill-equipment/p1049/opw-23-0044-11-…"
click at [420, 111] on span "Save" at bounding box center [422, 111] width 7 height 4
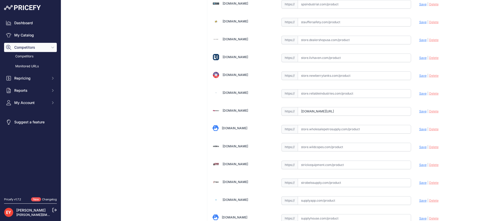
scroll to position [0, 0]
type input "https://store.senecaco.com/store/c59/tight-fill-equipment/p1049/opw-23-0044-11-…"
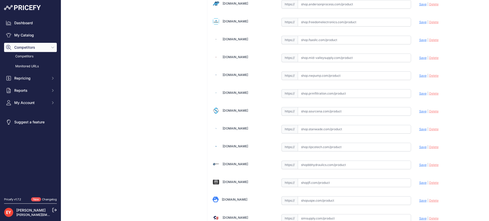
click at [320, 109] on input "text" at bounding box center [354, 111] width 113 height 9
paste input "https://shop.sourcena.com/OPW-Fueling-Components/Aboveground-Storage-Tank-Equip…"
click at [419, 111] on span "Save" at bounding box center [422, 111] width 7 height 4
type input "https://shop.sourcena.com/OPW-Fueling-Components/Aboveground-Storage-Tank-Equip…"
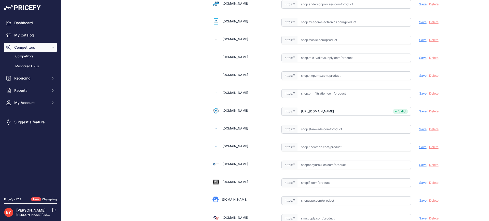
scroll to position [1730, 0]
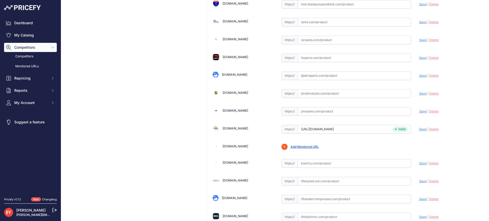
click at [312, 111] on input "text" at bounding box center [354, 111] width 113 height 9
paste input "https://www.jmesales.com/opw-23-series-slip-on-aluminum-updraft-vent/?srsltid=A…"
click at [419, 112] on span "Save" at bounding box center [422, 111] width 7 height 4
type input "https://www.jmesales.com/opw-23-series-slip-on-aluminum-updraft-vent/?prirule_j…"
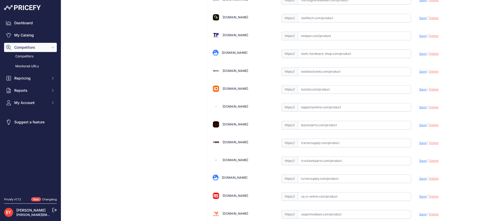
scroll to position [3783, 0]
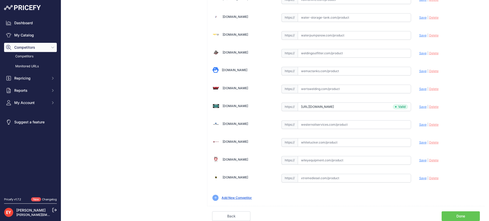
click at [467, 216] on link "Done" at bounding box center [461, 216] width 38 height 10
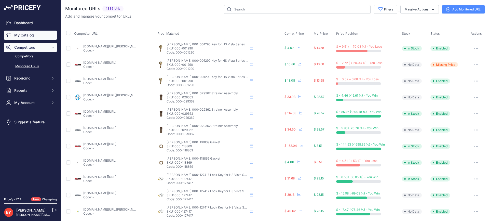
click at [32, 34] on link "My Catalog" at bounding box center [30, 35] width 53 height 9
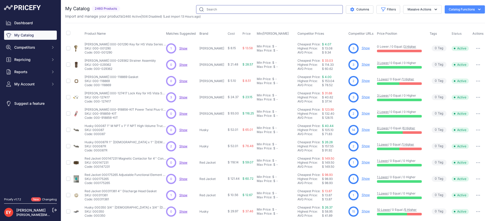
click at [209, 11] on input "text" at bounding box center [269, 9] width 147 height 9
paste input "23-0044"
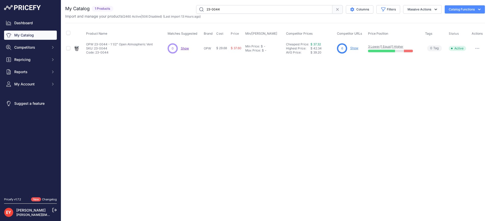
drag, startPoint x: 230, startPoint y: 11, endPoint x: 184, endPoint y: 8, distance: 46.0
click at [184, 8] on div "23-0044 Columns Filters Status All Status Only Enabled Only Disabled" at bounding box center [300, 9] width 370 height 9
paste input "634TT-7085-EVR-NA"
type input "634TT-7085-EVR-NA"
click at [354, 48] on span "Add New" at bounding box center [354, 48] width 14 height 5
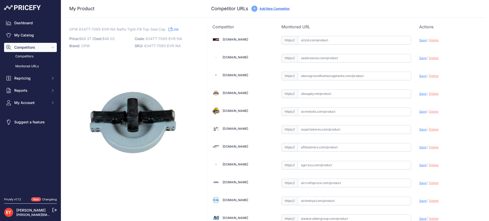
scroll to position [3529, 0]
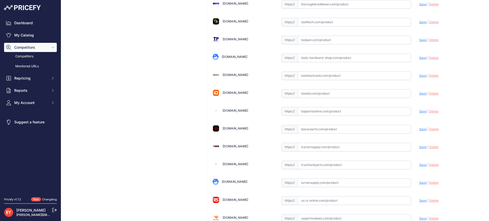
click at [307, 112] on input "text" at bounding box center [354, 111] width 113 height 9
paste input "https://www.toppartsonline.com/product/opw-634tt-7085-evr-na-nafta-tight-fill-t…"
drag, startPoint x: 418, startPoint y: 112, endPoint x: 303, endPoint y: 86, distance: 118.1
click at [419, 112] on span "Save" at bounding box center [422, 111] width 7 height 4
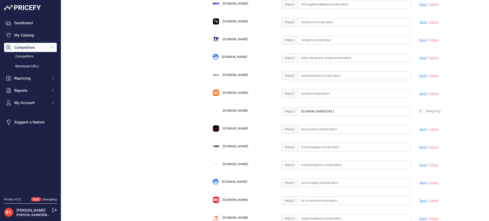
type input "https://www.toppartsonline.com/product/opw-634tt-7085-evr-na-nafta-tight-fill-t…"
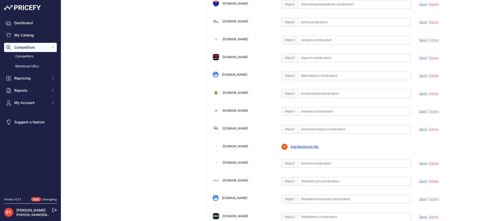
click at [340, 115] on input "text" at bounding box center [354, 111] width 113 height 9
paste input "https://www.jmesales.com/opw-4-in-tight-fill-top-seal-fill-cap/"
click at [421, 111] on span "Save" at bounding box center [422, 111] width 7 height 4
type input "https://www.jmesales.com/opw-4-in-tight-fill-top-seal-fill-cap/?prirule_jdsnikf…"
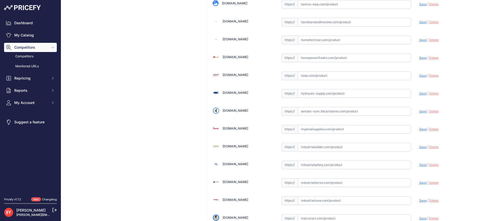
click at [313, 111] on input "text" at bounding box center [354, 111] width 113 height 9
paste input "https://iamdoc-com.3dcartstores.com/Top-Seal-Fill-Cap_p_10579632.html"
click at [419, 112] on span "Save" at bounding box center [422, 111] width 7 height 4
type input "https://iamdoc-com.3dcartstores.com/Top-Seal-Fill-Cap_p_10579632.html?prirule_j…"
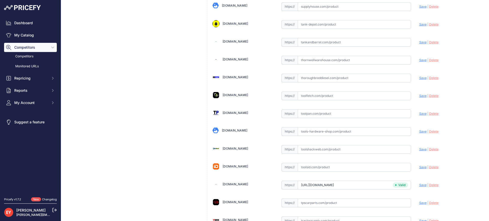
scroll to position [3783, 0]
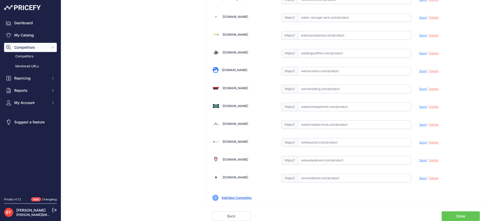
click at [453, 216] on link "Done" at bounding box center [461, 216] width 38 height 10
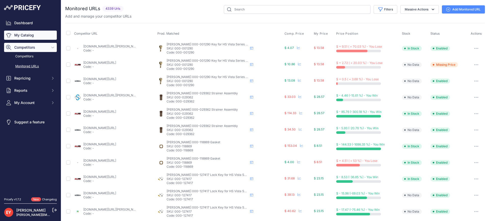
click at [26, 35] on link "My Catalog" at bounding box center [30, 35] width 53 height 9
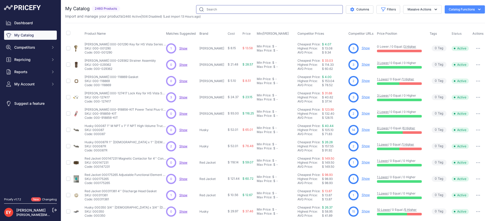
click at [222, 13] on input "text" at bounding box center [269, 9] width 147 height 9
paste input "FL600BLACK"
type input "FL600BLACK"
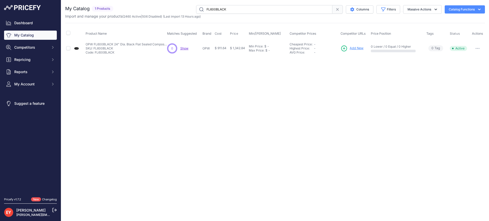
click at [354, 47] on span "Add New" at bounding box center [357, 48] width 14 height 5
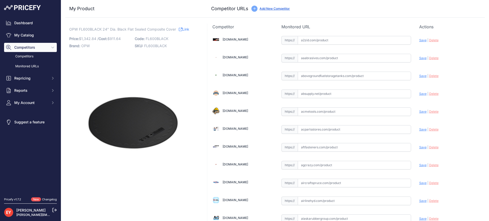
scroll to position [464, 0]
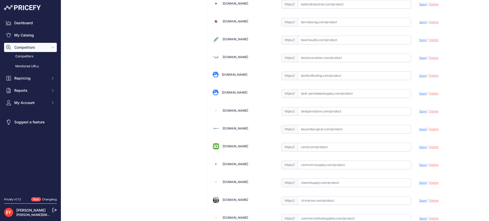
click at [322, 108] on input "text" at bounding box center [354, 111] width 113 height 9
paste input "https://www.bestpartsstore.com/product/opw-fl600black-24-dia-black-flat-sealed-…"
click at [419, 111] on span "Save" at bounding box center [422, 111] width 7 height 4
type input "https://www.bestpartsstore.com/product/opw-fl600black-24-dia-black-flat-sealed-…"
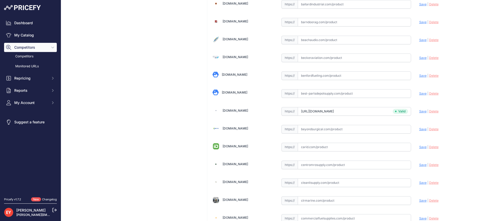
scroll to position [1730, 0]
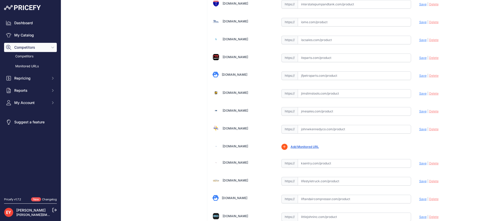
click at [306, 113] on input "text" at bounding box center [354, 111] width 113 height 9
paste input "https://www.jmesales.com/opw-replacement-fibrelite-composite-manhole-covers/"
drag, startPoint x: 419, startPoint y: 112, endPoint x: 374, endPoint y: 103, distance: 46.1
click at [419, 112] on span "Save" at bounding box center [422, 111] width 7 height 4
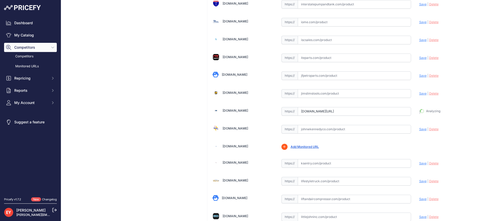
type input "https://www.jmesales.com/opw-replacement-fibrelite-composite-manhole-covers/?pr…"
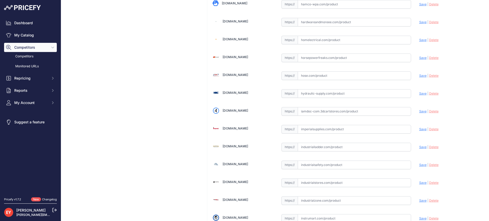
click at [317, 112] on input "text" at bounding box center [354, 111] width 113 height 9
paste input "https://iamdoc-com.3dcartstores.com/600MM-24-Dia-Black-Flat-Sealed-Cover_p_1059…"
click at [419, 112] on span "Save" at bounding box center [422, 111] width 7 height 4
type input "https://iamdoc-com.3dcartstores.com/600MM-24-Dia-Black-Flat-Sealed-Cover_p_1059…"
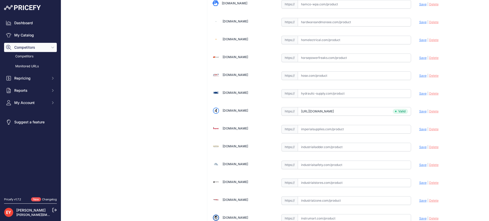
scroll to position [3779, 0]
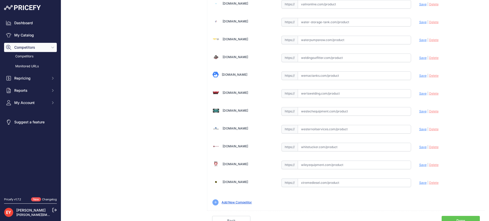
click at [327, 113] on input "text" at bounding box center [354, 111] width 113 height 9
paste input "https://westechequipment.com/?main_page=product_info&products_id=70102"
click at [419, 109] on span "Save" at bounding box center [422, 111] width 7 height 4
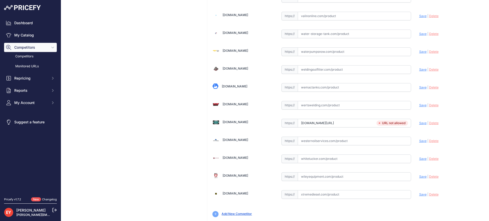
scroll to position [3790, 0]
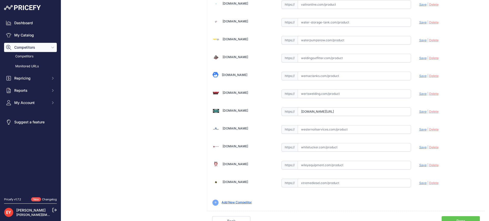
drag, startPoint x: 299, startPoint y: 111, endPoint x: 419, endPoint y: 112, distance: 120.3
paste input "https://"
click at [419, 111] on span "Save" at bounding box center [422, 112] width 7 height 4
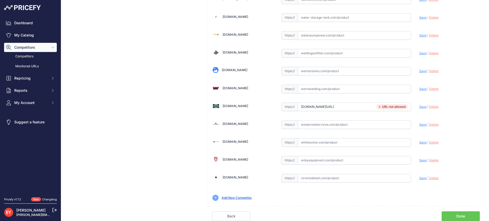
scroll to position [3779, 0]
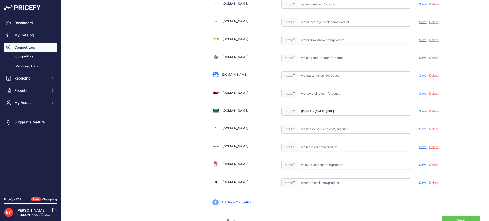
drag, startPoint x: 299, startPoint y: 113, endPoint x: 446, endPoint y: 122, distance: 147.1
paste input "https://"
click at [420, 111] on span "Save" at bounding box center [422, 111] width 7 height 4
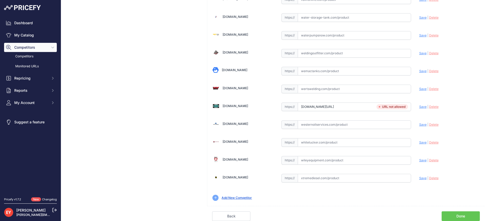
scroll to position [3779, 0]
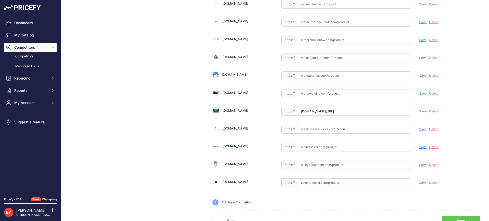
drag, startPoint x: 300, startPoint y: 113, endPoint x: 422, endPoint y: 122, distance: 123.2
paste input "https://"
type input "westechequipment.com/?main_page=product_info&products_id=70102"
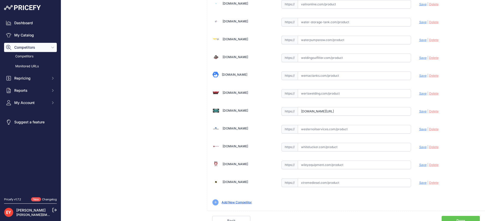
scroll to position [0, 0]
click at [419, 112] on span "Save" at bounding box center [422, 111] width 7 height 4
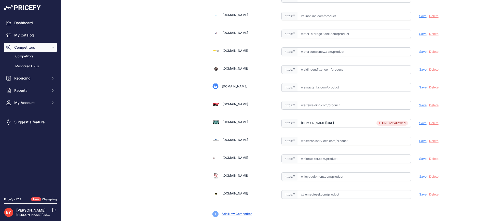
scroll to position [3790, 0]
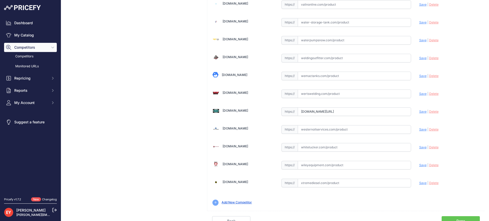
drag, startPoint x: 299, startPoint y: 113, endPoint x: 430, endPoint y: 120, distance: 131.1
click at [454, 218] on link "Done" at bounding box center [461, 221] width 38 height 10
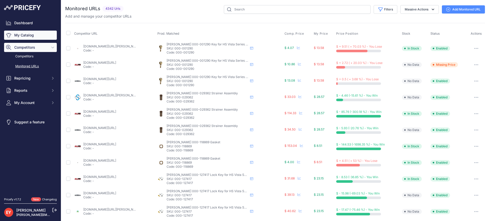
click at [24, 34] on link "My Catalog" at bounding box center [30, 35] width 53 height 9
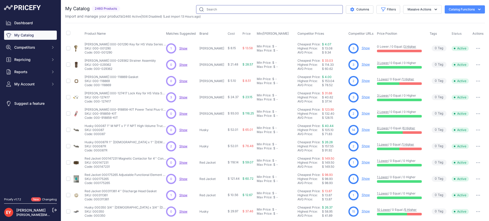
click at [208, 8] on input "text" at bounding box center [269, 9] width 147 height 9
paste input "RTC-YELLOW"
type input "RTC-YELLOW"
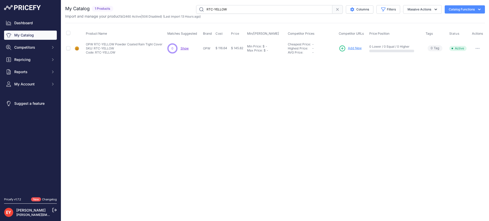
click at [354, 50] on span "Add New" at bounding box center [355, 48] width 14 height 5
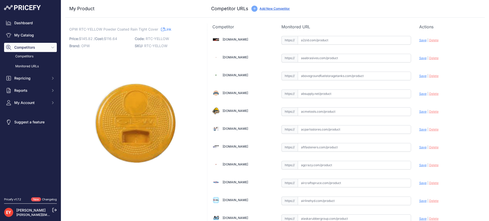
scroll to position [464, 0]
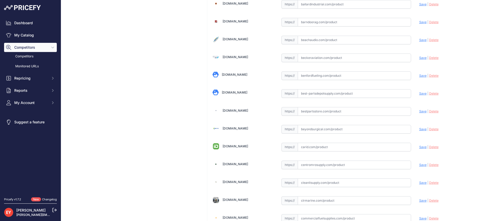
click at [306, 110] on input "text" at bounding box center [354, 111] width 113 height 9
paste input "https://www.bestpartsstore.com/product/opw-rtc-yellow-powder-coated-rain-tight-…"
click at [419, 111] on span "Save" at bounding box center [422, 111] width 7 height 4
type input "https://www.bestpartsstore.com/product/opw-rtc-yellow-powder-coated-rain-tight-…"
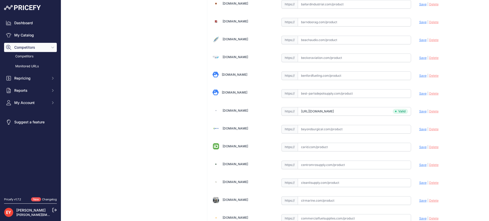
scroll to position [1499, 0]
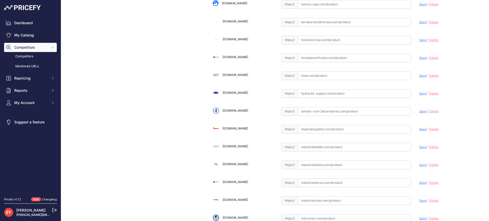
click at [312, 112] on input "text" at bounding box center [354, 111] width 113 height 9
paste input "https://iamdoc-com.3dcartstores.com/Yellow-Powder-Coated-Rain-Tight-Cover_p_106…"
click at [419, 111] on span "Save" at bounding box center [422, 111] width 7 height 4
type input "https://iamdoc-com.3dcartstores.com/Yellow-Powder-Coated-Rain-Tight-Cover_p_106…"
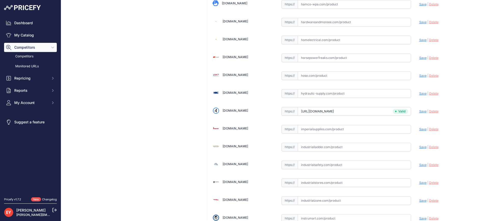
scroll to position [3279, 0]
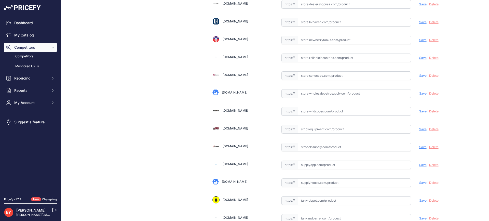
click at [313, 110] on input "text" at bounding box center [354, 111] width 113 height 9
paste input "https://store.wildcopes.com/searchm.htm"
click at [419, 111] on span "Save" at bounding box center [422, 111] width 7 height 4
type input "https://store.wildcopes.com/searchm.htm?prirule_jdsnikfkfjsd=3888"
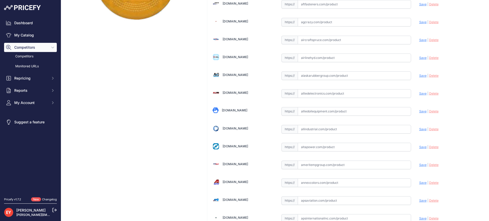
click at [315, 111] on input "text" at bounding box center [354, 111] width 113 height 9
paste input "https://alliedoilequipment.com/shop/opw-fueling-components/rtc-yellow-yellow-po…"
click at [419, 112] on span "Save" at bounding box center [422, 111] width 7 height 4
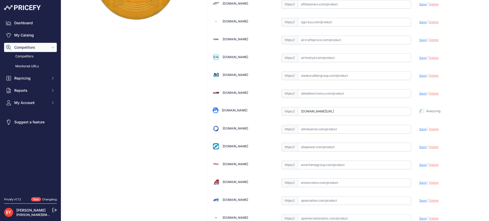
type input "https://alliedoilequipment.com/shop/opw-fueling-components/rtc-yellow-yellow-po…"
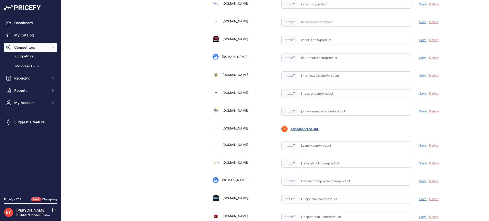
click at [315, 115] on input "text" at bounding box center [354, 111] width 113 height 9
paste input "https://www.johnwkennedyco.com/buy/product/rtc-yellow-opw/54899"
click at [419, 112] on span "Save" at bounding box center [422, 111] width 7 height 4
type input "https://www.johnwkennedyco.com/buy/product/rtc-yellow-opw/54899?prirule_jdsnikf…"
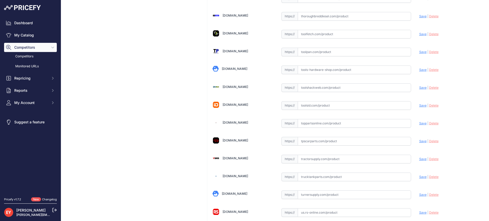
scroll to position [3783, 0]
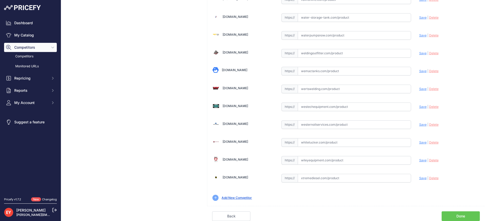
click at [455, 213] on link "Done" at bounding box center [461, 216] width 38 height 10
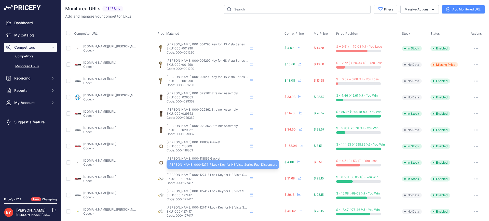
scroll to position [148, 0]
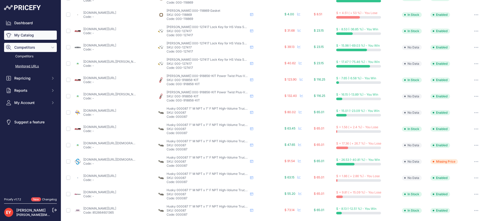
click at [33, 38] on link "My Catalog" at bounding box center [30, 35] width 53 height 9
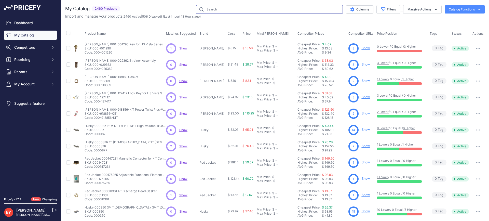
click at [215, 7] on input "text" at bounding box center [269, 9] width 147 height 9
paste input "6013P-S05"
type input "6013P-S05"
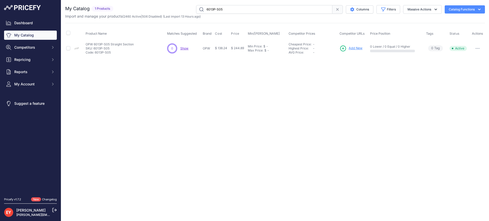
click at [359, 48] on span "Add New" at bounding box center [356, 48] width 14 height 5
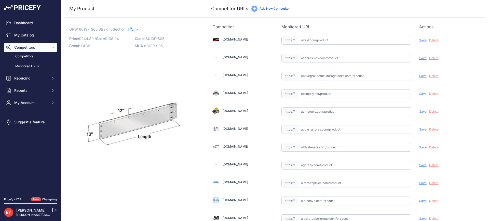
scroll to position [143, 0]
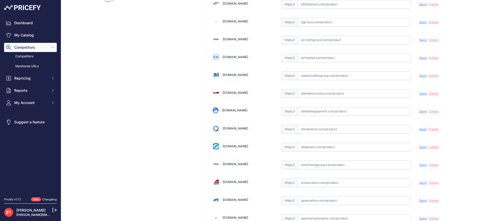
click at [319, 115] on input "text" at bounding box center [354, 111] width 113 height 9
paste input "[URL][DOMAIN_NAME]"
click at [419, 111] on span "Save" at bounding box center [422, 111] width 7 height 4
type input "[URL][DOMAIN_NAME]"
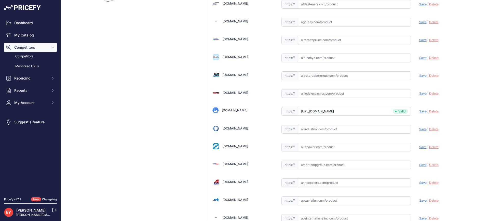
scroll to position [1499, 0]
click at [310, 109] on input "text" at bounding box center [354, 111] width 113 height 9
paste input "[URL][DOMAIN_NAME]"
click at [419, 112] on span "Save" at bounding box center [422, 111] width 7 height 4
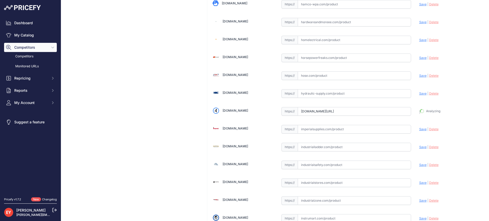
type input "[URL][DOMAIN_NAME]"
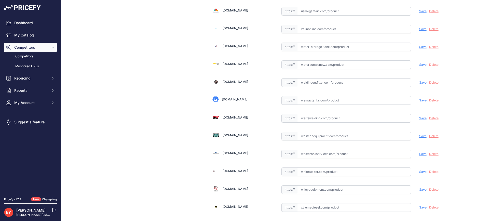
scroll to position [3783, 0]
